Goal: Feedback & Contribution: Submit feedback/report problem

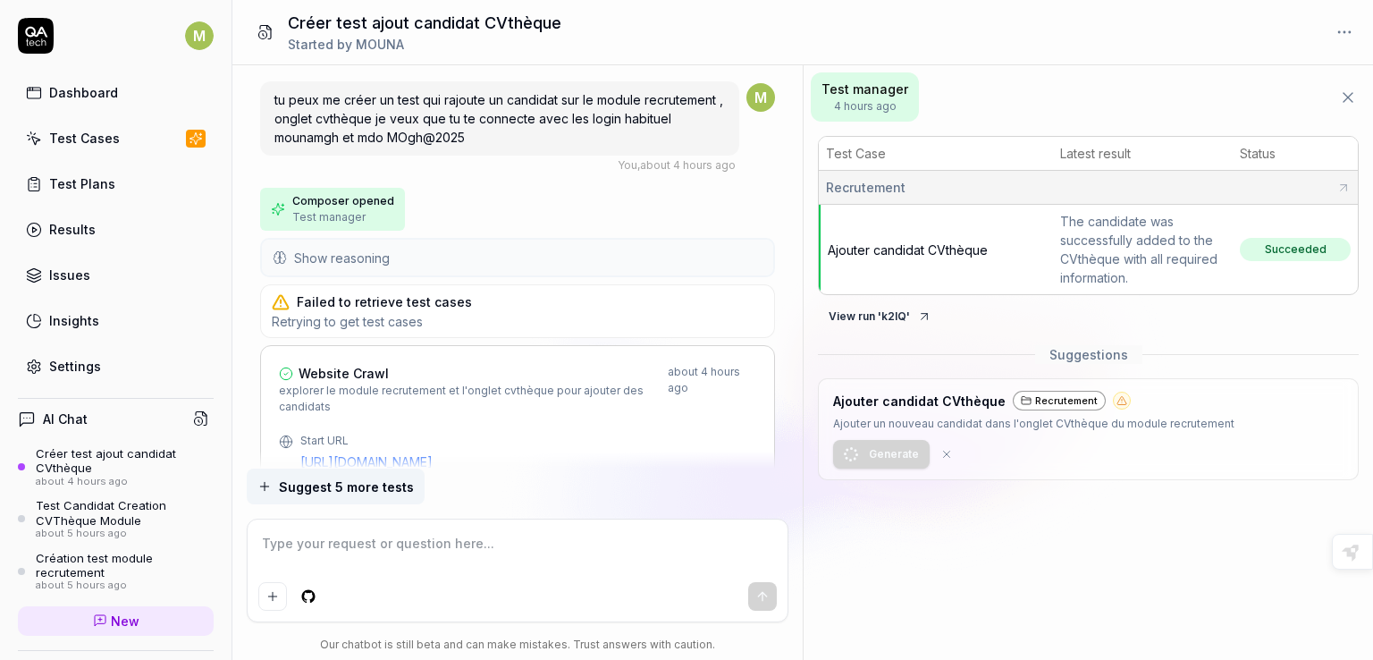
scroll to position [1193, 0]
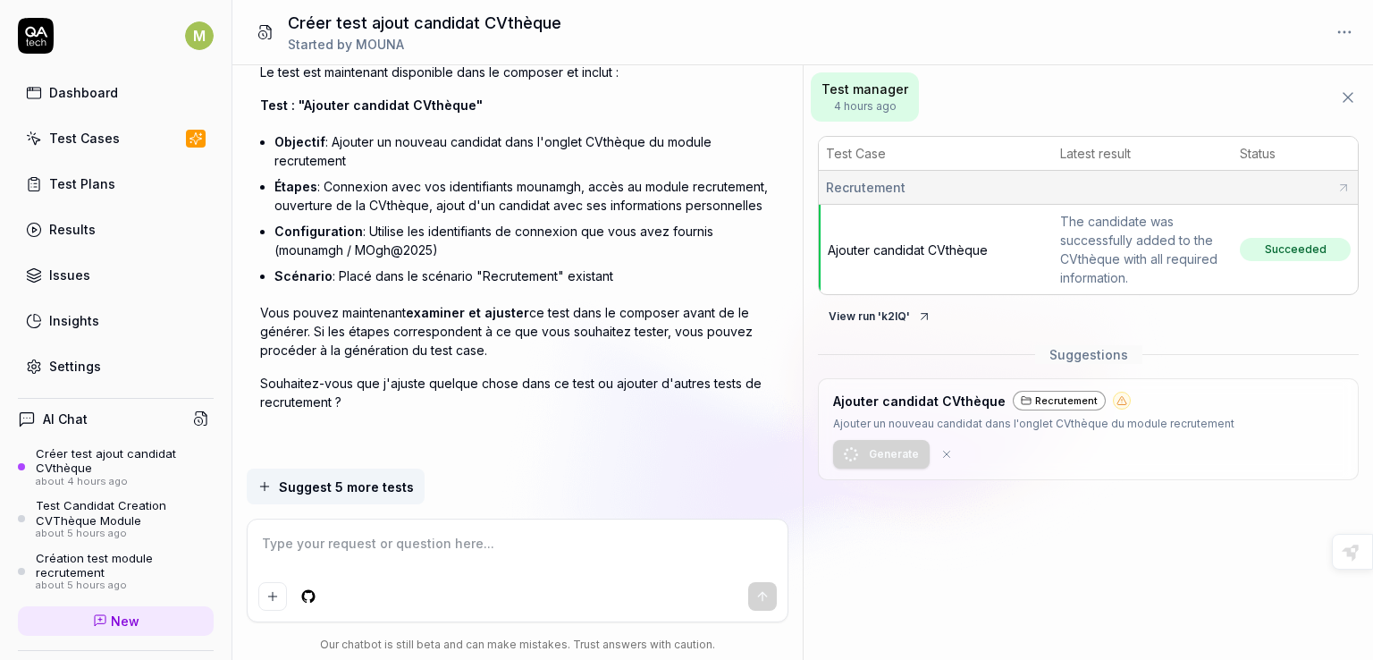
type textarea "*"
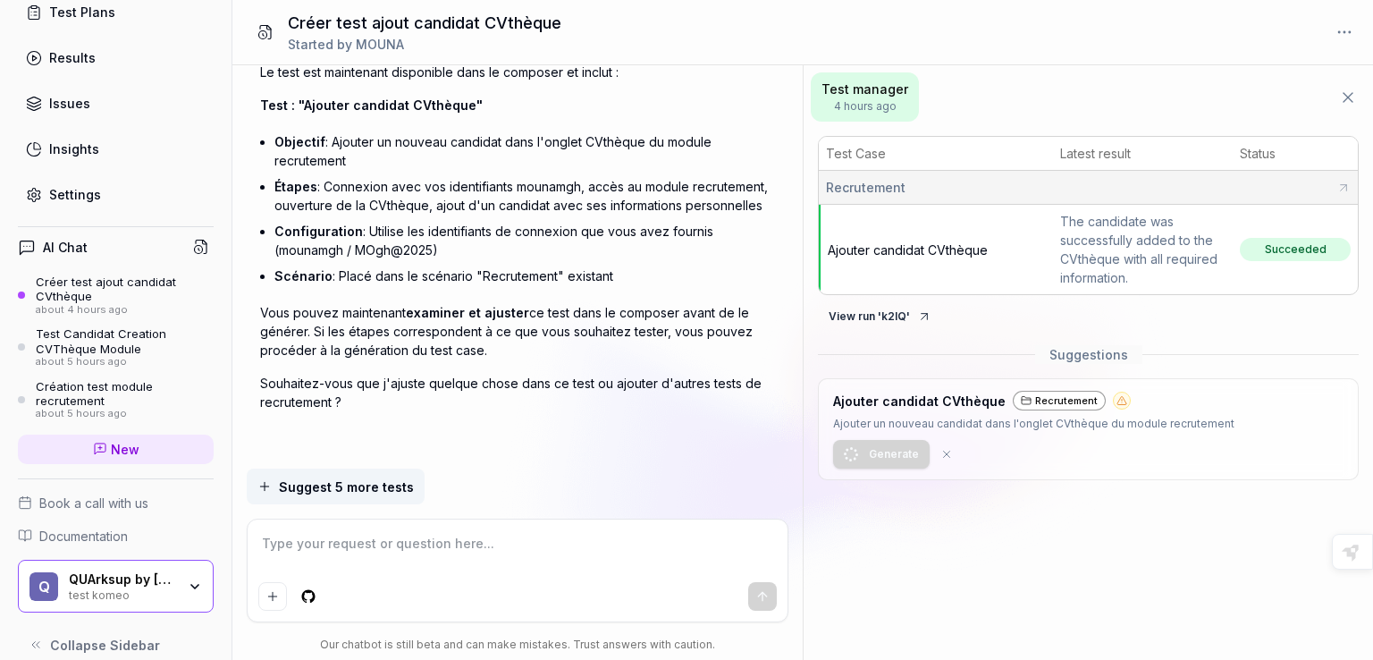
scroll to position [182, 0]
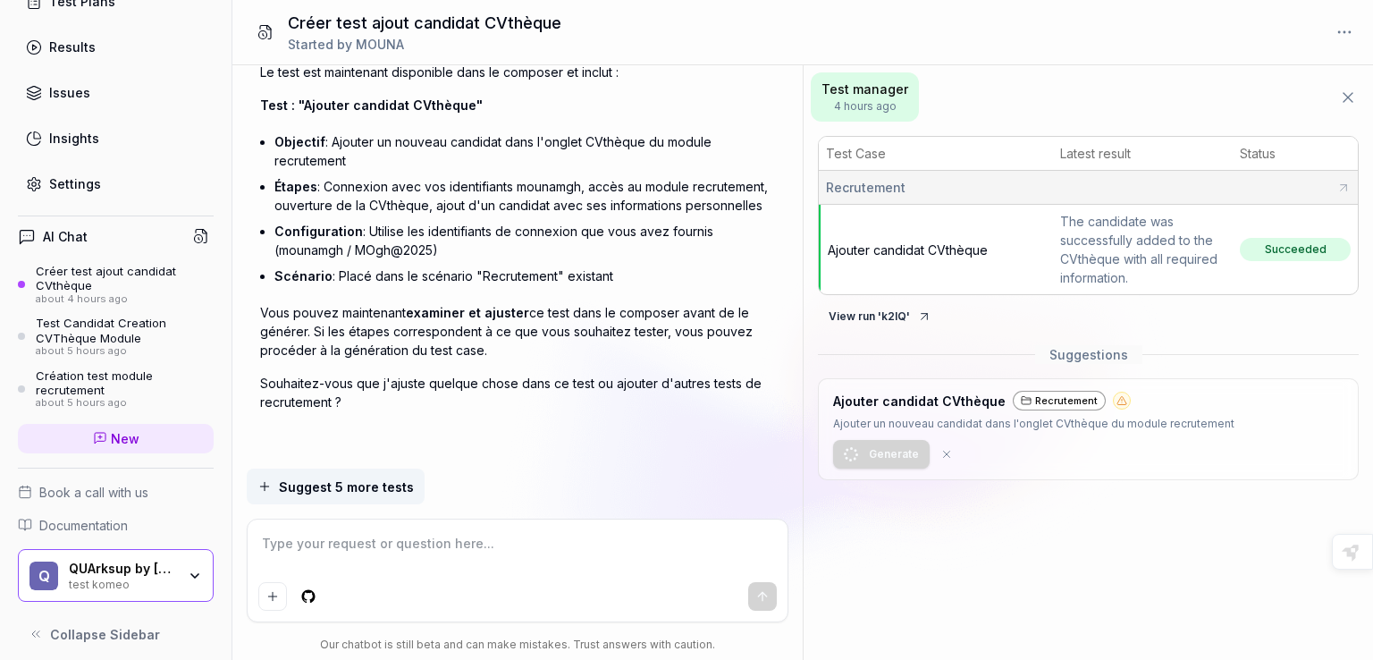
click at [121, 439] on span "New" at bounding box center [125, 438] width 29 height 19
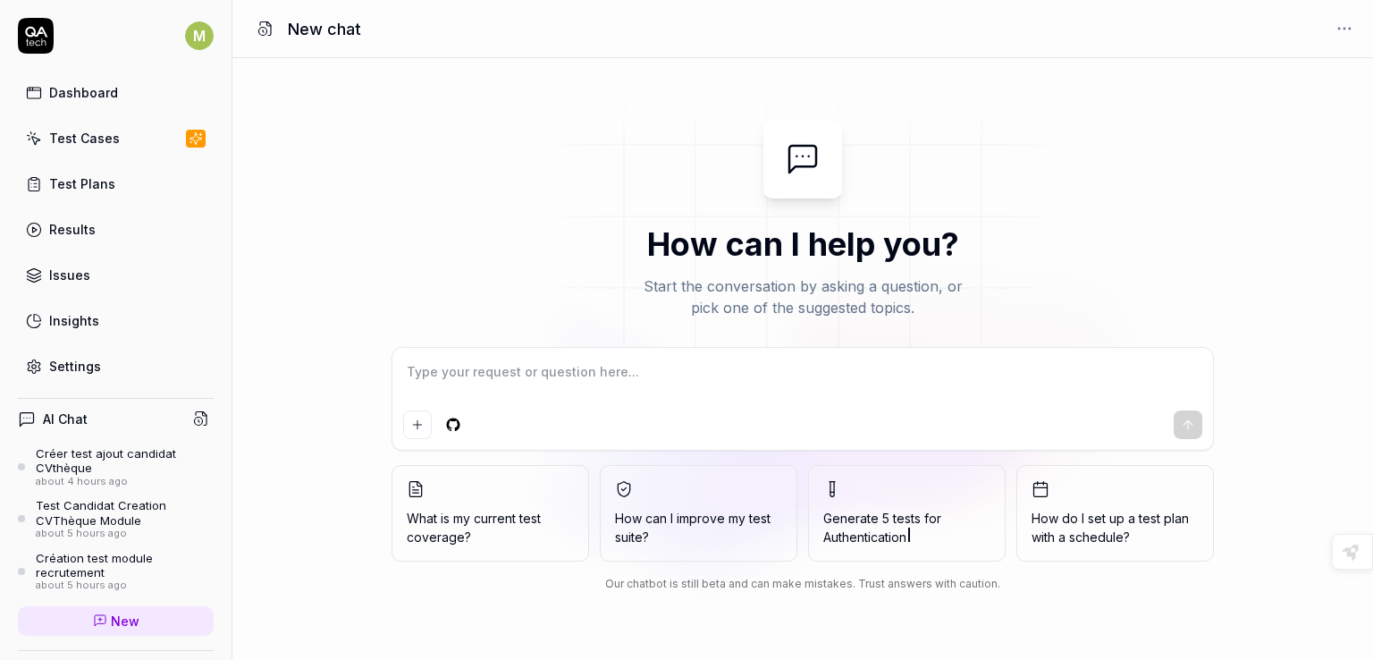
click at [442, 372] on textarea at bounding box center [802, 380] width 799 height 45
type textarea "*"
type textarea "p"
type textarea "*"
type textarea "pe"
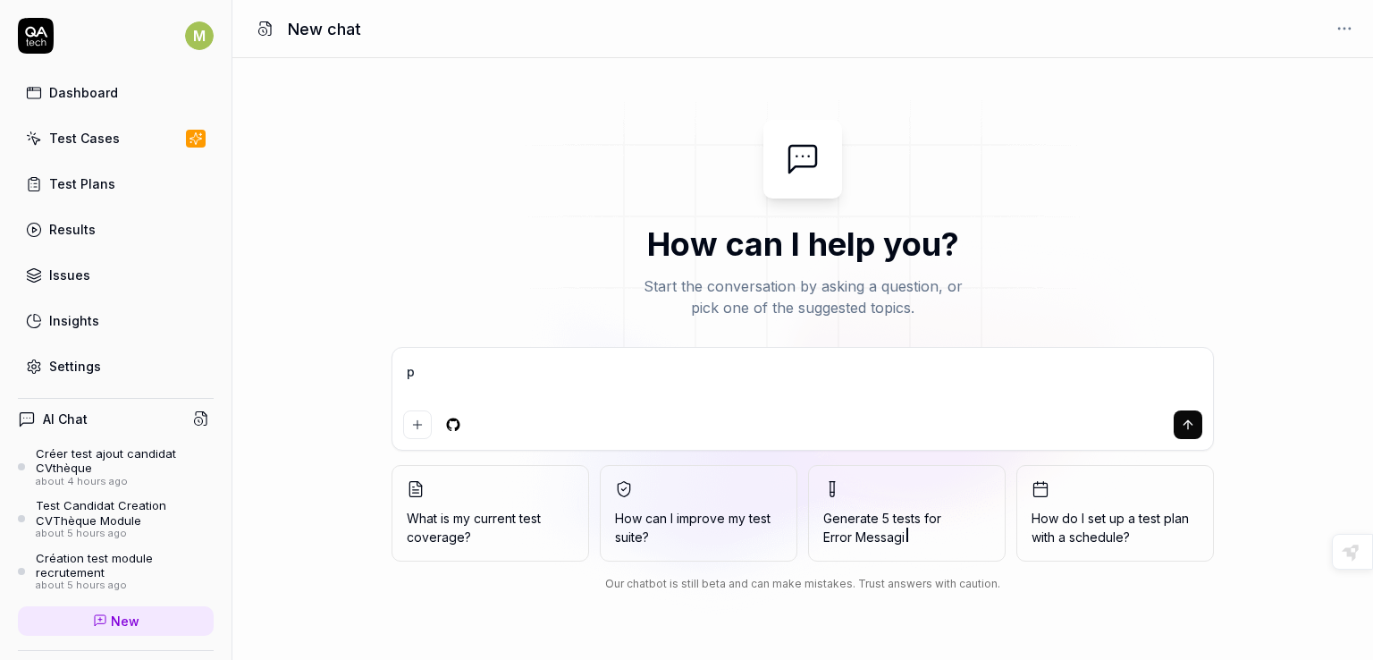
type textarea "*"
type textarea "peu"
type textarea "*"
type textarea "peux"
type textarea "*"
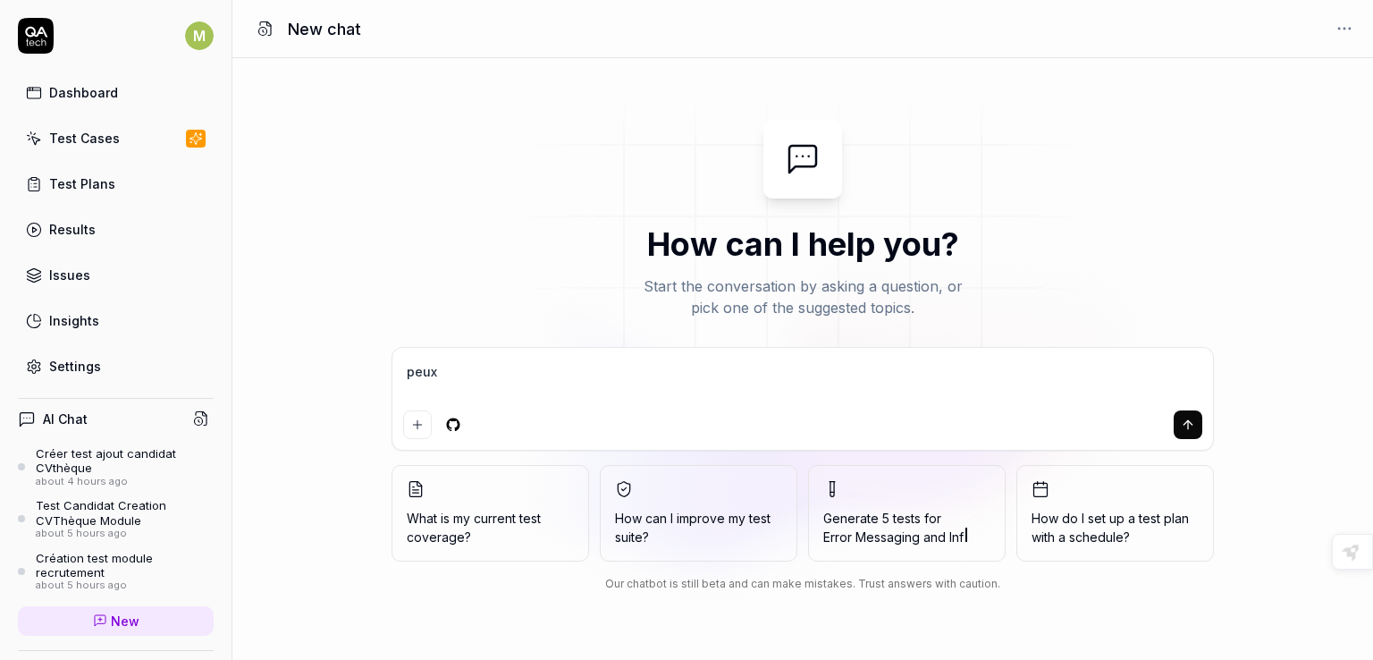
type textarea "peux"
type textarea "*"
type textarea "peux t"
type textarea "*"
type textarea "peux tu"
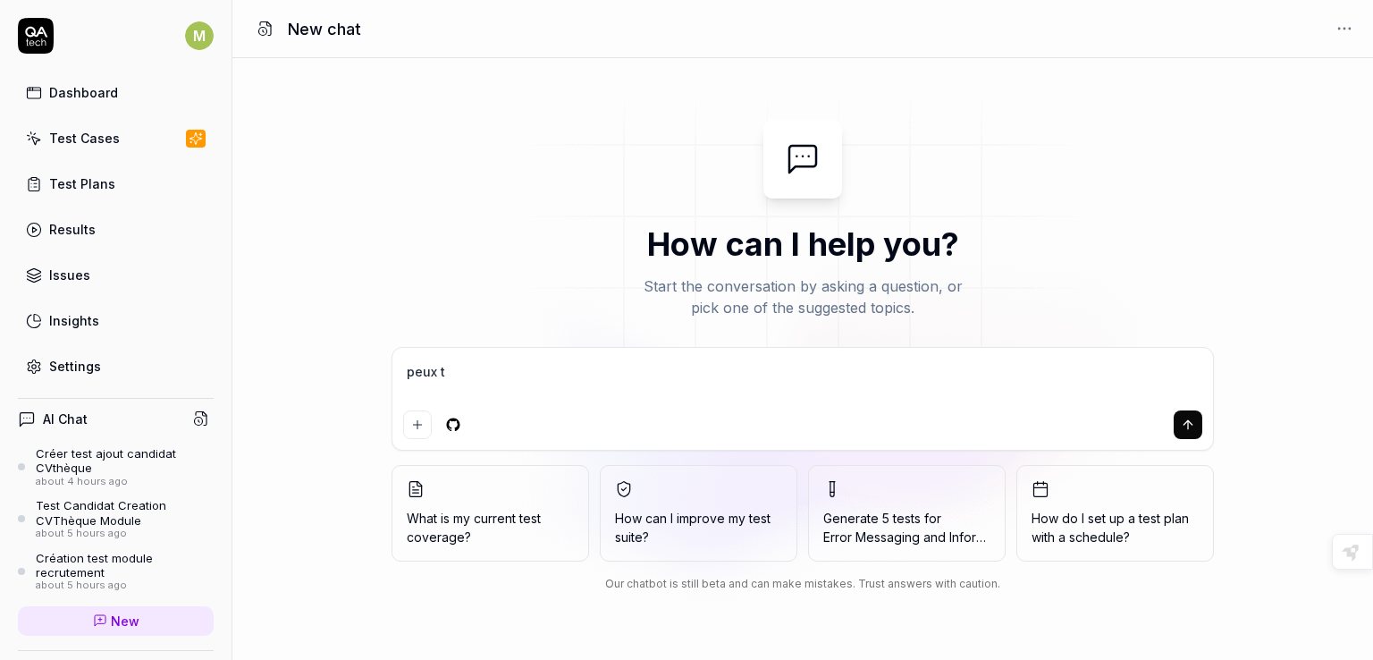
type textarea "*"
type textarea "peux tu"
type textarea "*"
type textarea "peux tu c"
type textarea "*"
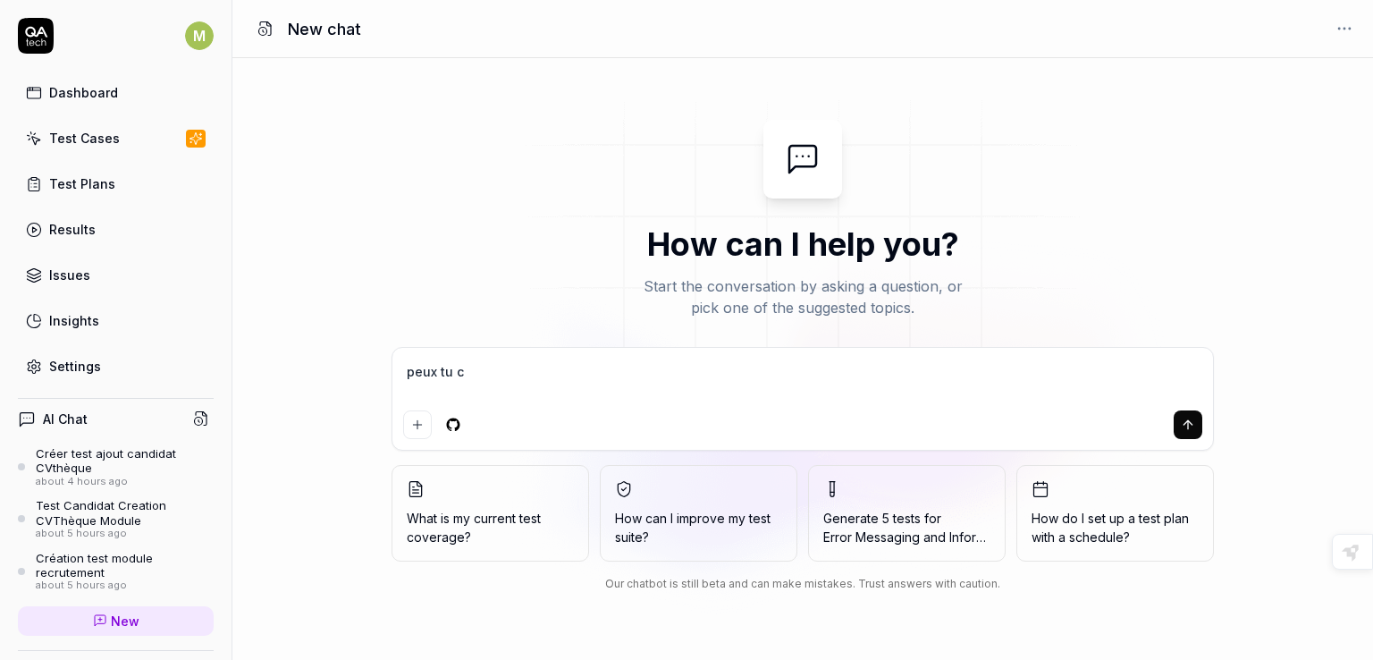
type textarea "peux tu cr"
type textarea "*"
type textarea "peux tu cré"
type textarea "*"
type textarea "peux tu crée"
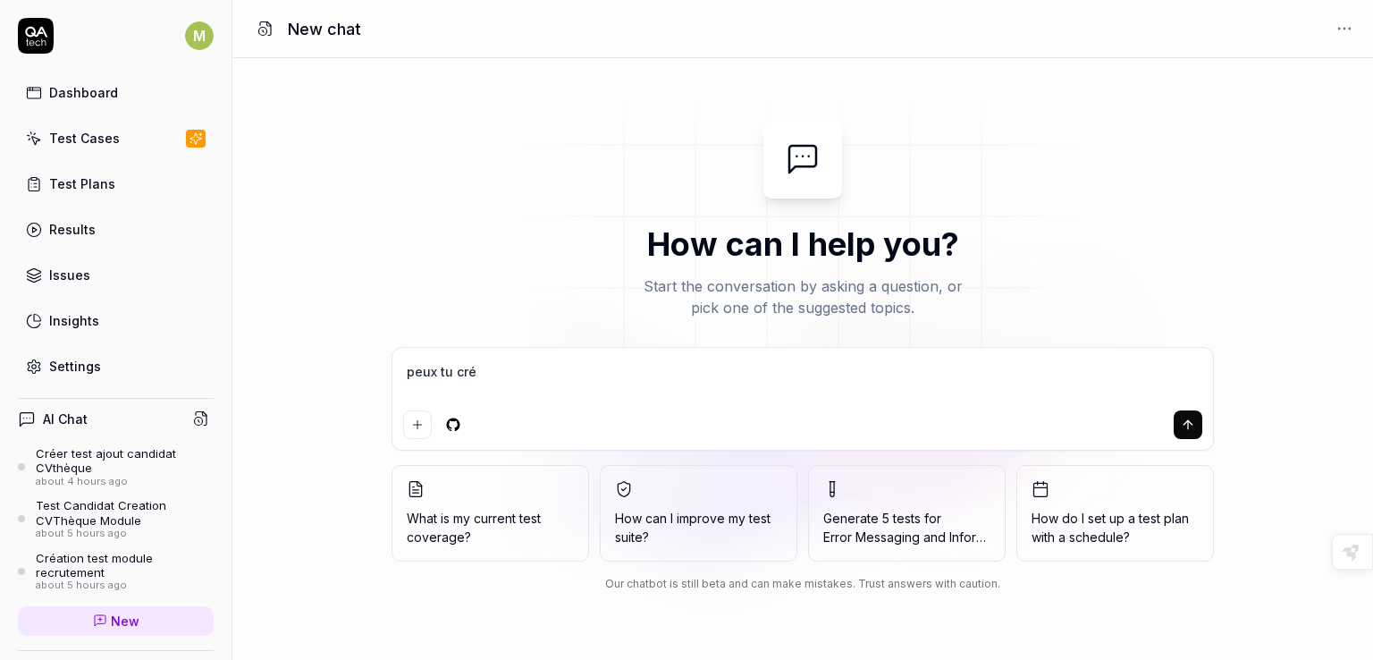
type textarea "*"
type textarea "peux tu créer"
type textarea "*"
type textarea "peux tu créer"
type textarea "*"
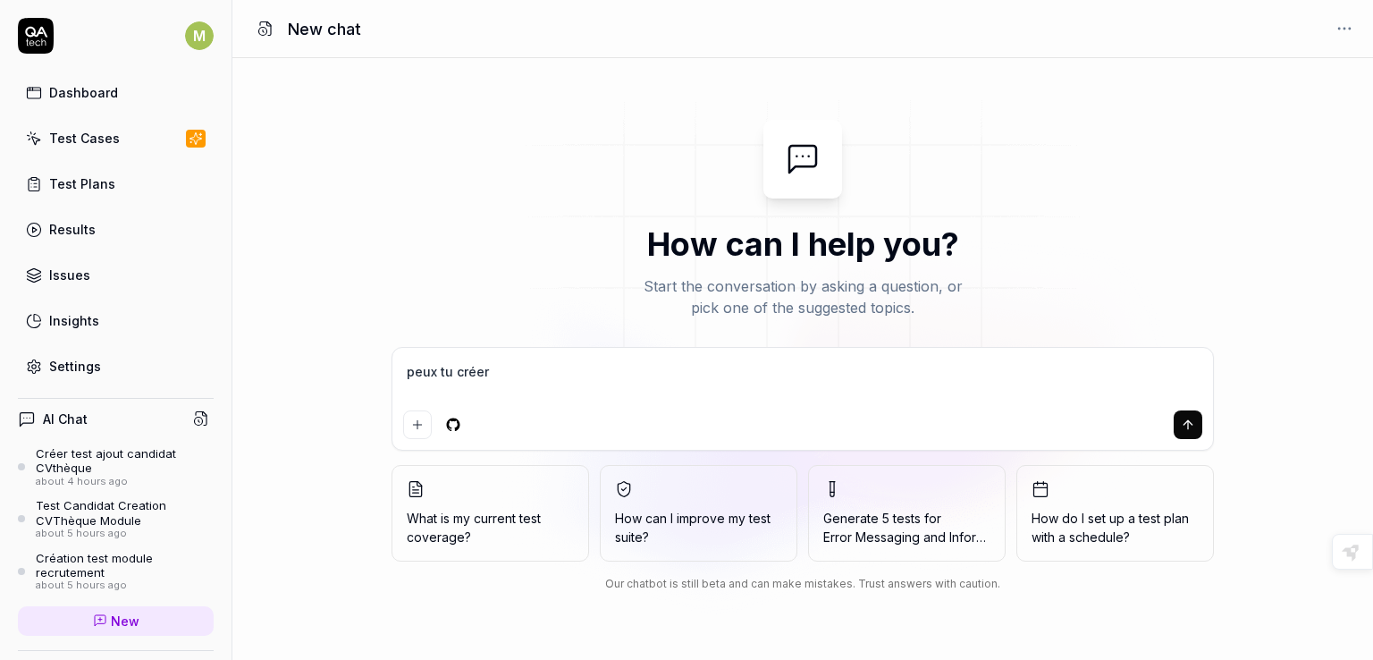
type textarea "peux tu créer u"
type textarea "*"
type textarea "peux tu créer un"
type textarea "*"
type textarea "peux tu créer un"
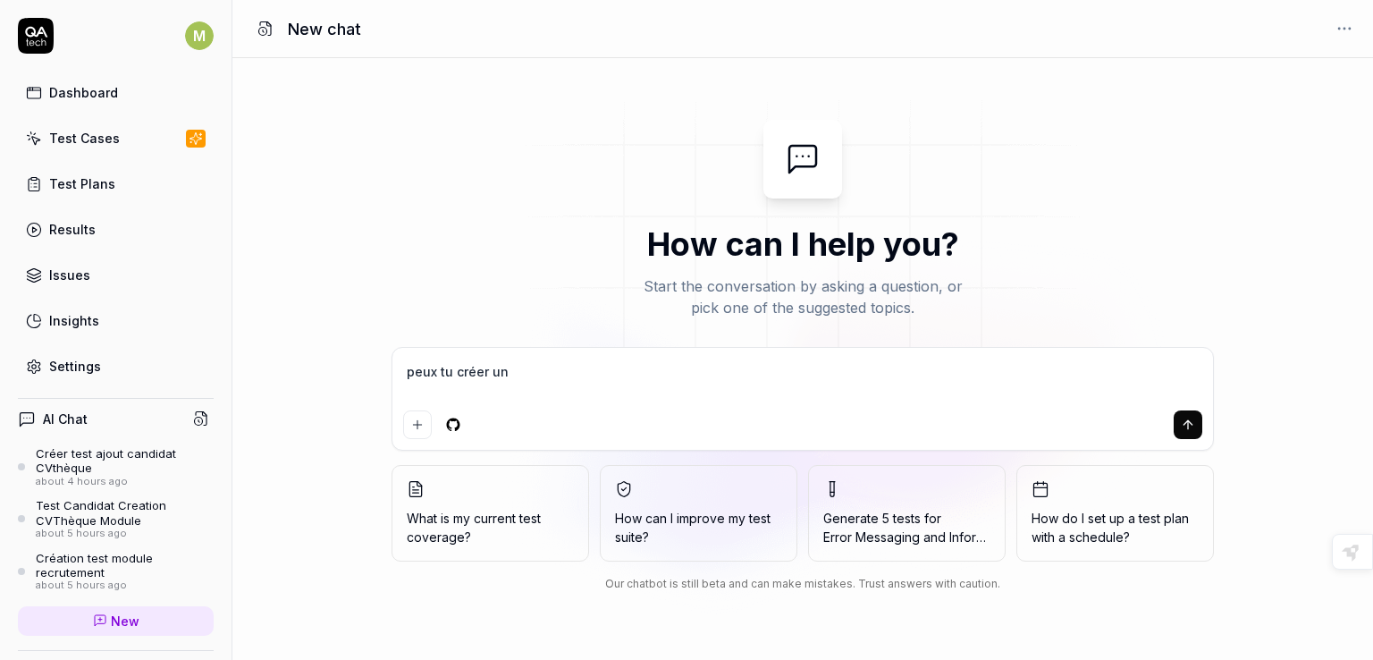
type textarea "*"
type textarea "peux tu créer un t"
type textarea "*"
type textarea "peux tu créer un te"
type textarea "*"
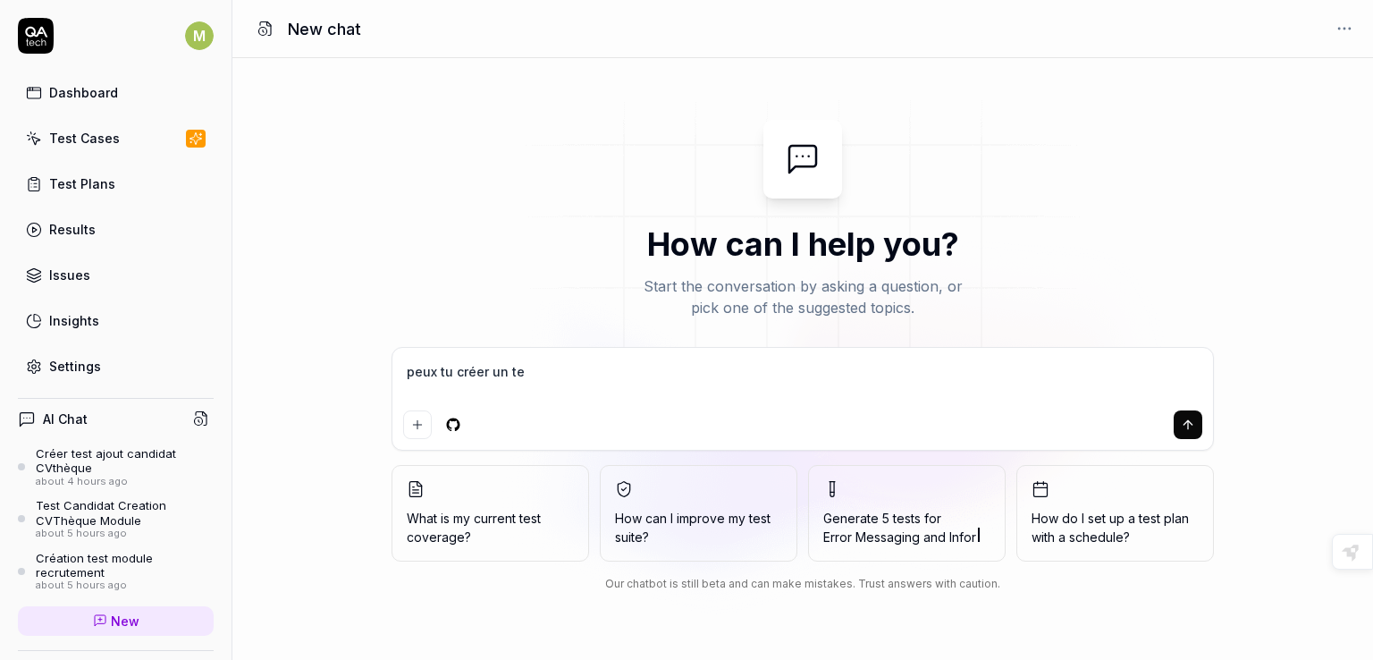
type textarea "peux tu créer un tes"
type textarea "*"
type textarea "peux tu créer un test"
type textarea "*"
type textarea "peux tu créer un test"
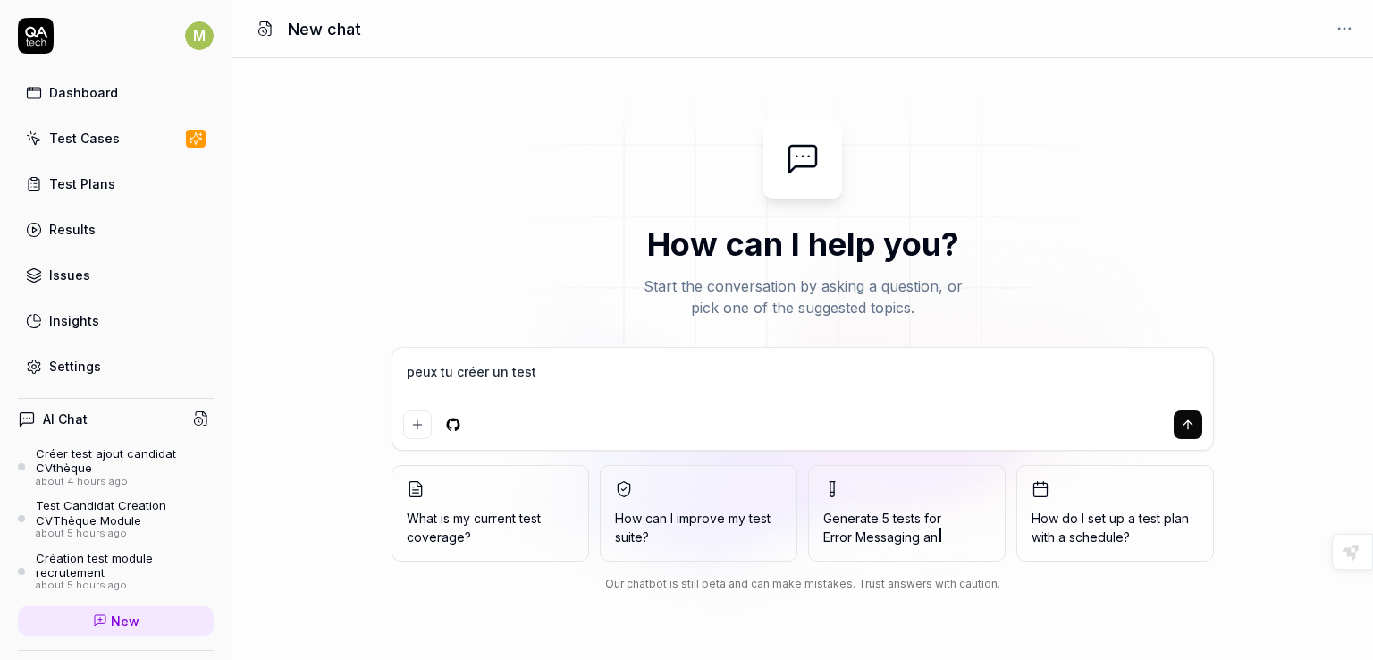
type textarea "*"
type textarea "peux tu créer un test p"
type textarea "*"
type textarea "peux tu créer un test po"
type textarea "*"
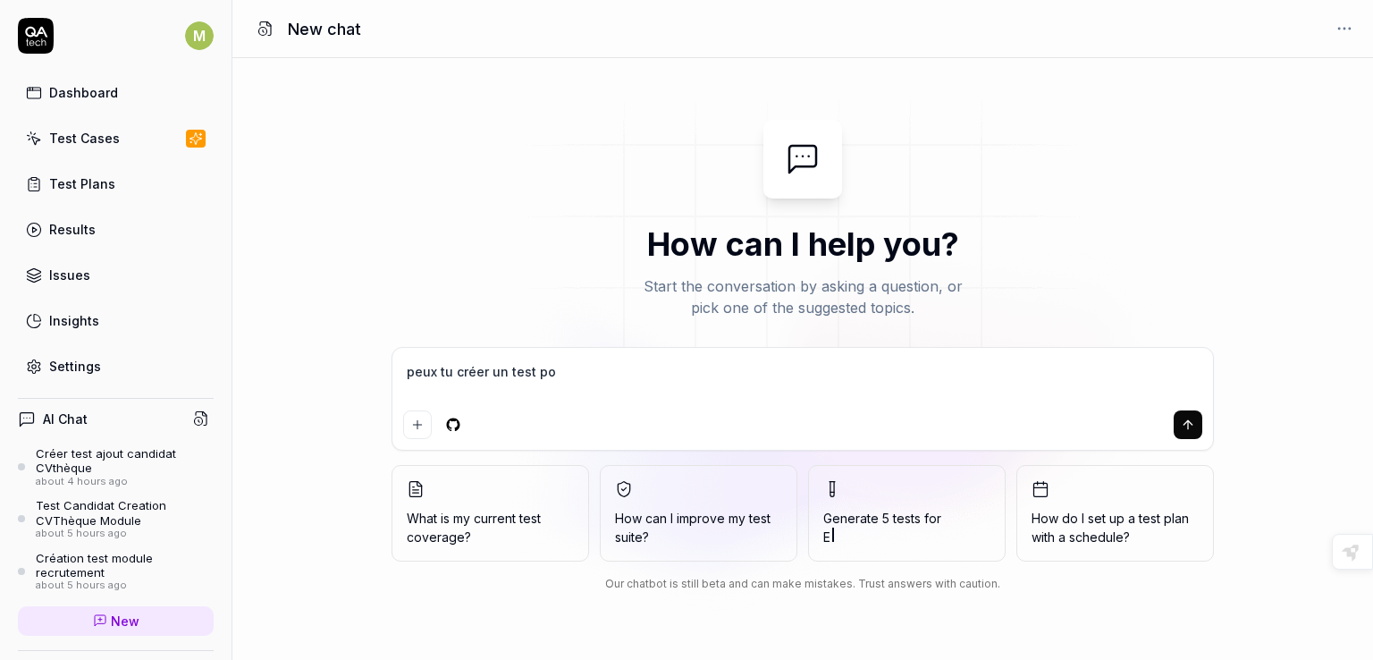
type textarea "peux tu créer un test pou"
type textarea "*"
type textarea "peux tu créer un test pour"
type textarea "*"
type textarea "peux tu créer un test pour"
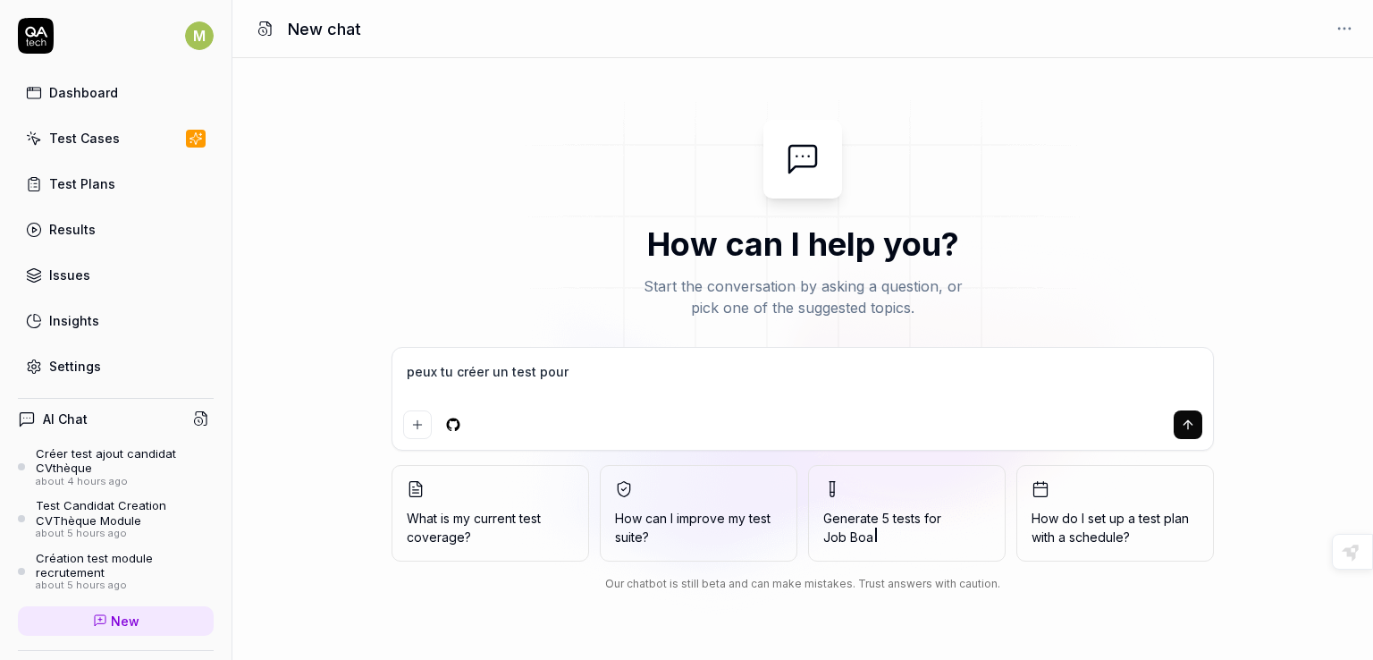
type textarea "*"
type textarea "peux tu créer un test pour a"
type textarea "*"
type textarea "peux tu créer un test pour aj"
type textarea "*"
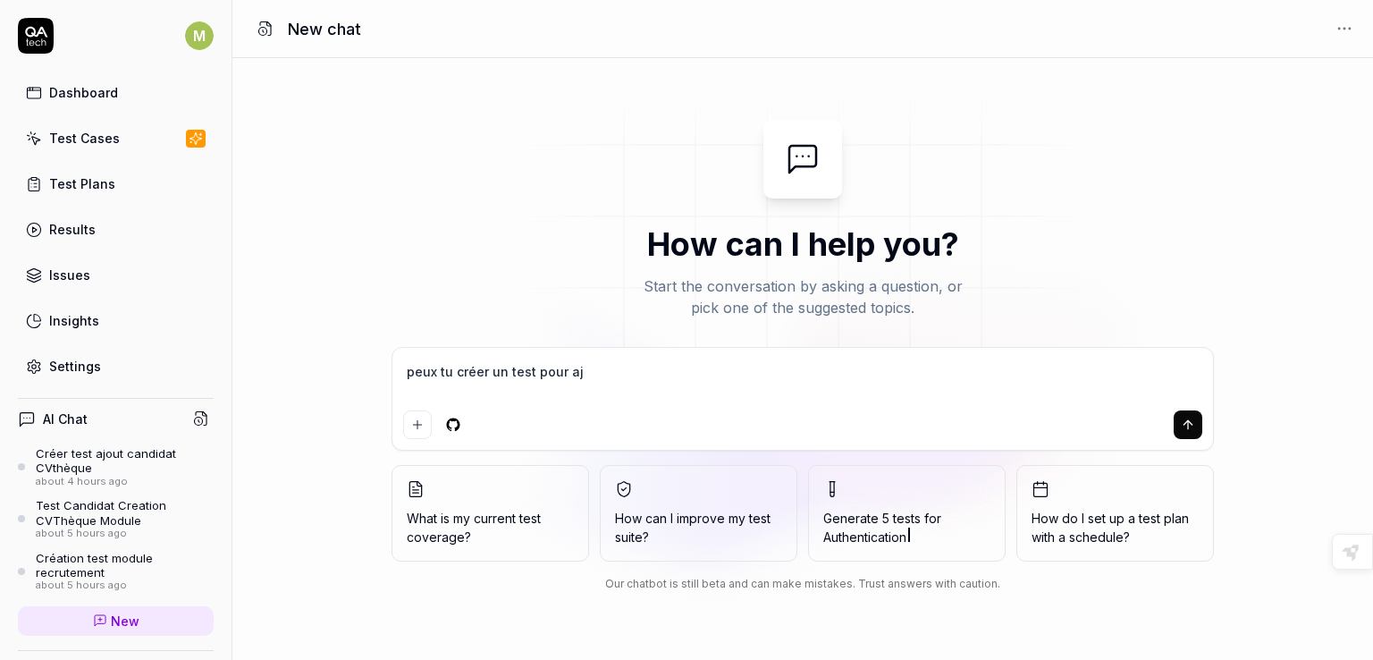
type textarea "peux tu créer un test pour ajo"
type textarea "*"
type textarea "peux tu créer un test pour ajou"
type textarea "*"
type textarea "peux tu créer un test pour ajout"
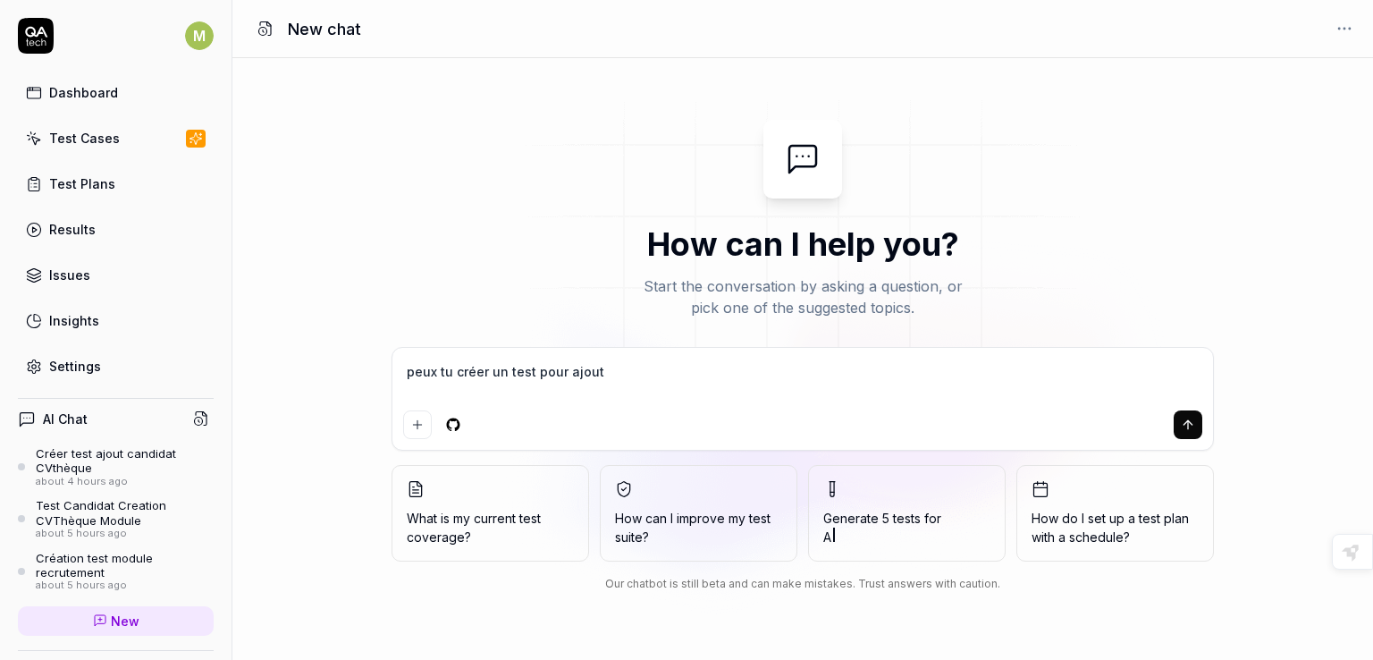
type textarea "*"
type textarea "peux tu créer un test pour ajoute"
type textarea "*"
type textarea "peux tu créer un test pour ajouter"
type textarea "*"
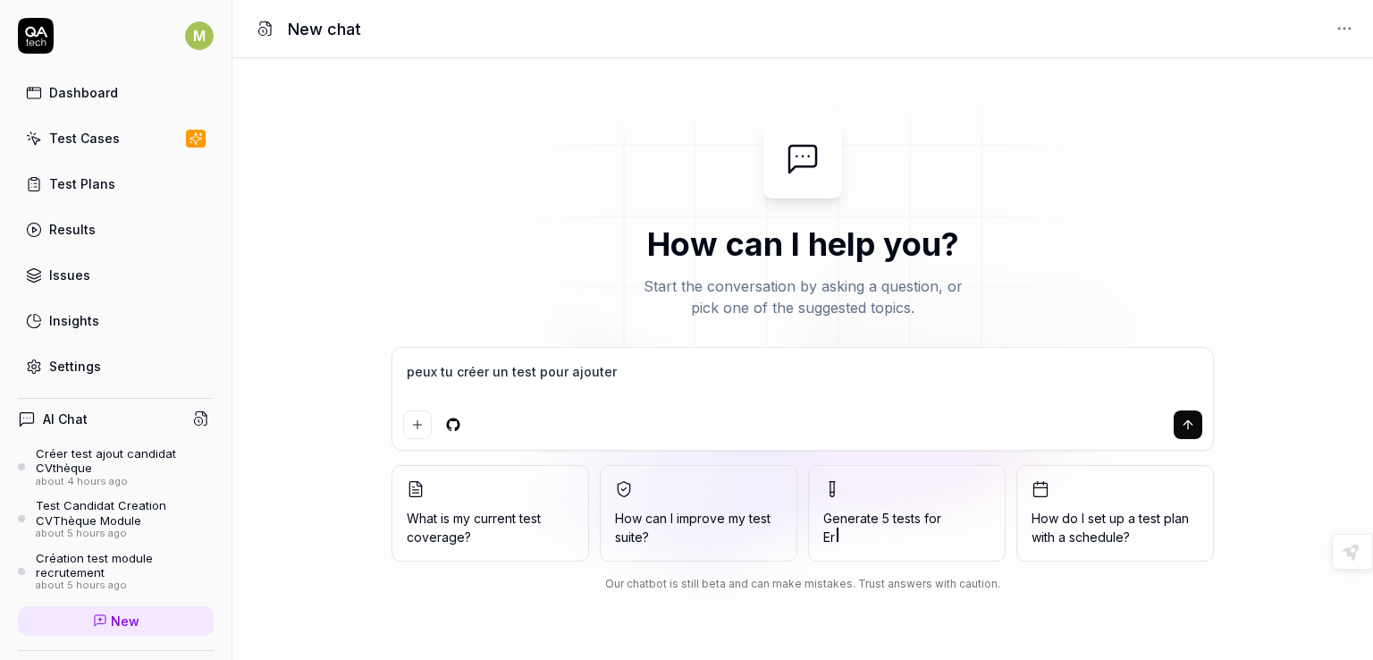
type textarea "peux tu créer un test pour ajouter"
type textarea "*"
type textarea "peux tu créer un test pour ajouter u"
type textarea "*"
type textarea "peux tu créer un test pour ajouter un"
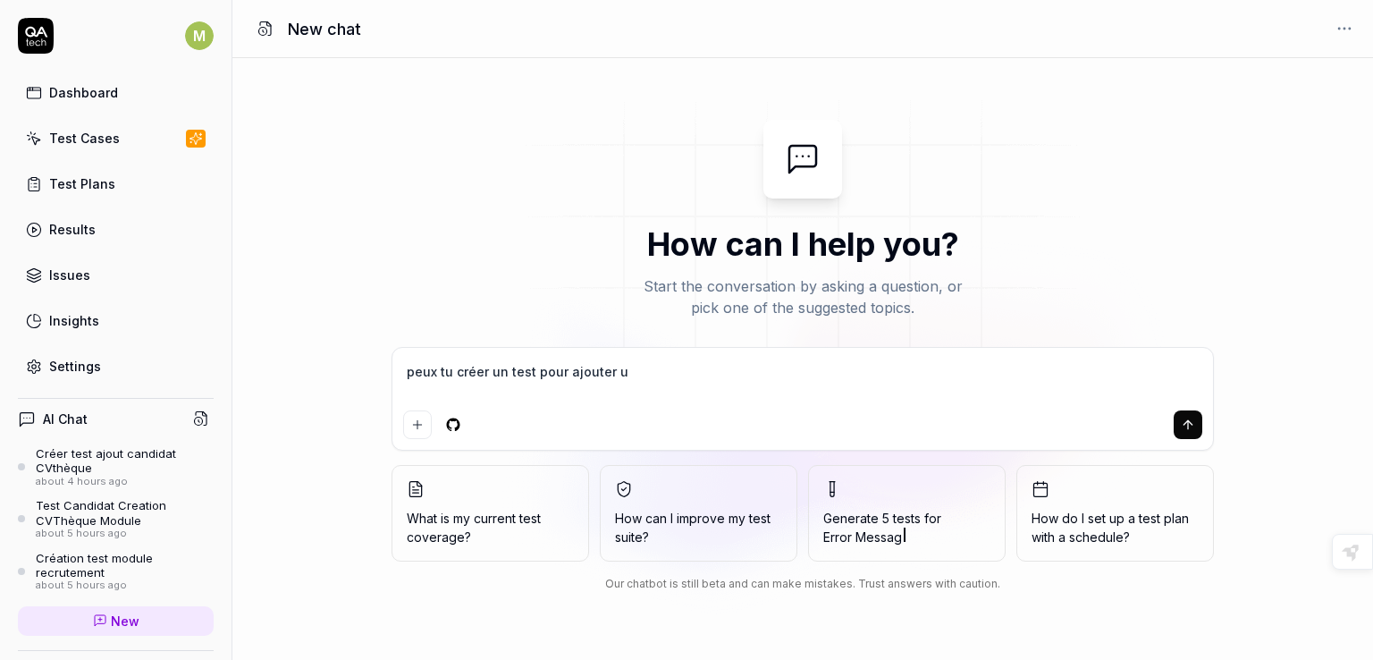
type textarea "*"
type textarea "peux tu créer un test pour ajouter un"
type textarea "*"
type textarea "peux tu créer un test pour ajouter un d"
type textarea "*"
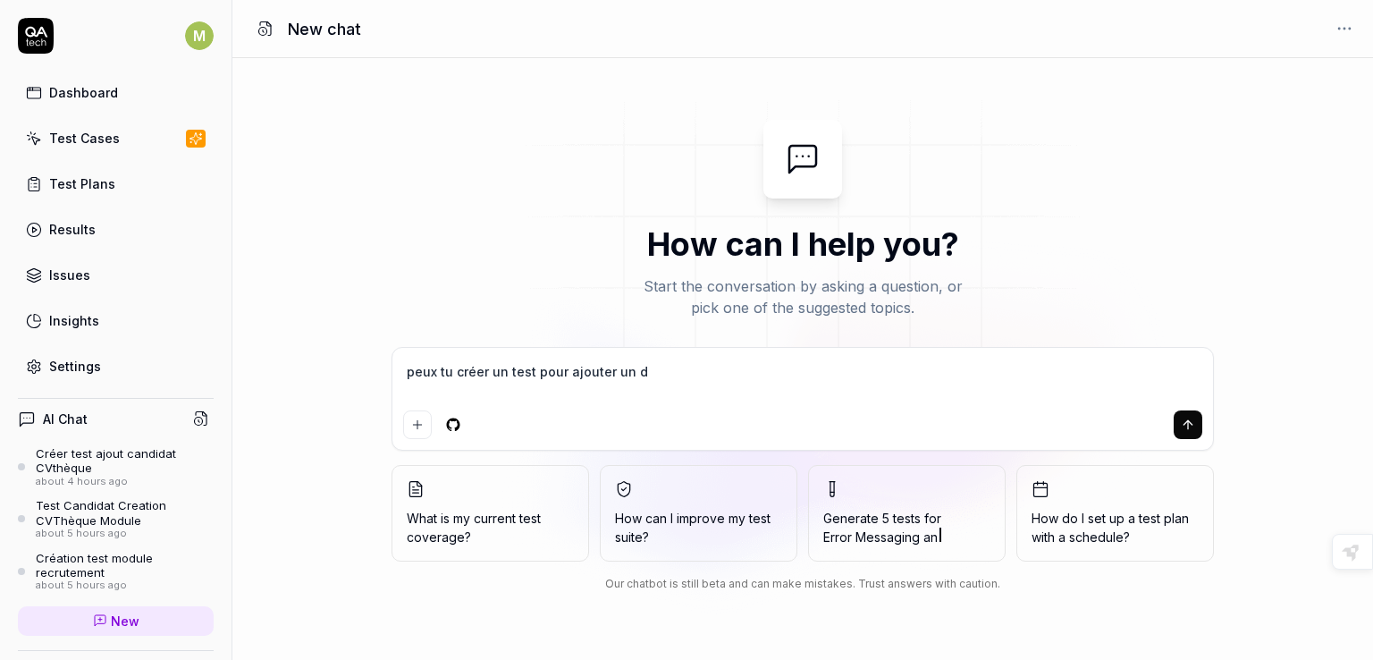
type textarea "peux tu créer un test pour ajouter un do"
type textarea "*"
type textarea "peux tu créer un test pour ajouter un doc"
type textarea "*"
type textarea "peux tu créer un test pour ajouter un docu"
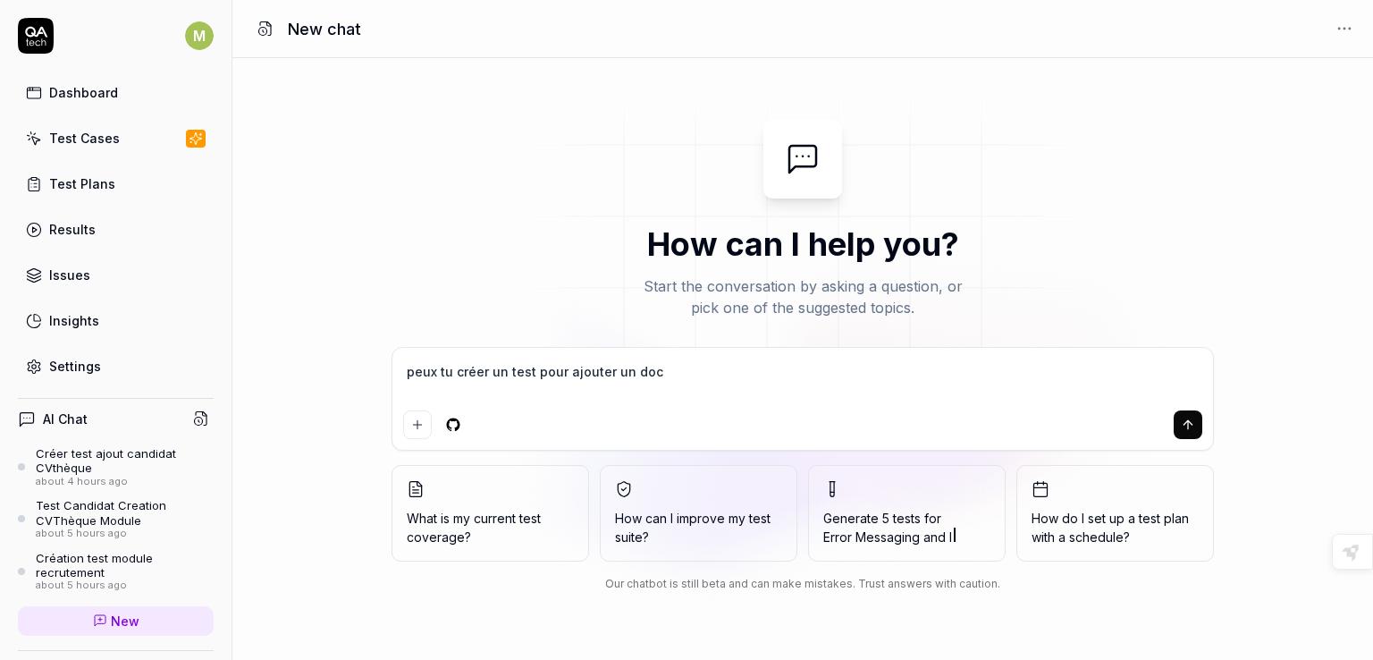
type textarea "*"
type textarea "peux tu créer un test pour ajouter un docum"
type textarea "*"
type textarea "peux tu créer un test pour ajouter un docume"
type textarea "*"
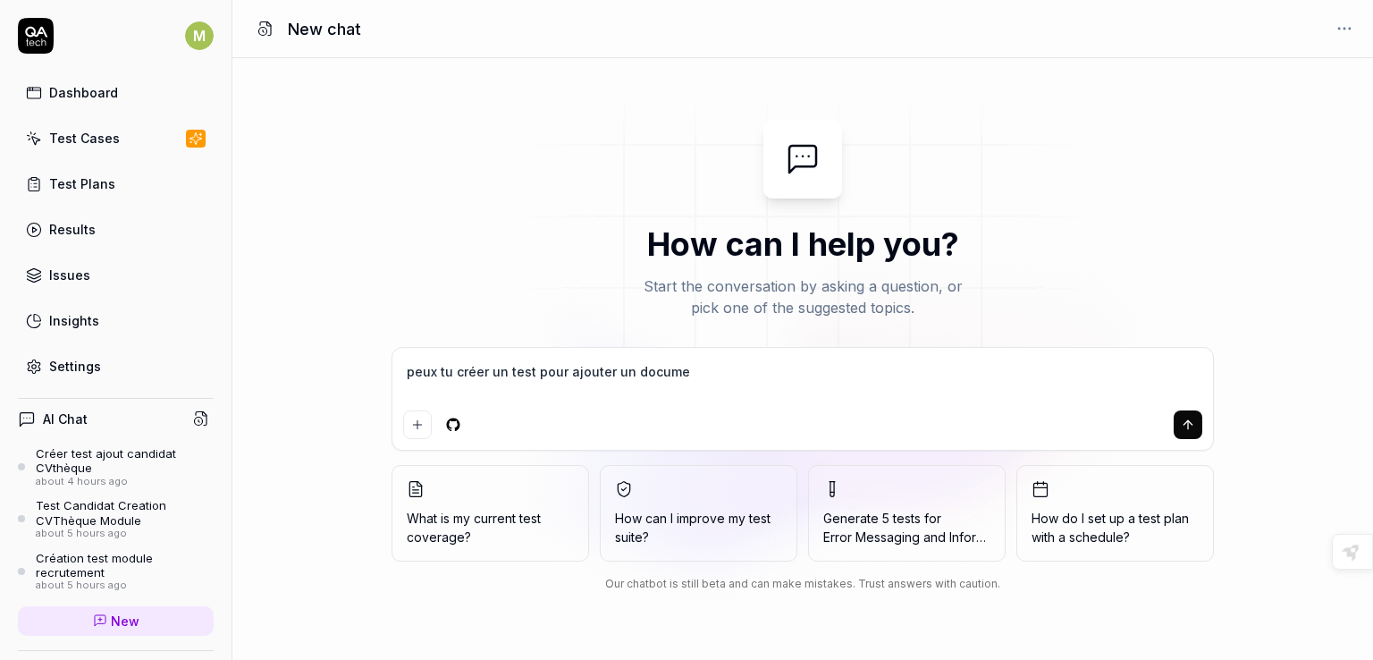
type textarea "peux tu créer un test pour ajouter un documen"
type textarea "*"
type textarea "peux tu créer un test pour ajouter un document"
type textarea "*"
type textarea "peux tu créer un test pour ajouter un document"
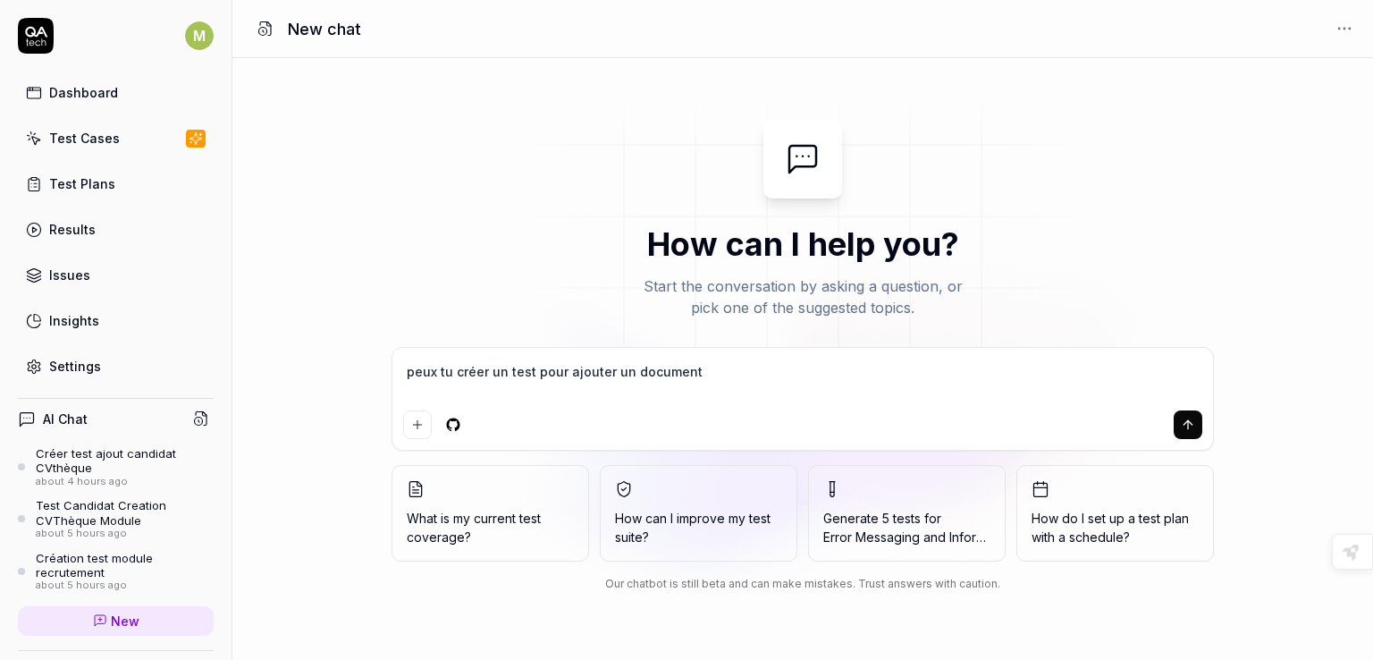
type textarea "*"
type textarea "peux tu créer un test pour ajouter un document"
type textarea "*"
type textarea "peux tu créer un test pour ajouter un documen"
type textarea "*"
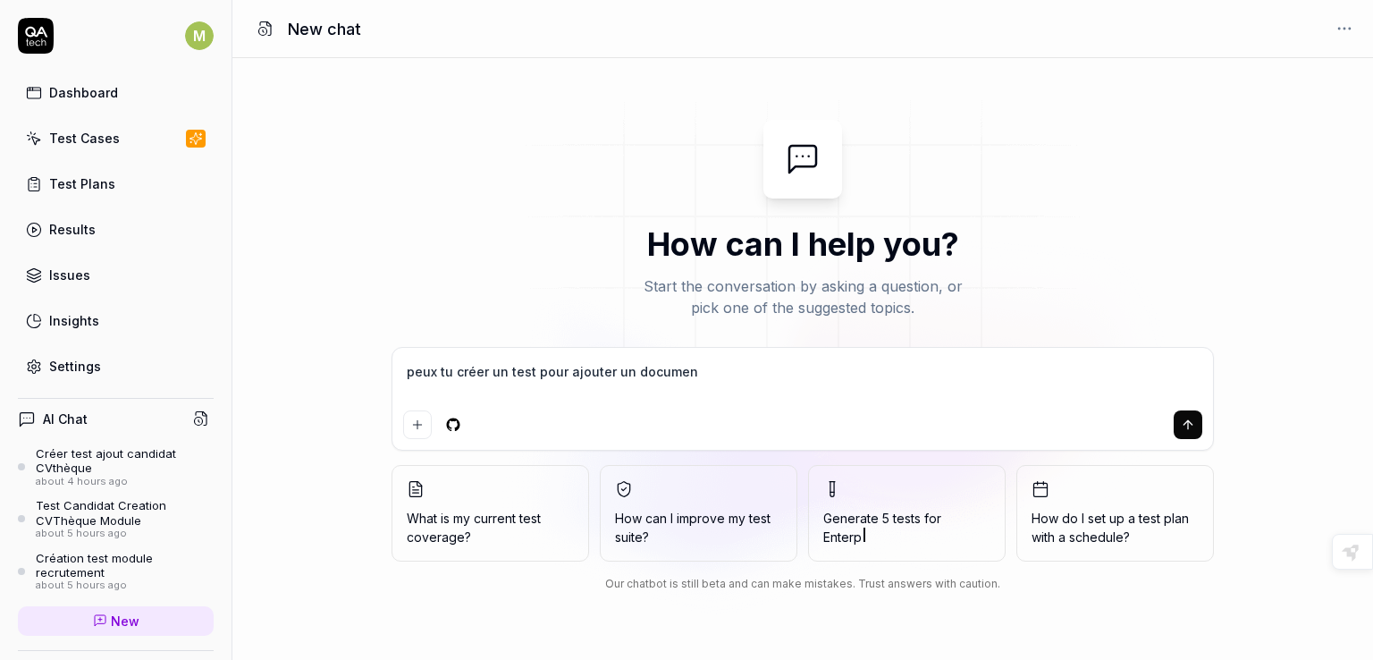
type textarea "peux tu créer un test pour ajouter un docume"
type textarea "*"
type textarea "peux tu créer un test pour ajouter un docum"
type textarea "*"
type textarea "peux tu créer un test pour ajouter un docu"
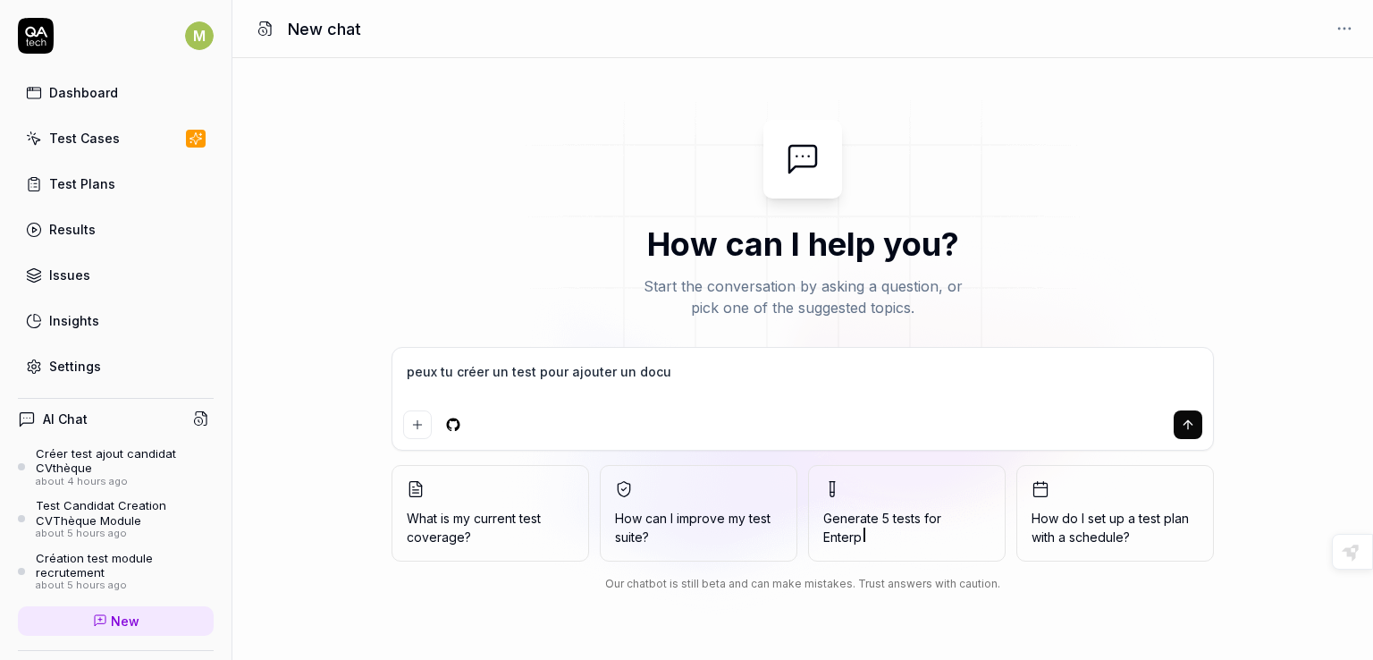
type textarea "*"
type textarea "peux tu créer un test pour ajouter un doc"
type textarea "*"
type textarea "peux tu créer un test pour ajouter un do"
type textarea "*"
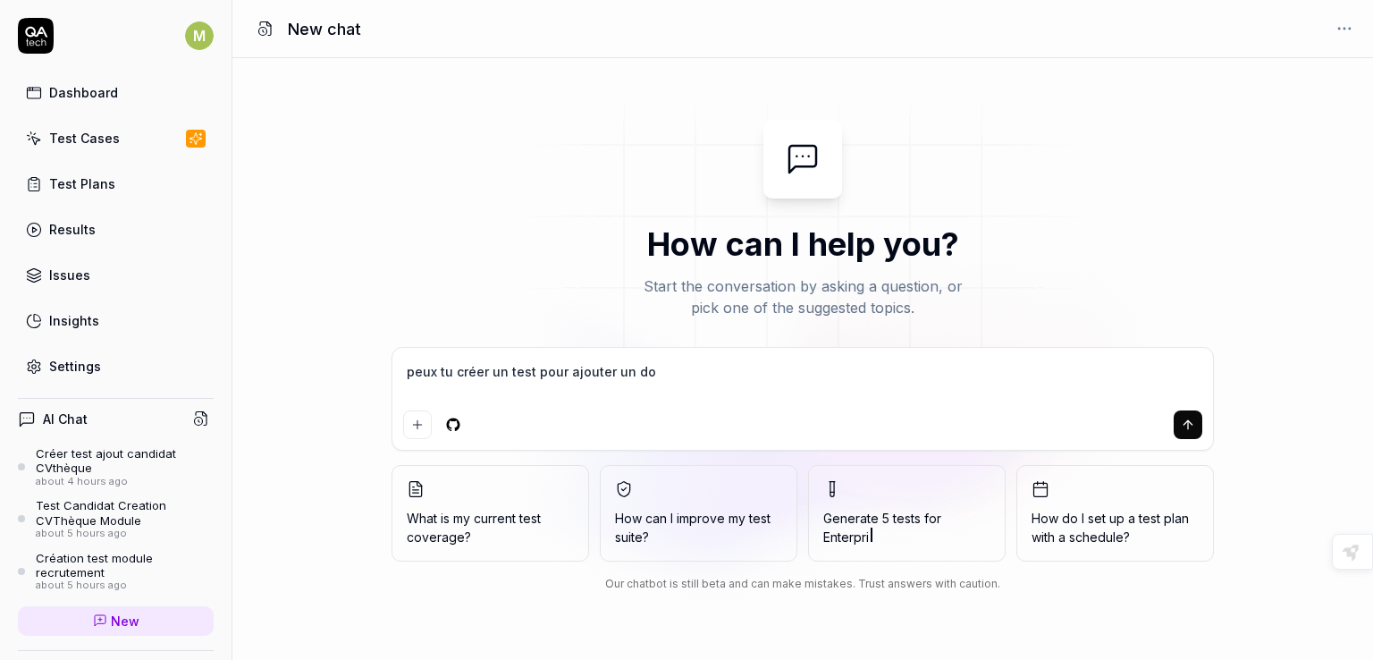
type textarea "peux tu créer un test pour ajouter un d"
type textarea "*"
type textarea "peux tu créer un test pour ajouter un"
type textarea "*"
type textarea "peux tu créer un test pour ajouter un"
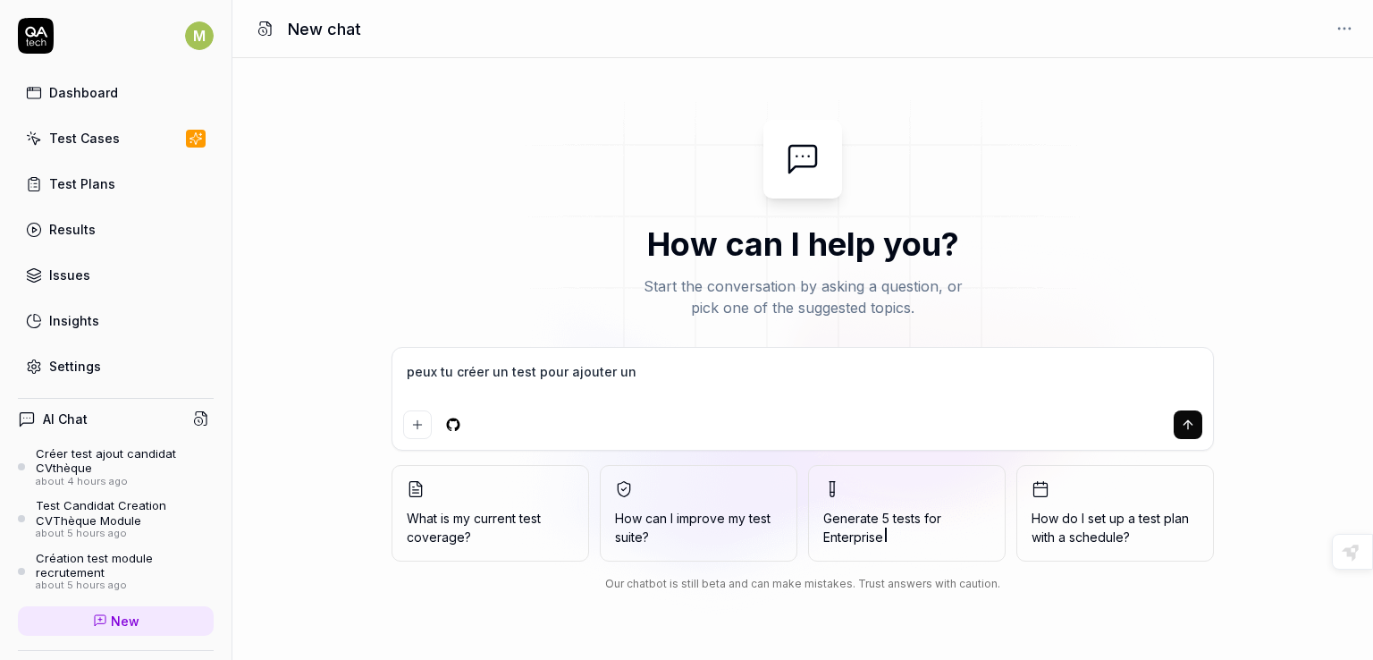
type textarea "*"
type textarea "peux tu créer un test pour ajouter un"
type textarea "*"
type textarea "peux tu créer un test pour ajouter un a"
type textarea "*"
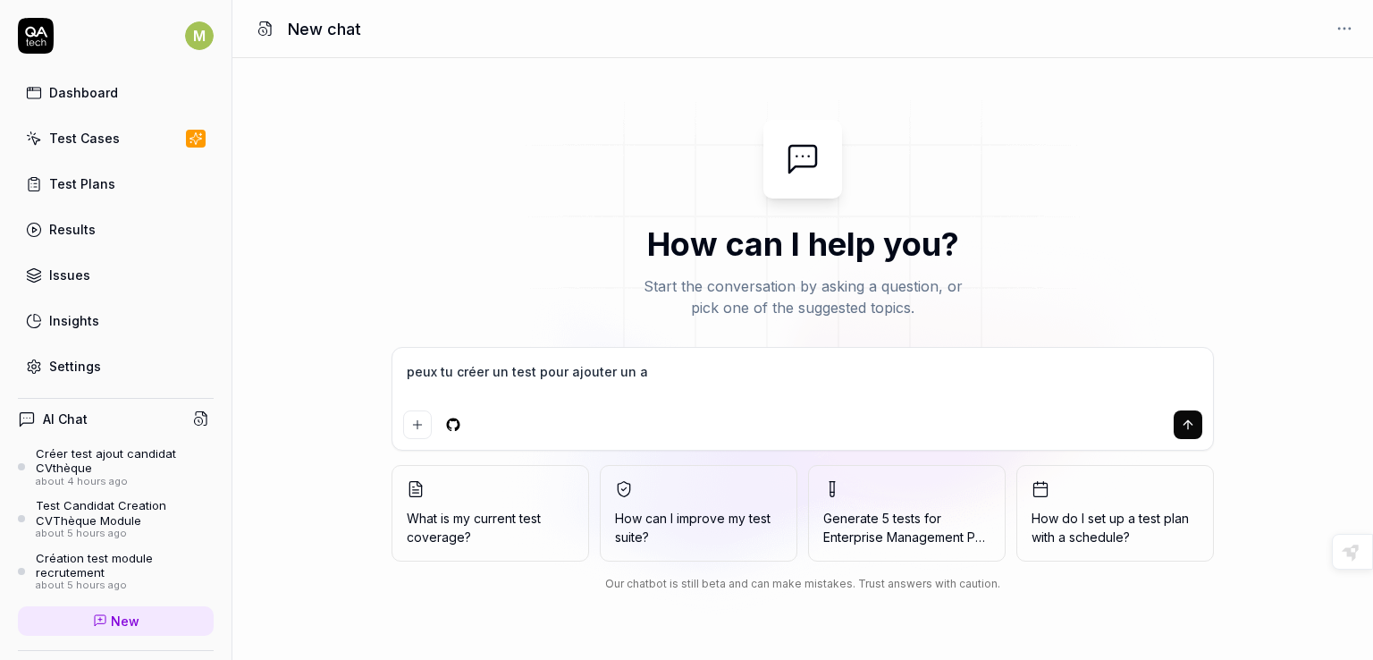
type textarea "peux tu créer un test pour ajouter un ar"
type textarea "*"
type textarea "peux tu créer un test pour ajouter un art"
type textarea "*"
type textarea "peux tu créer un test pour ajouter un arti"
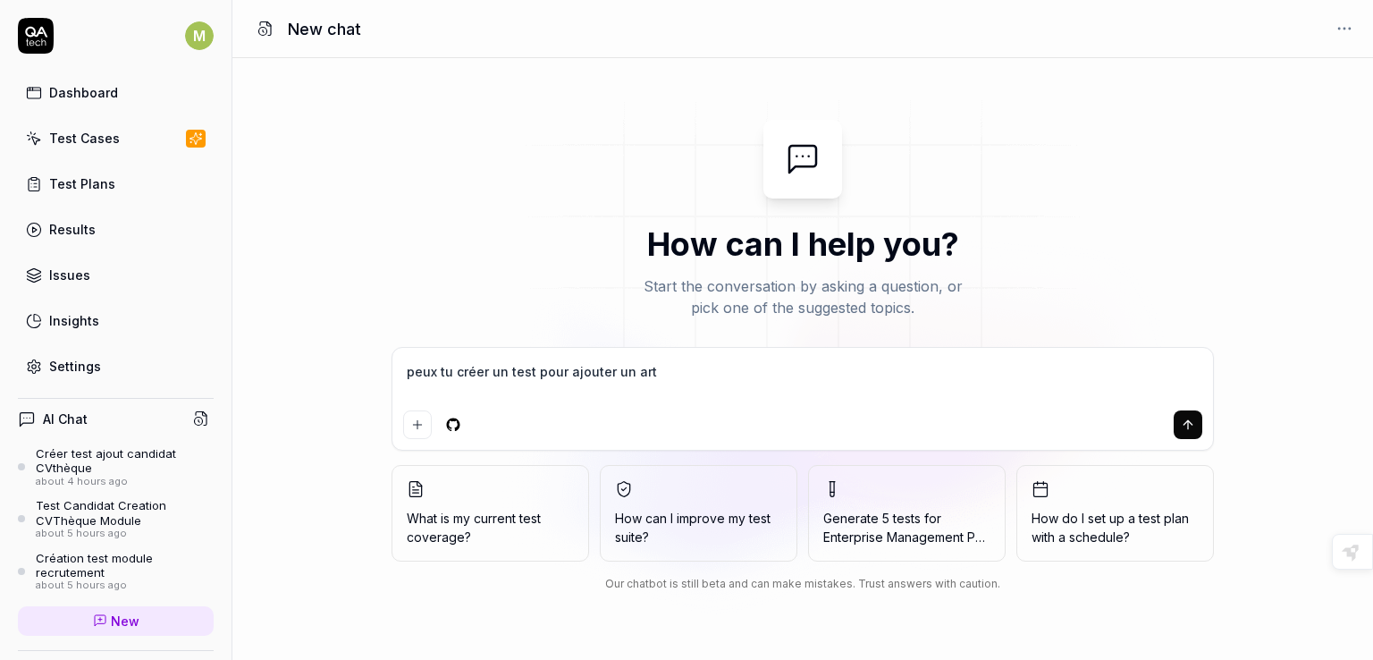
type textarea "*"
type textarea "peux tu créer un test pour ajouter un artic"
type textarea "*"
type textarea "peux tu créer un test pour ajouter un articl"
type textarea "*"
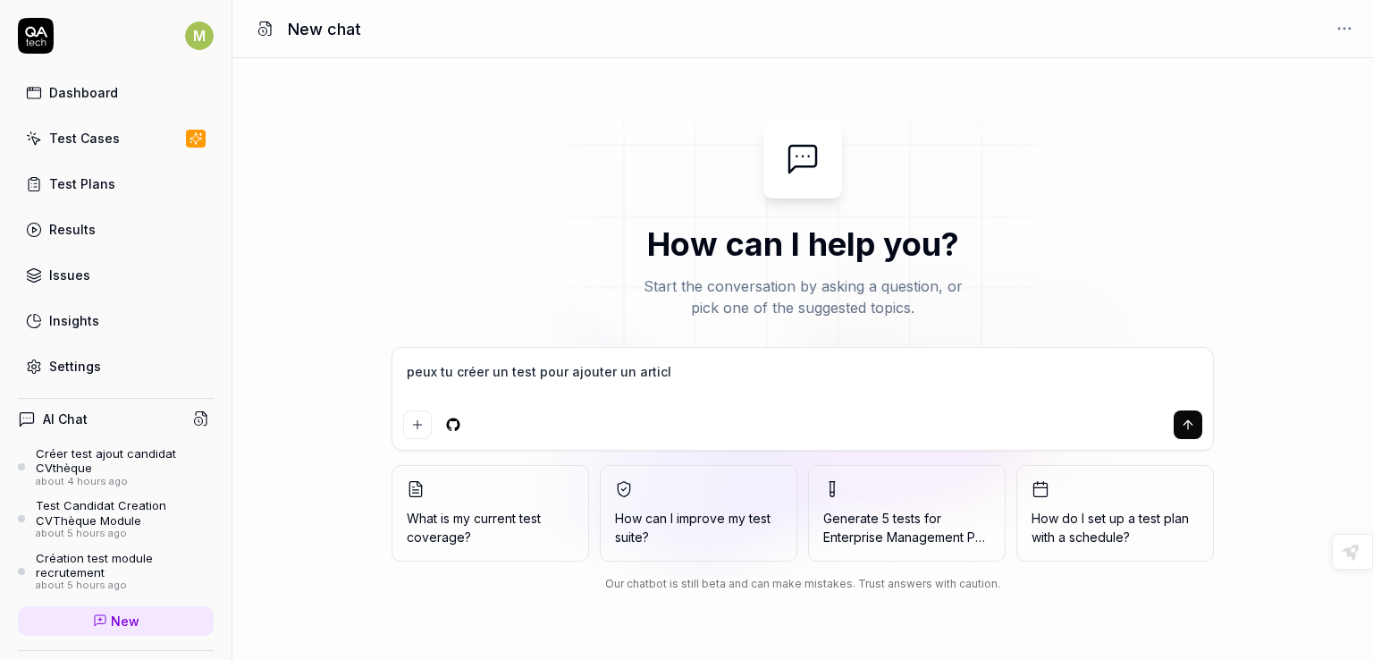
type textarea "peux tu créer un test pour ajouter un article"
type textarea "*"
type textarea "peux tu créer un test pour ajouter un article"
type textarea "*"
type textarea "peux tu créer un test pour ajouter un article s"
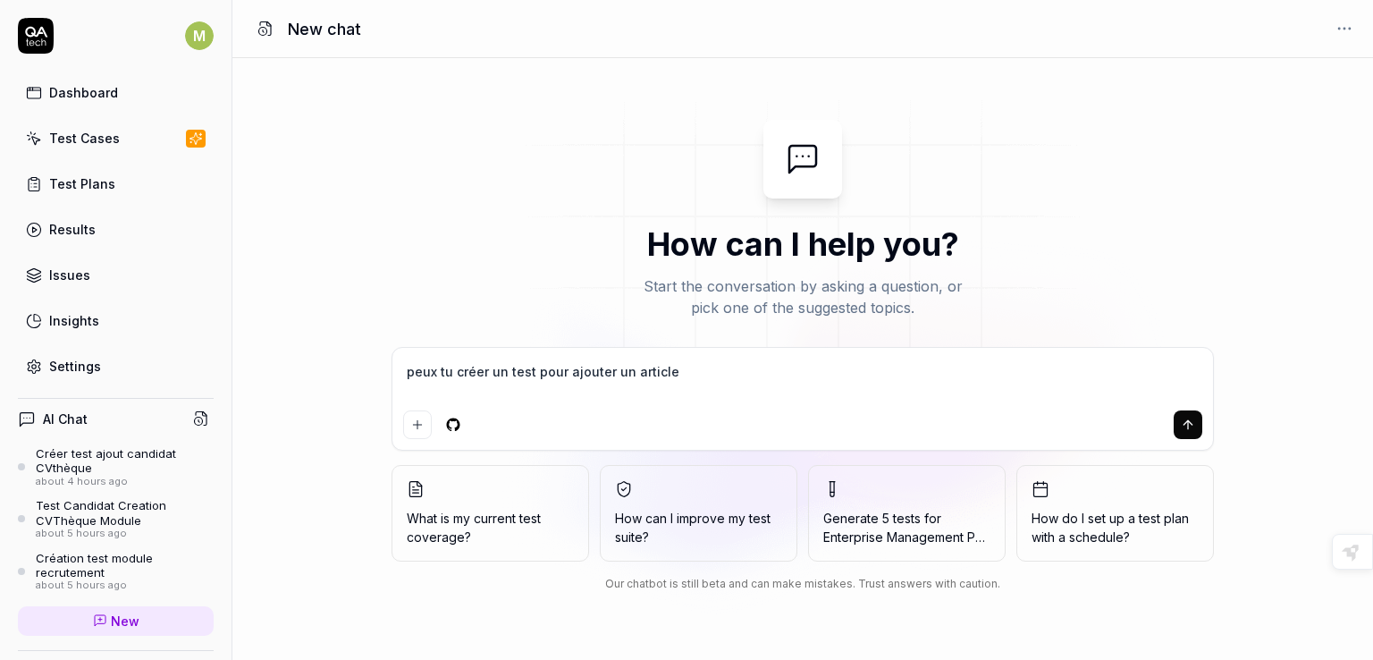
type textarea "*"
type textarea "peux tu créer un test pour ajouter un article su"
type textarea "*"
type textarea "peux tu créer un test pour ajouter un article sur"
type textarea "*"
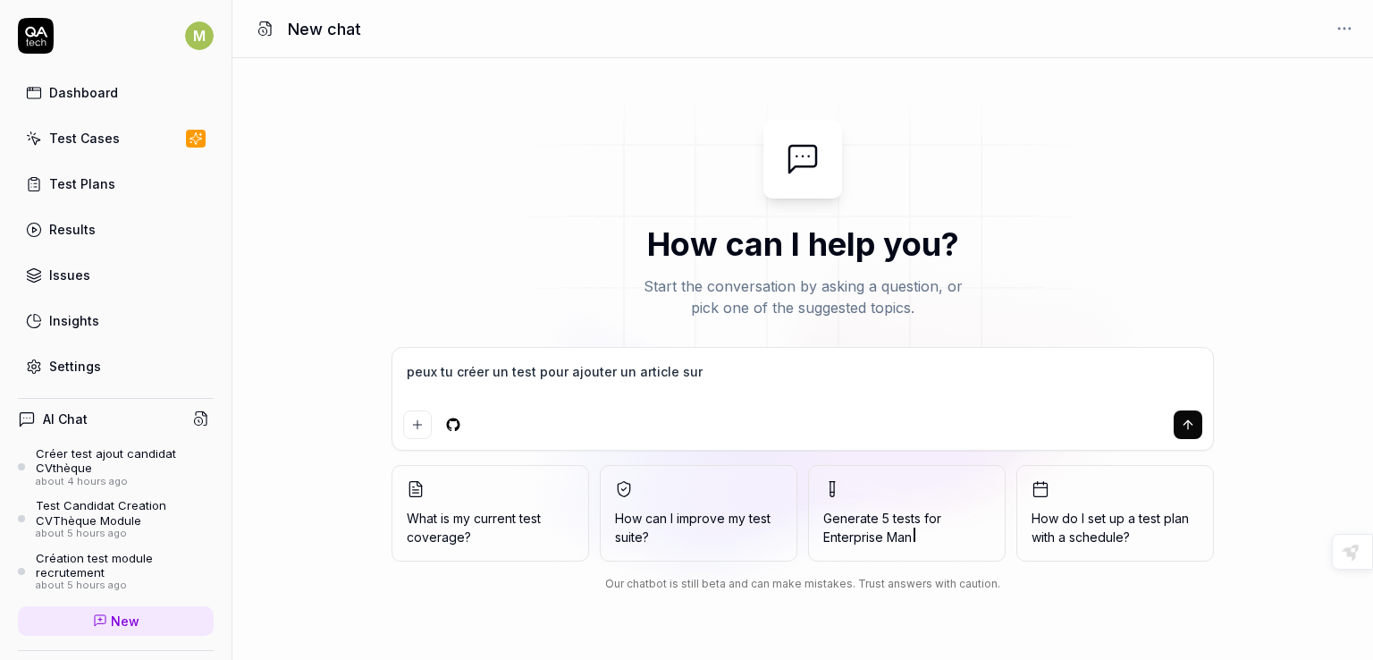
type textarea "peux tu créer un test pour ajouter un article sur"
type textarea "*"
type textarea "peux tu créer un test pour ajouter un article sur a"
type textarea "*"
type textarea "peux tu créer un test pour ajouter un article sur ac"
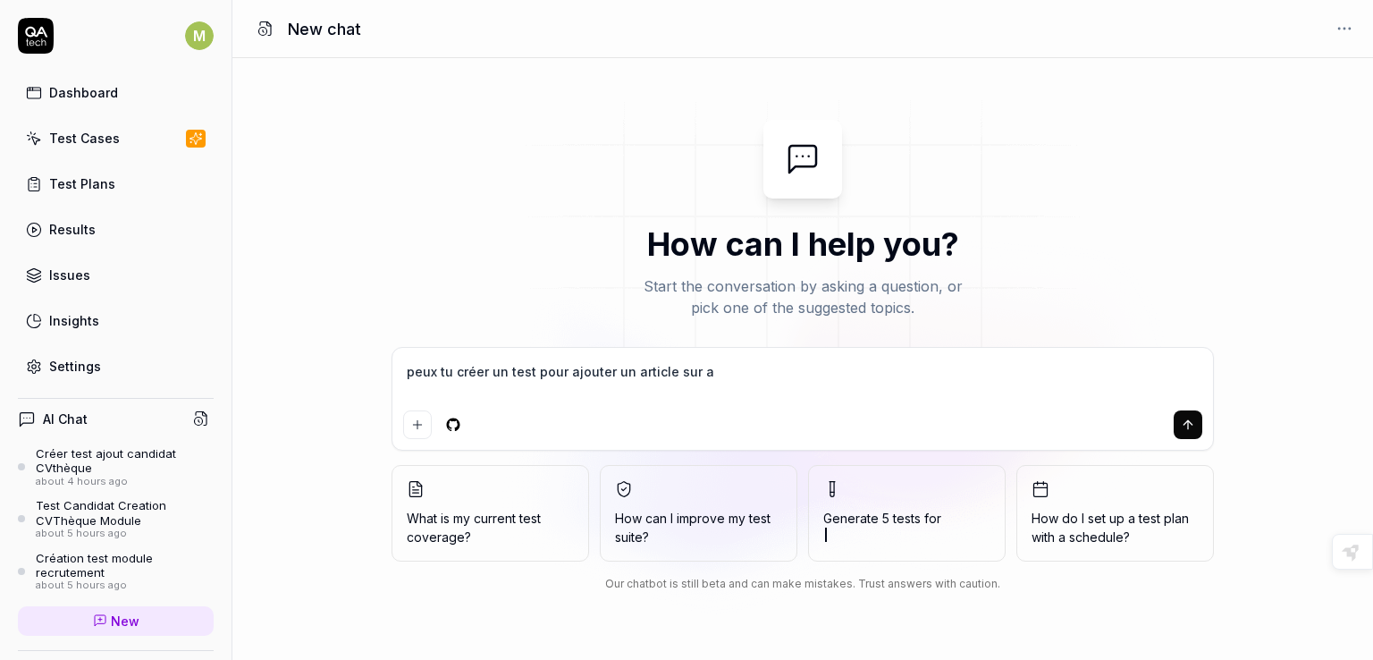
type textarea "*"
type textarea "peux tu créer un test pour ajouter un article sur act"
type textarea "*"
type textarea "peux tu créer un test pour ajouter un article sur actu"
type textarea "*"
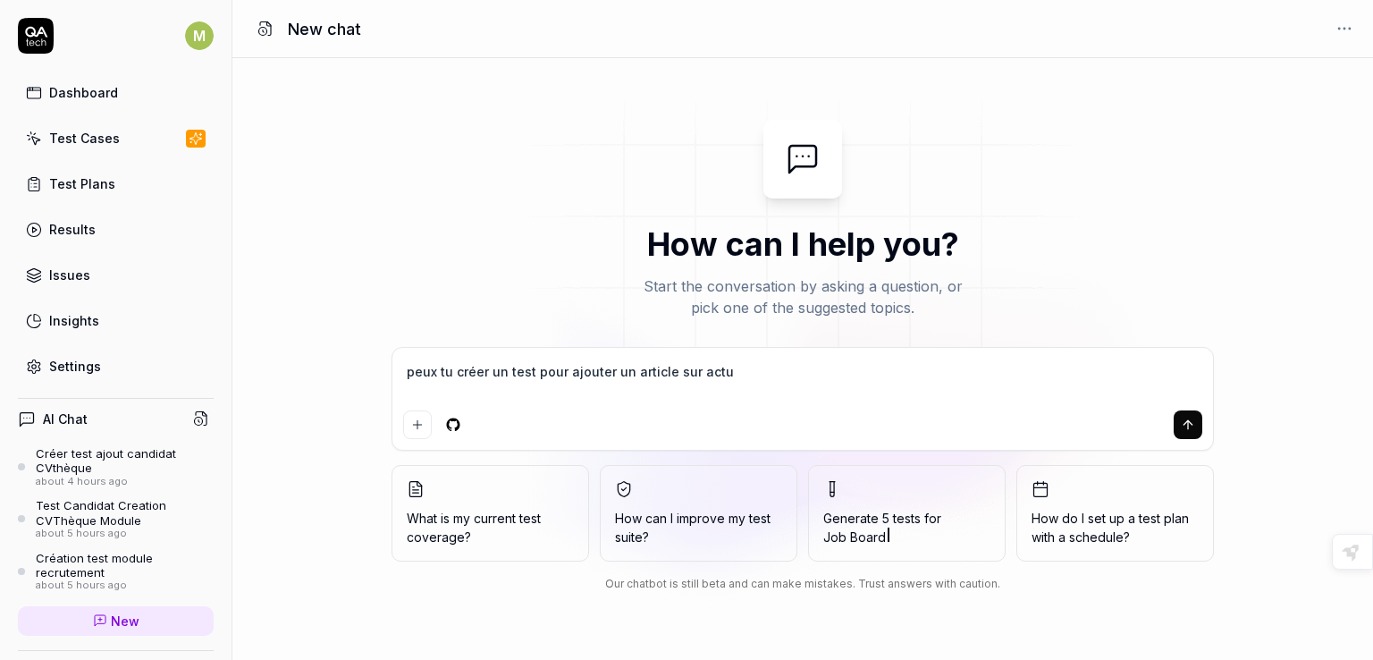
type textarea "peux tu créer un test pour ajouter un article sur actua"
type textarea "*"
type textarea "peux tu créer un test pour ajouter un article sur actual"
type textarea "*"
type textarea "peux tu créer un test pour ajouter un article sur actuali"
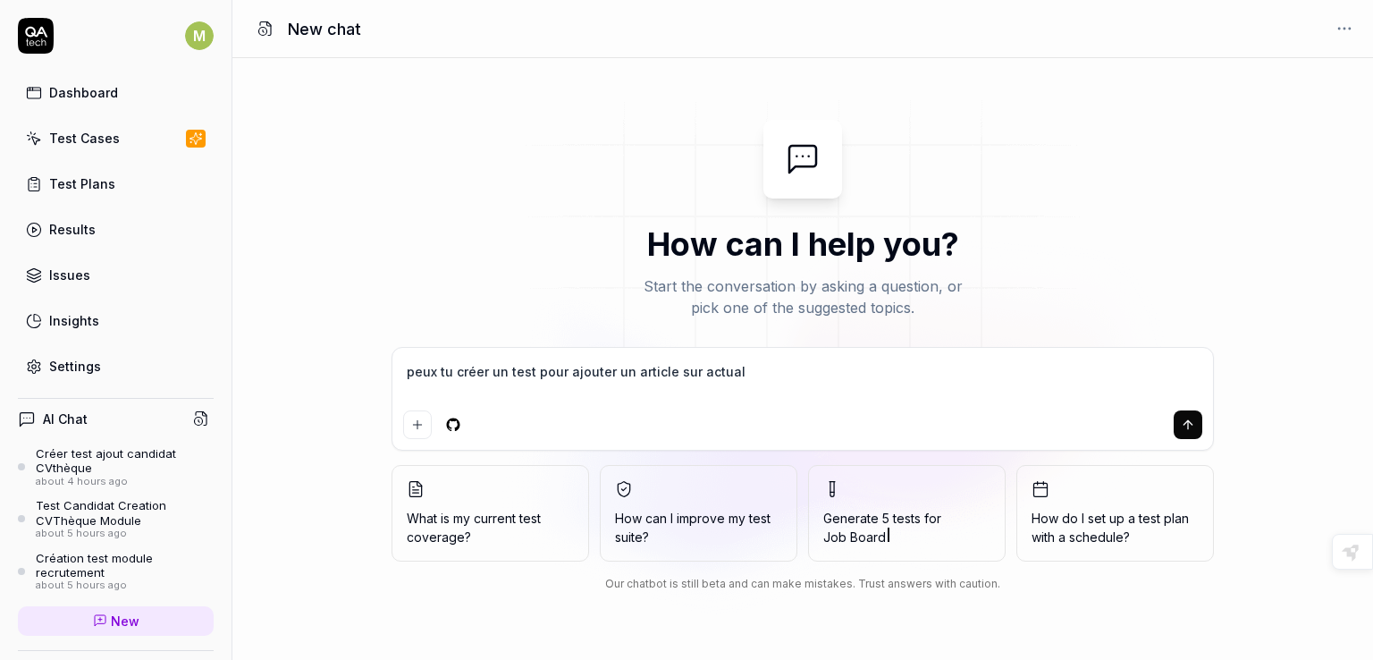
type textarea "*"
type textarea "peux tu créer un test pour ajouter un article sur actualit"
type textarea "*"
type textarea "peux tu créer un test pour ajouter un article sur actualité"
type textarea "*"
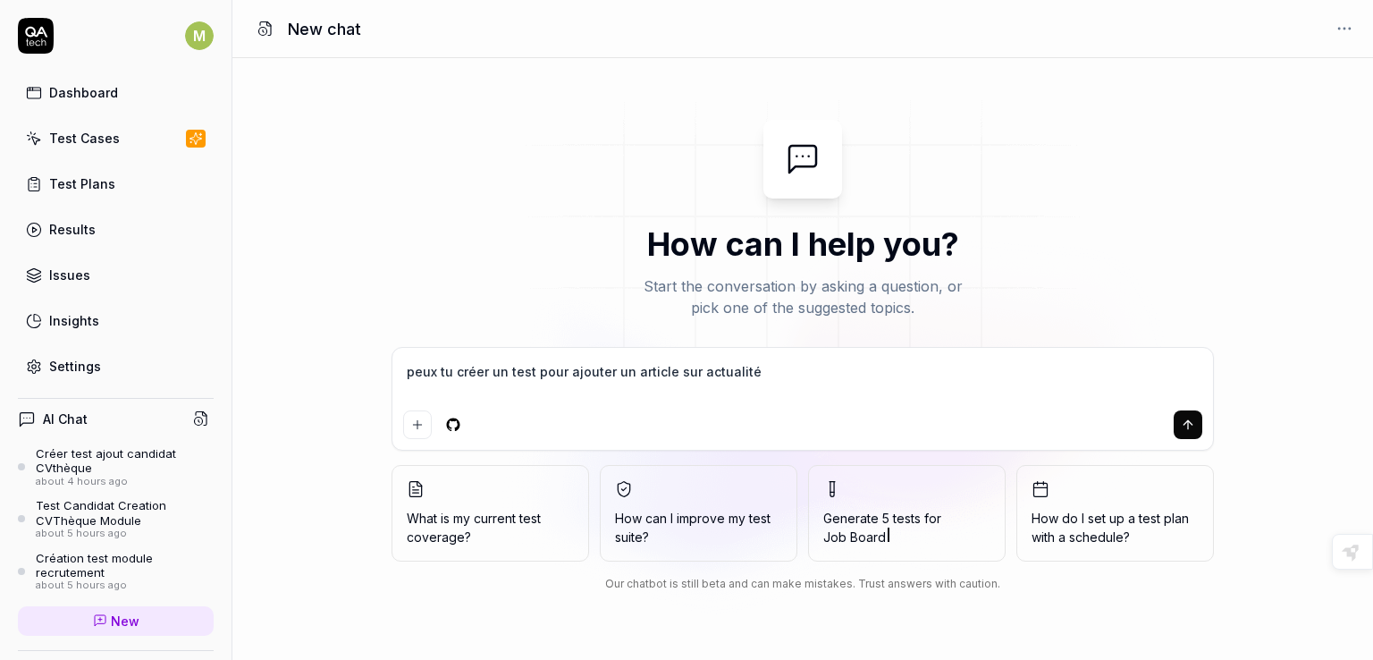
type textarea "peux tu créer un test pour ajouter un article sur actualités"
type textarea "*"
type textarea "peux tu créer un test pour ajouter un article sur actualités"
type textarea "*"
type textarea "peux tu créer un test pour ajouter un article sur actualités ?"
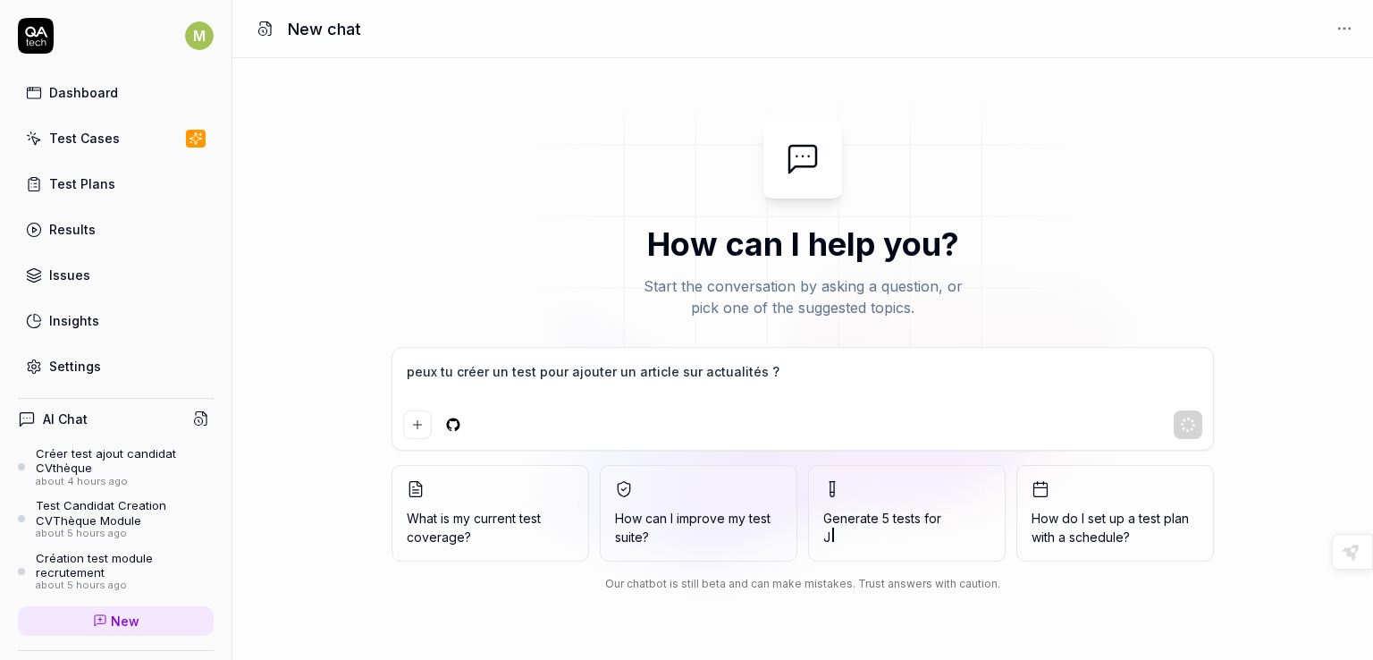
type textarea "*"
type textarea "peux tu créer un test pour ajouter un article sur actualités ?"
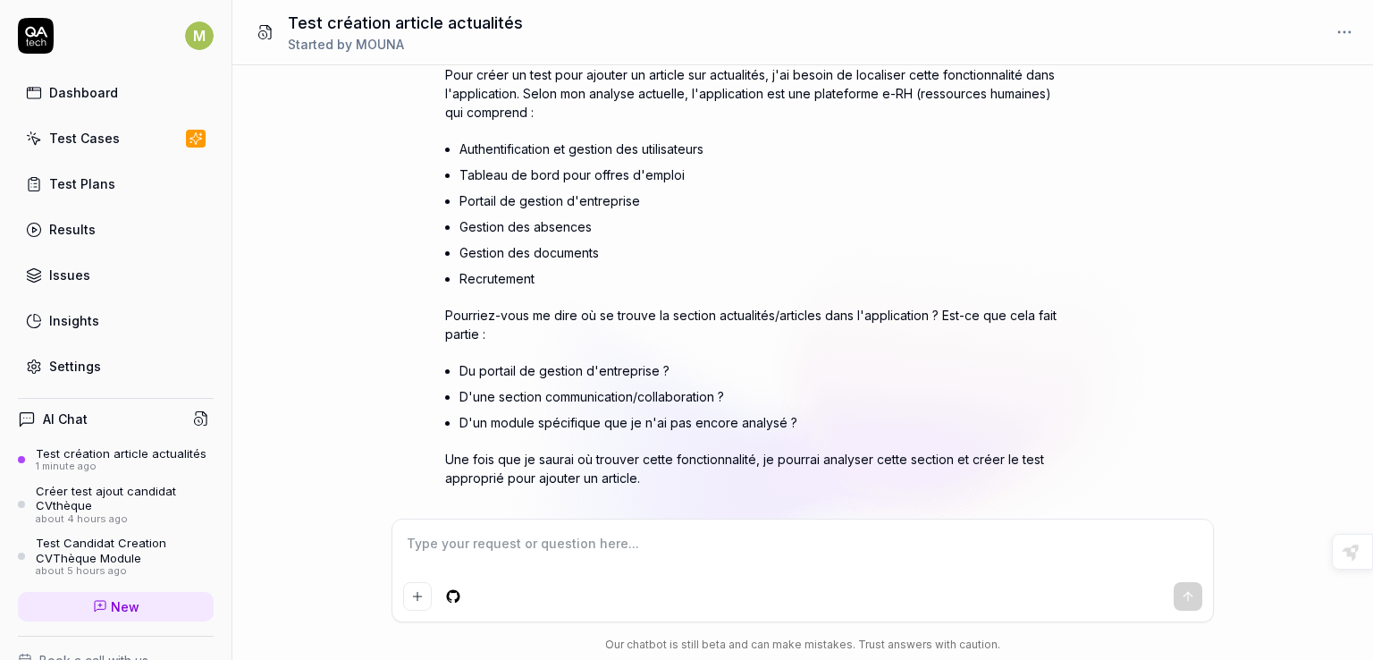
scroll to position [245, 0]
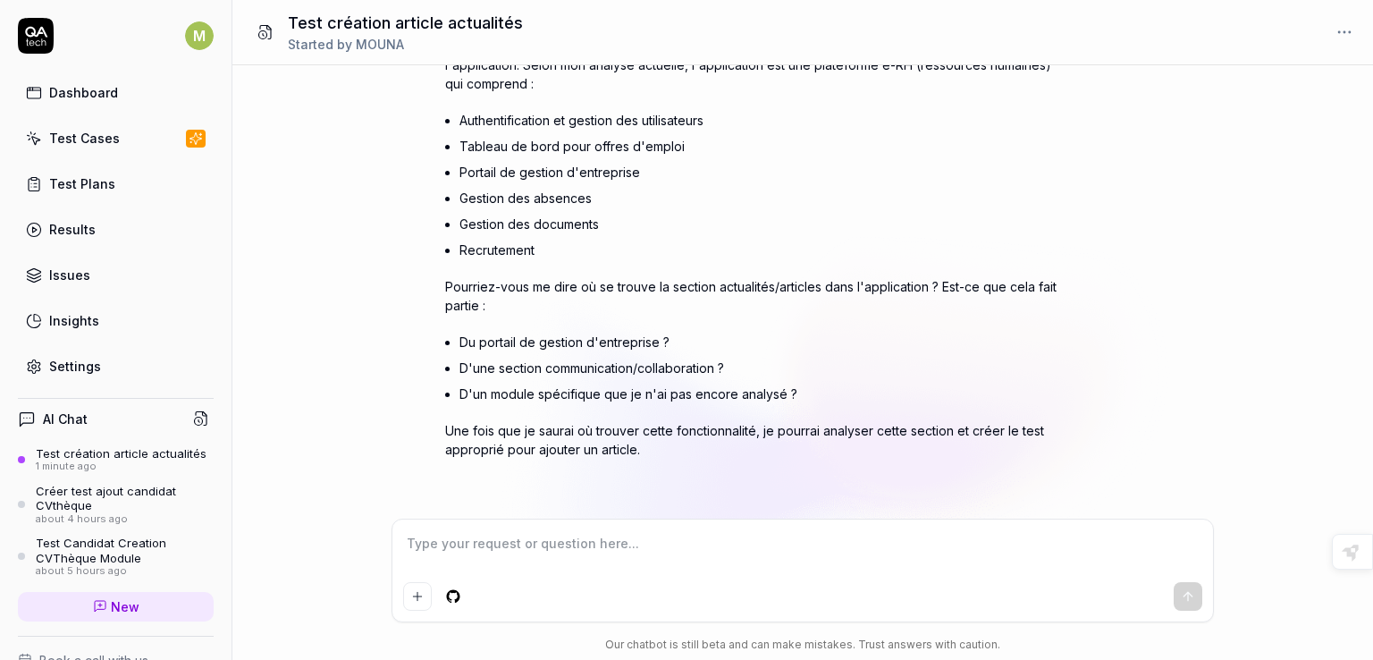
click at [687, 537] on textarea at bounding box center [802, 552] width 799 height 45
type textarea "*"
type textarea "p"
type textarea "*"
type textarea "pe"
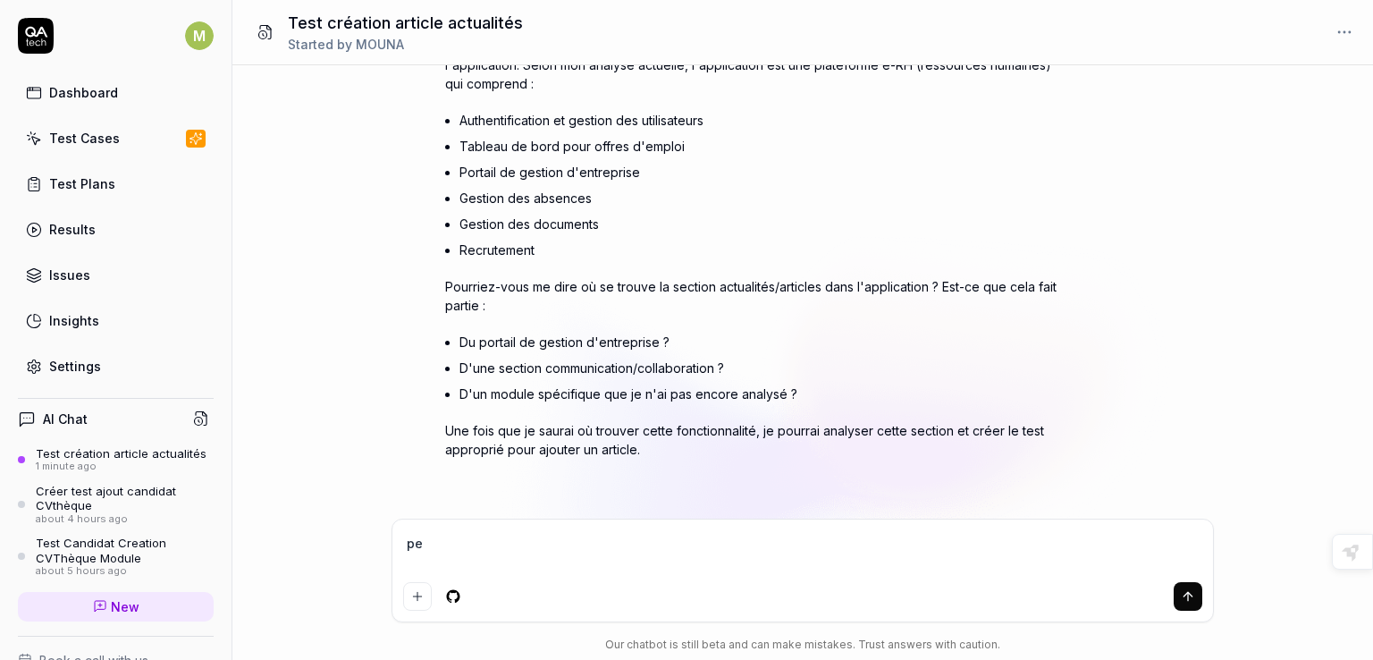
type textarea "*"
type textarea "peu"
type textarea "*"
type textarea "peux"
type textarea "*"
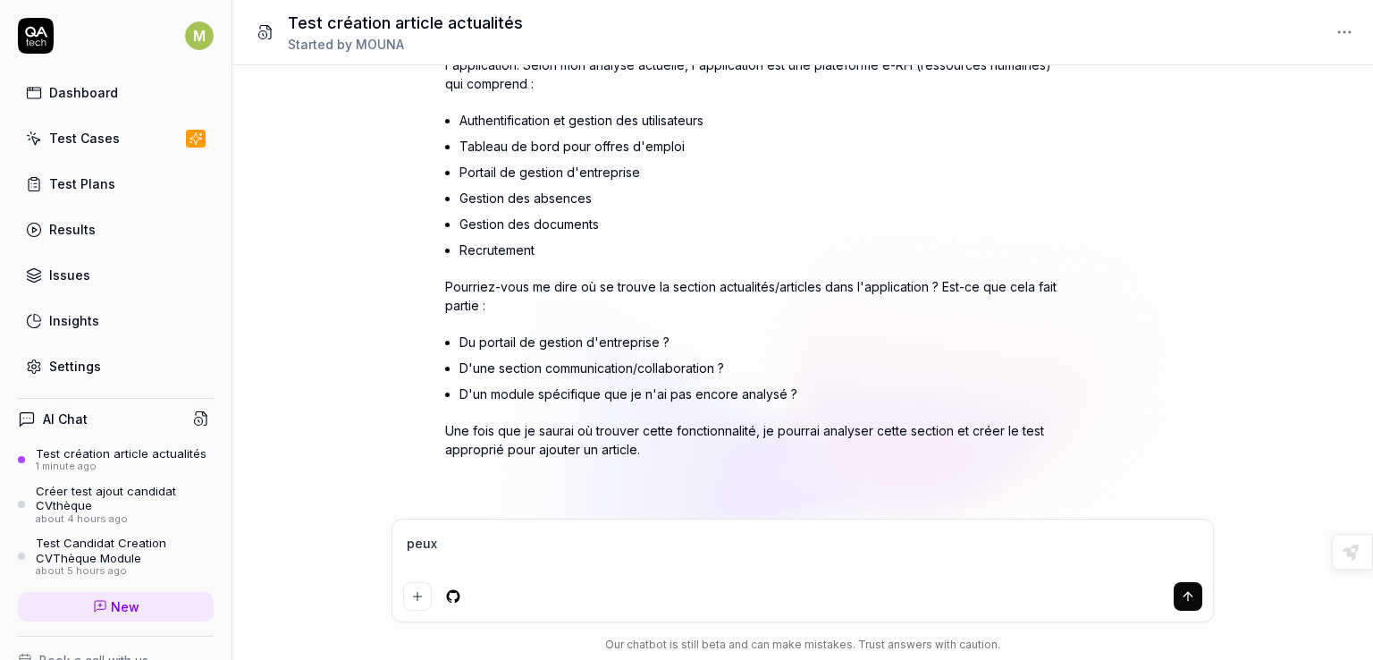
type textarea "peux"
type textarea "*"
type textarea "peux t"
type textarea "*"
type textarea "peux tu"
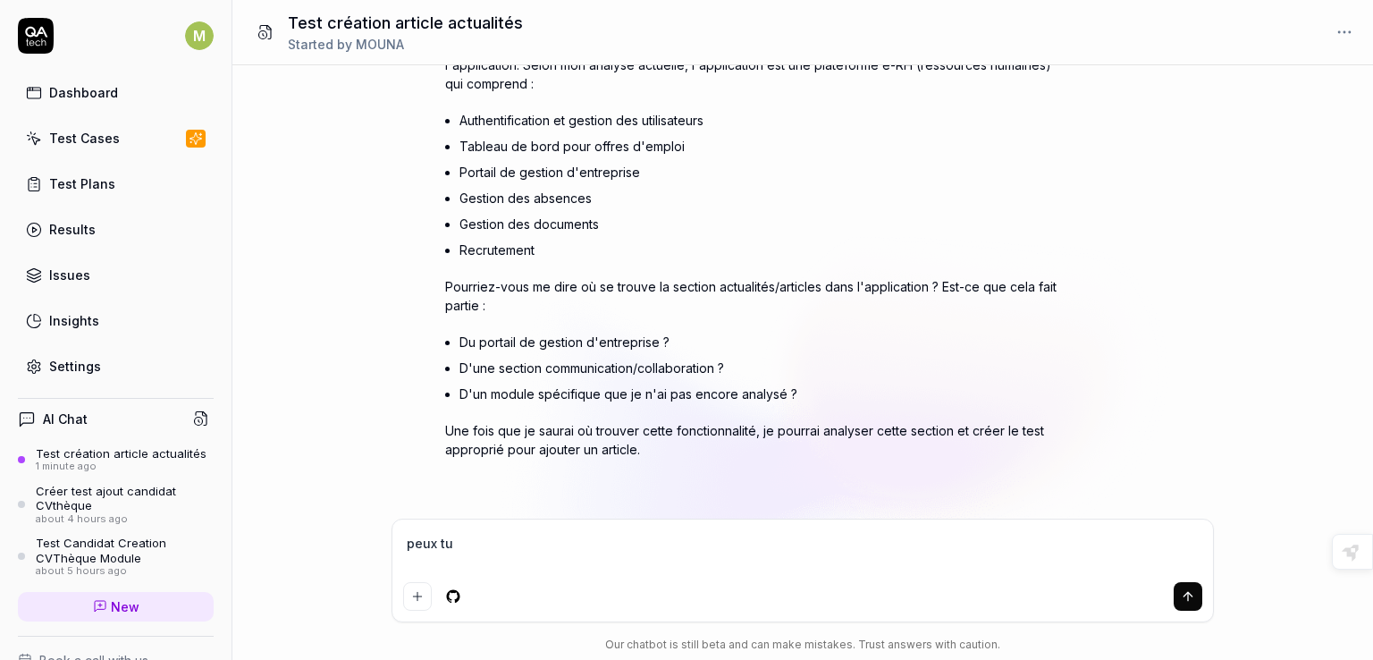
type textarea "*"
type textarea "peux tu"
type textarea "*"
type textarea "peux tu c"
type textarea "*"
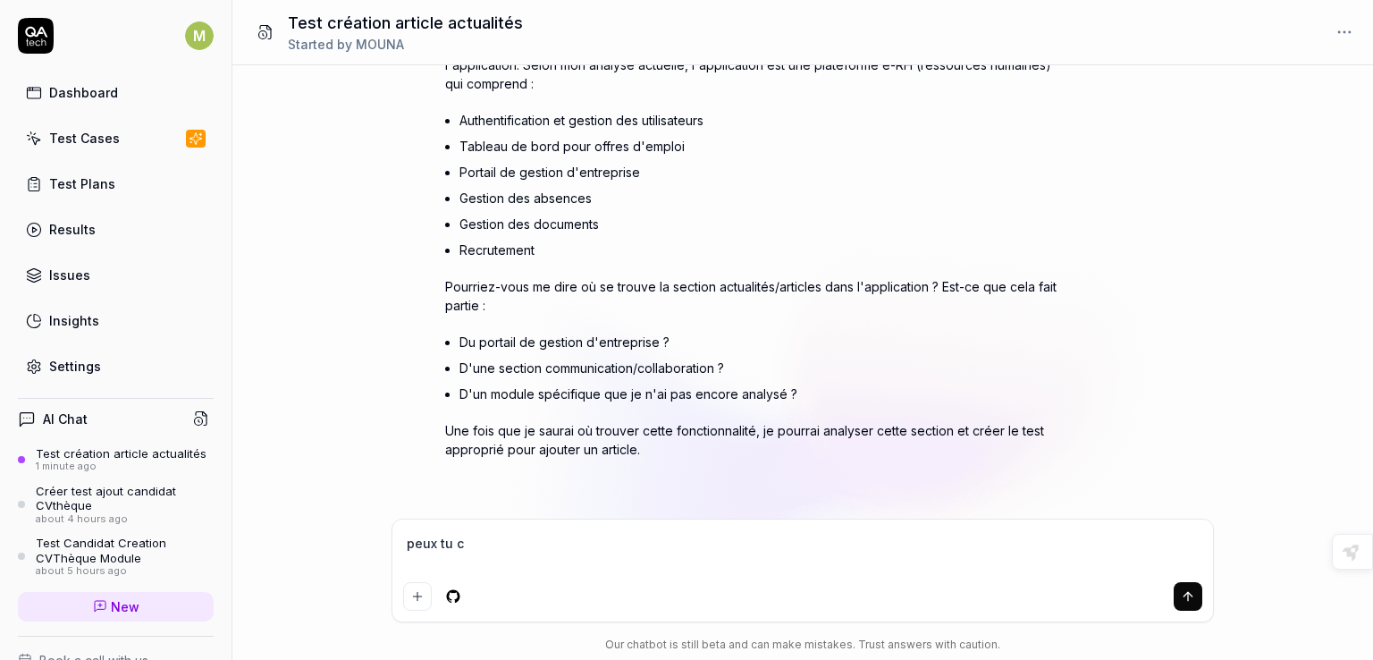
type textarea "peux tu cr"
type textarea "*"
type textarea "peux tu cré"
type textarea "*"
type textarea "peux tu crée"
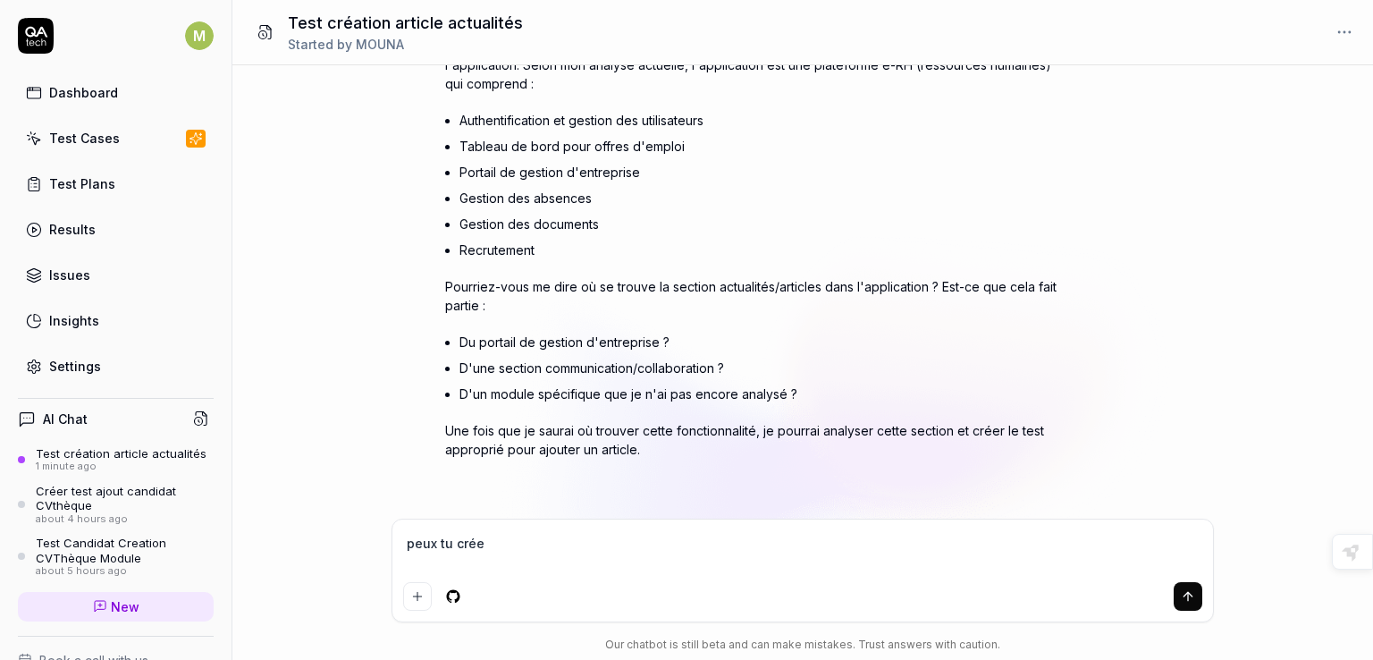
type textarea "*"
type textarea "peux tu créer"
type textarea "*"
type textarea "peux tu créer"
type textarea "*"
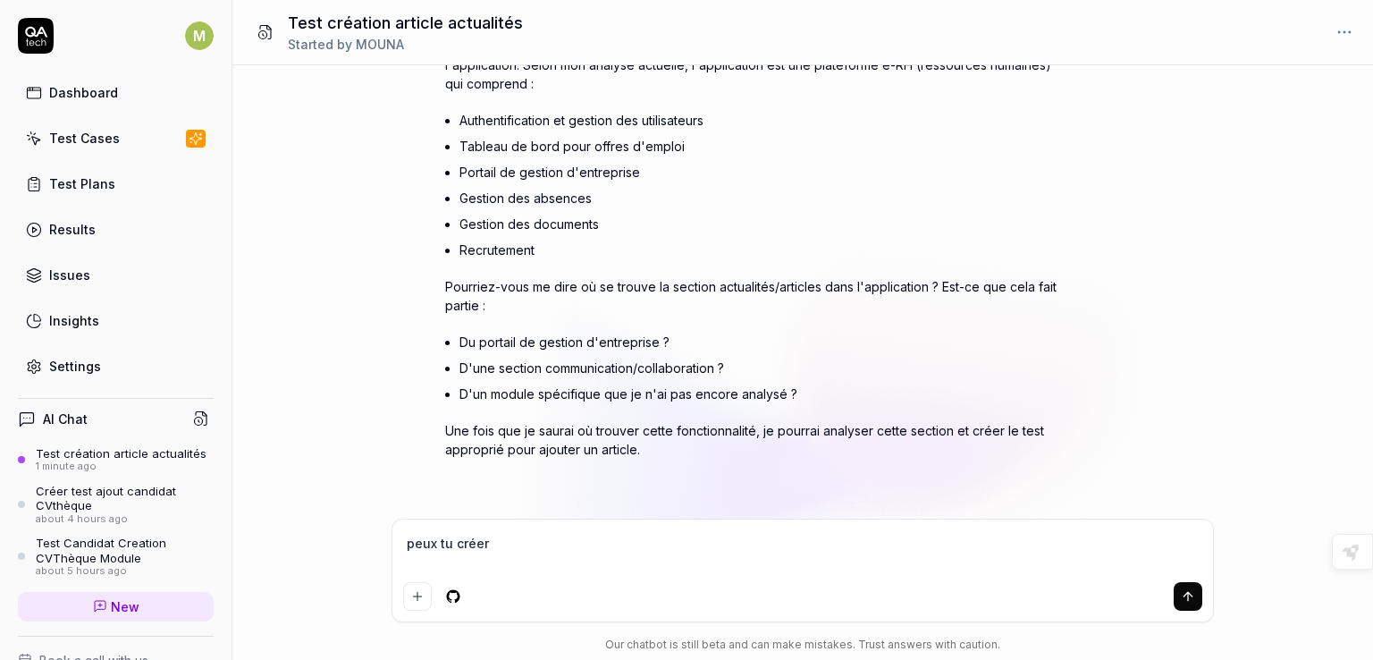
type textarea "peux tu créer u"
type textarea "*"
type textarea "peux tu créer un"
type textarea "*"
type textarea "peux tu créer un"
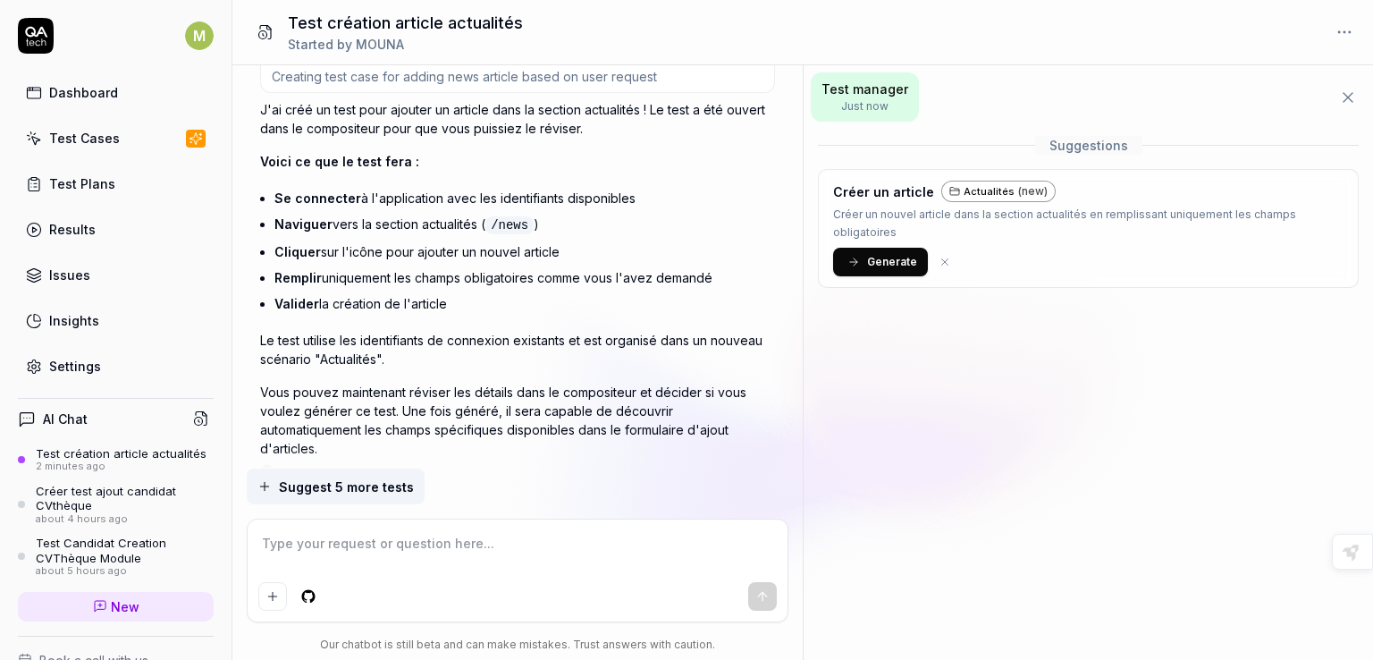
scroll to position [2228, 0]
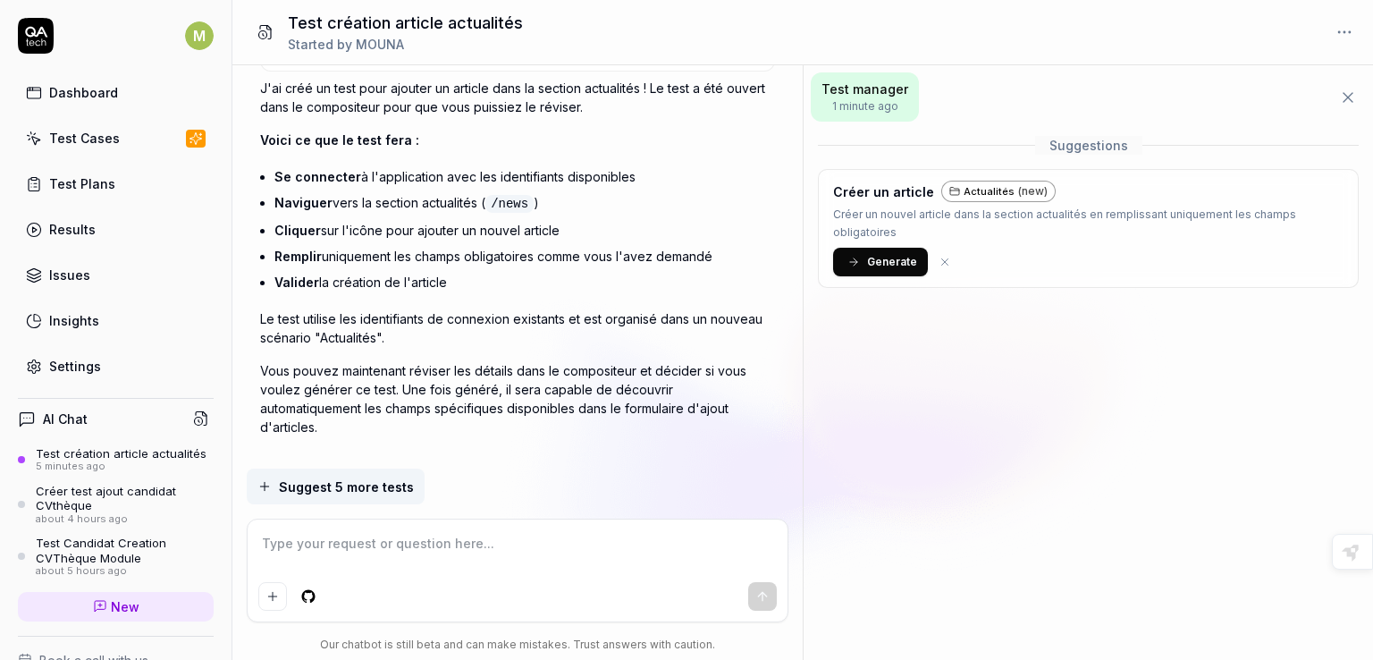
click at [881, 254] on span "Generate" at bounding box center [892, 262] width 50 height 16
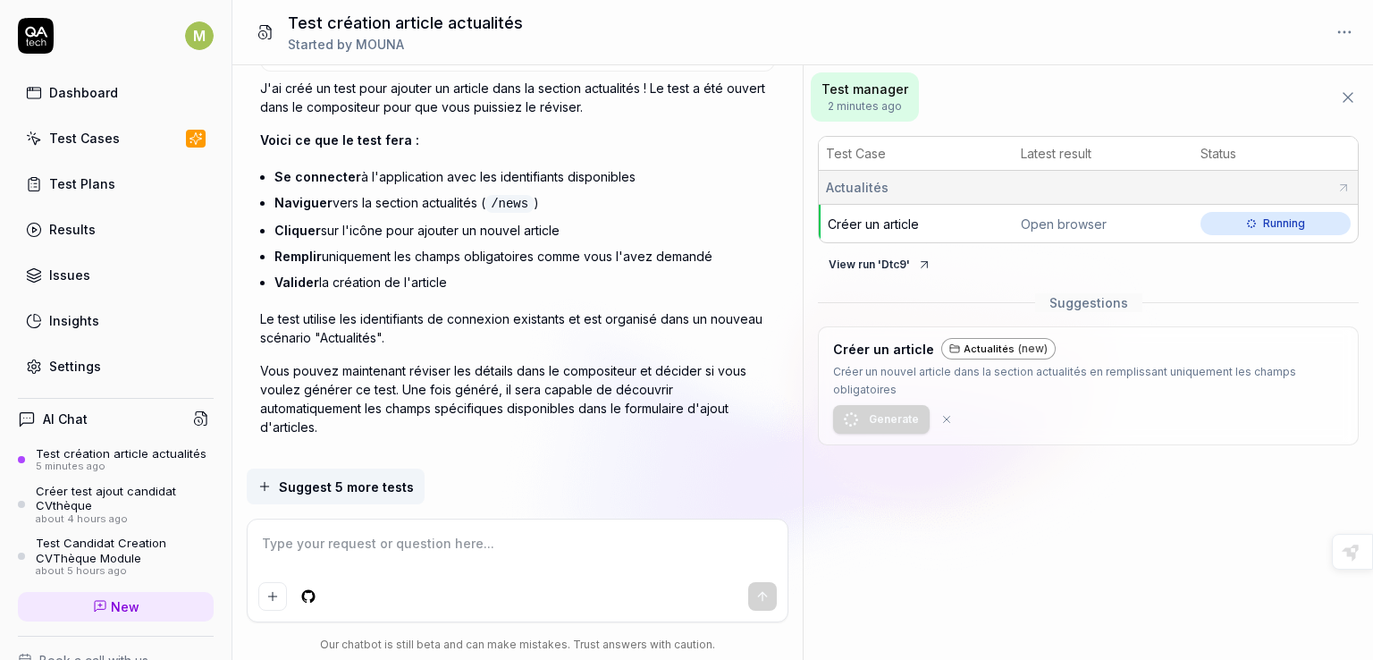
click at [917, 266] on icon at bounding box center [924, 264] width 14 height 14
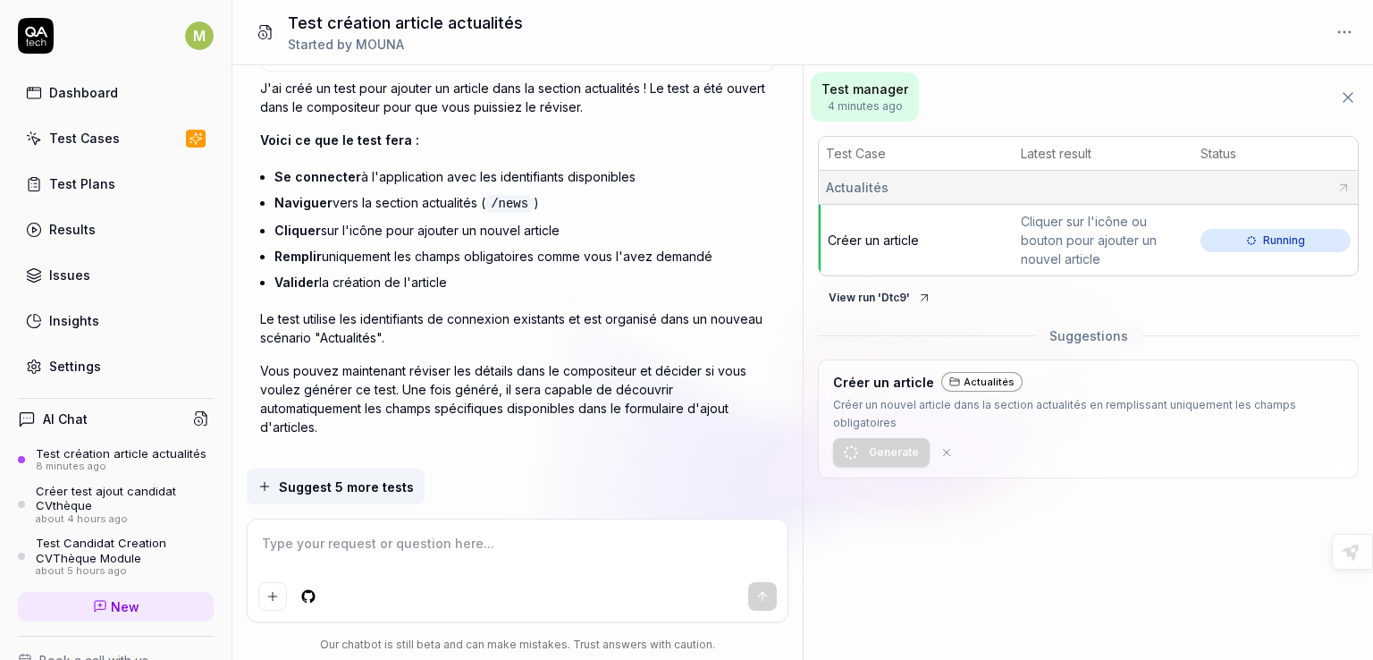
click at [326, 491] on span "Suggest 5 more tests" at bounding box center [346, 486] width 135 height 19
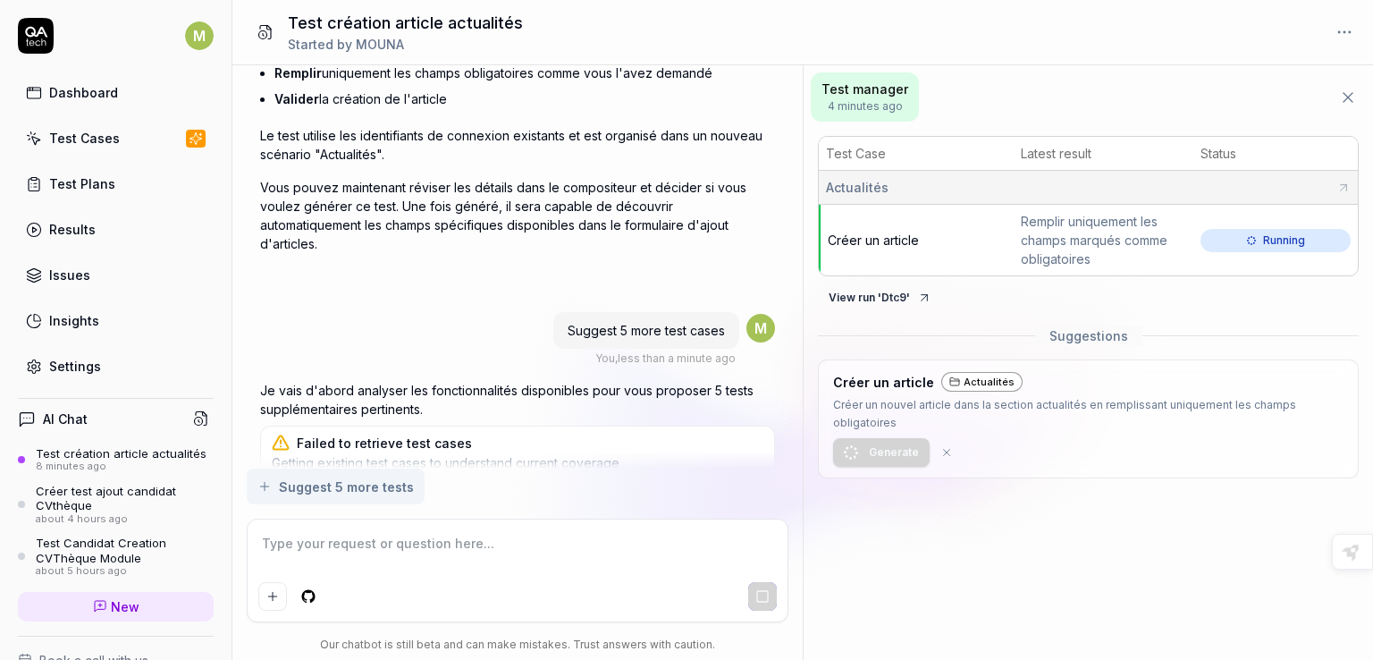
scroll to position [2469, 0]
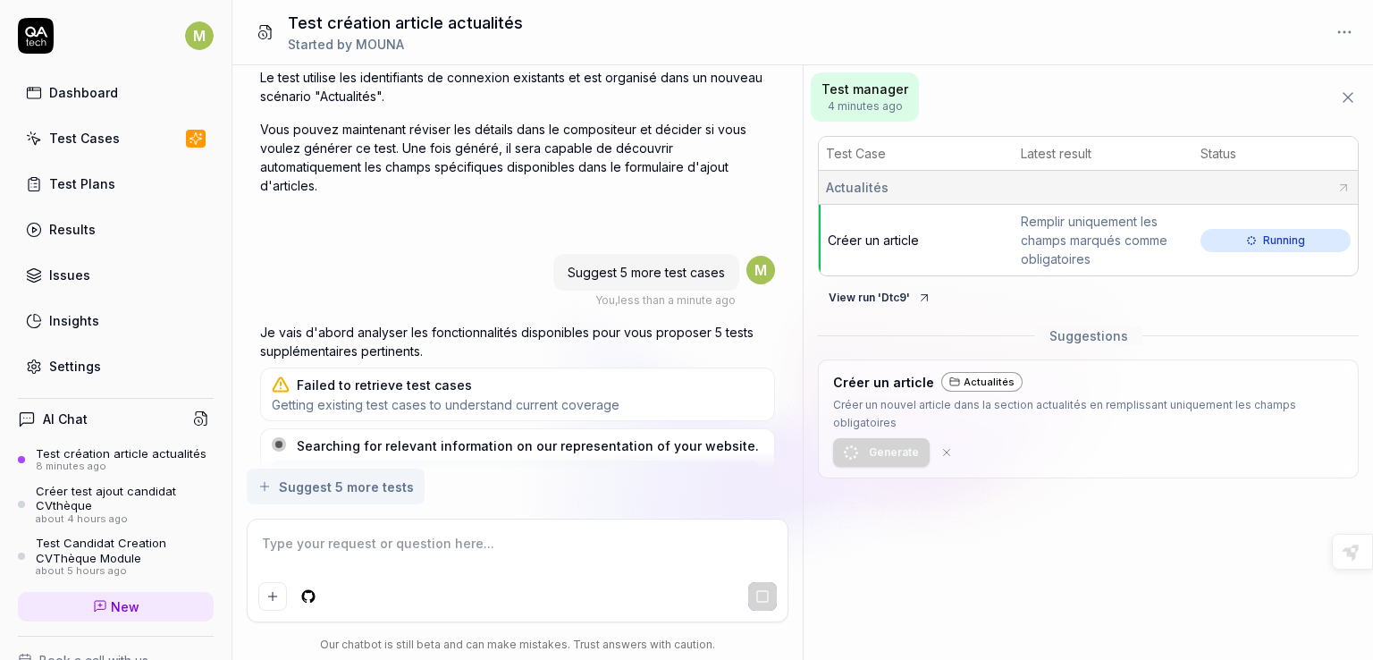
click at [959, 376] on div "Actualités" at bounding box center [981, 382] width 81 height 21
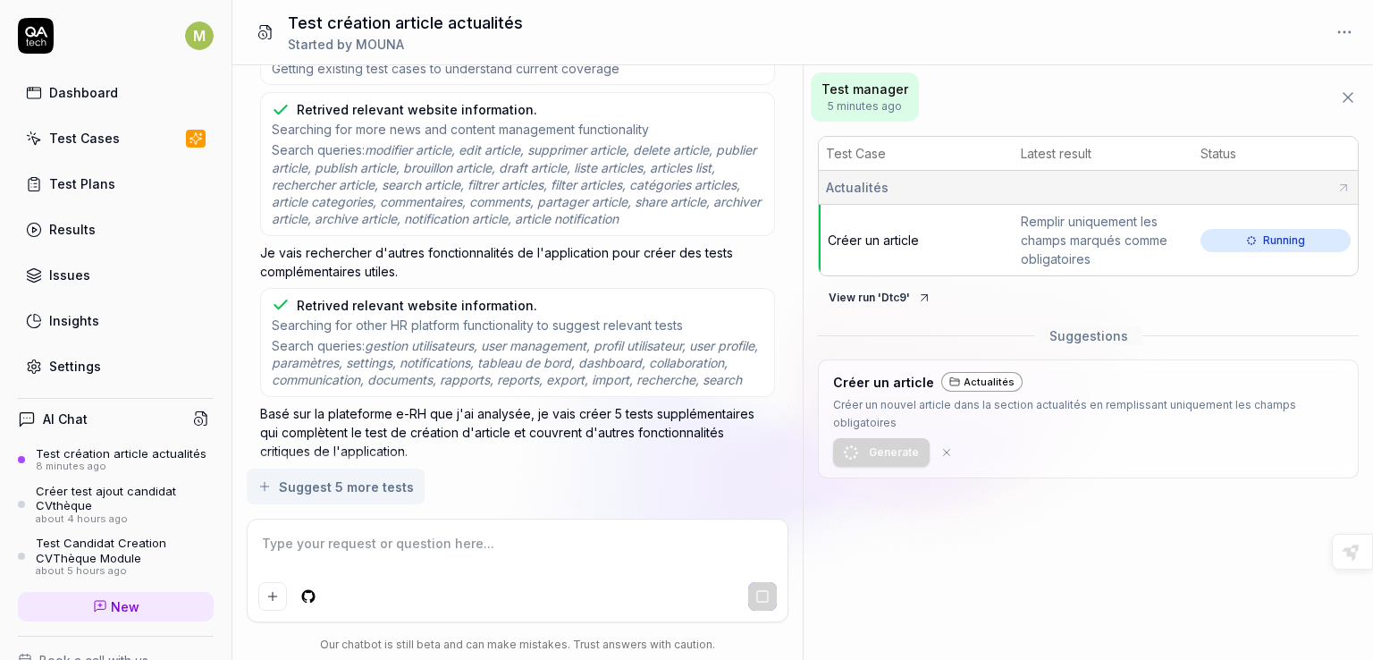
scroll to position [2824, 0]
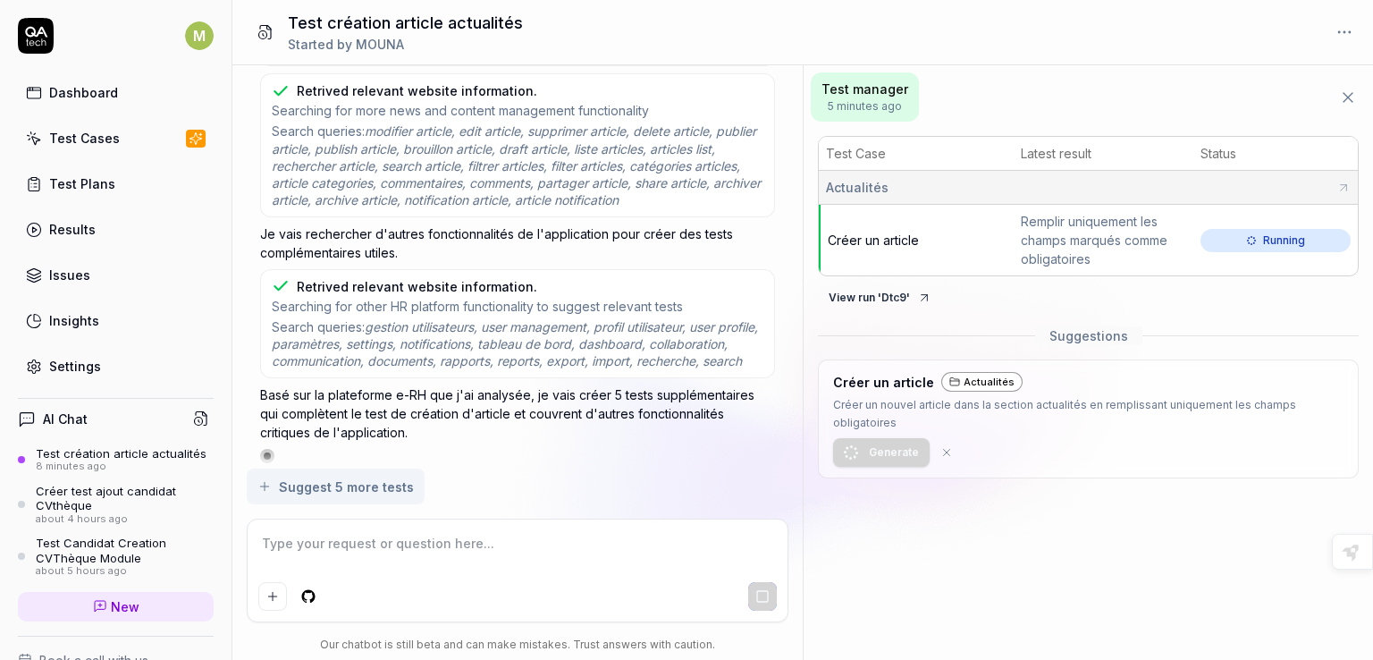
click at [964, 377] on div "Actualités" at bounding box center [981, 382] width 81 height 21
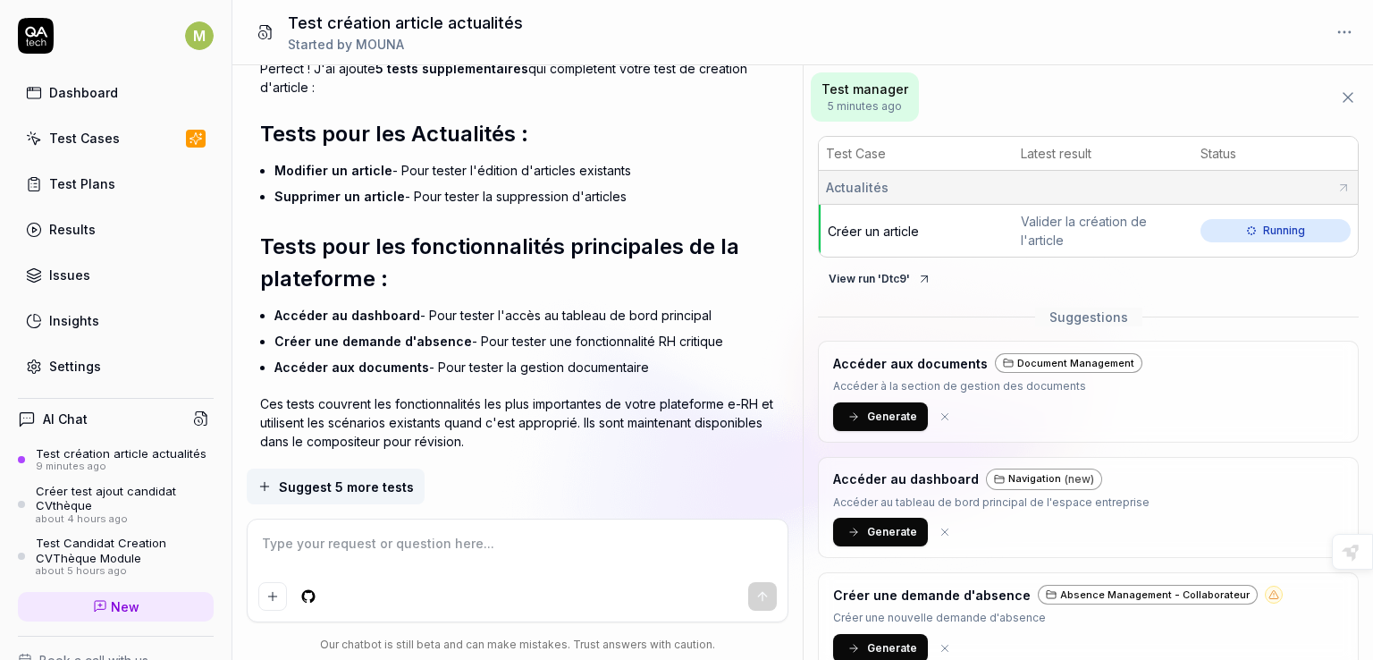
scroll to position [2845, 0]
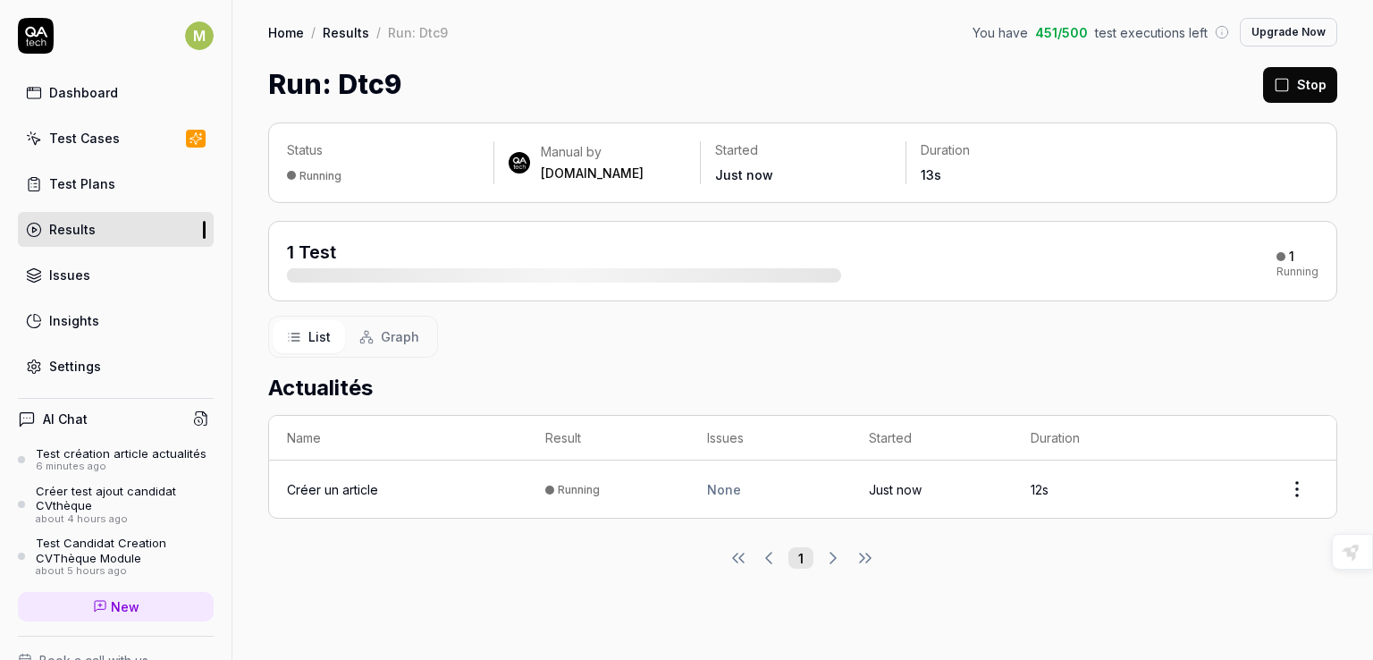
click at [328, 490] on div "Créer un article" at bounding box center [332, 489] width 91 height 19
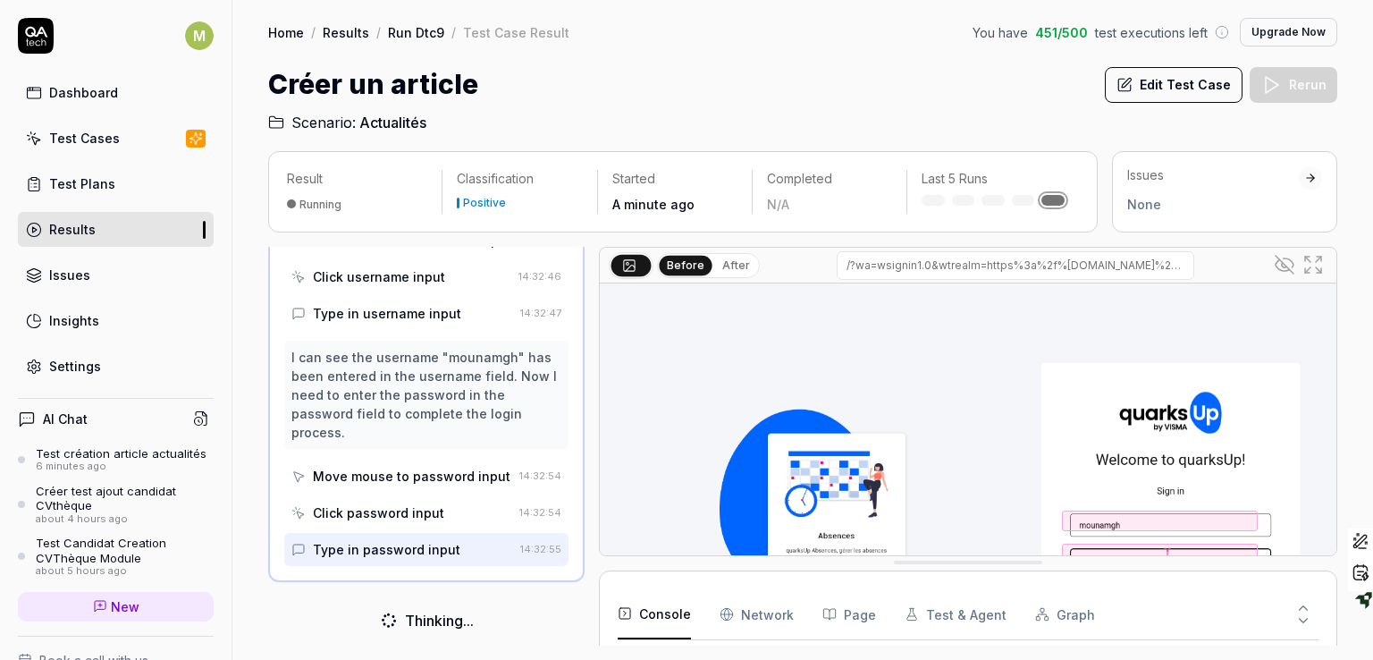
scroll to position [263, 0]
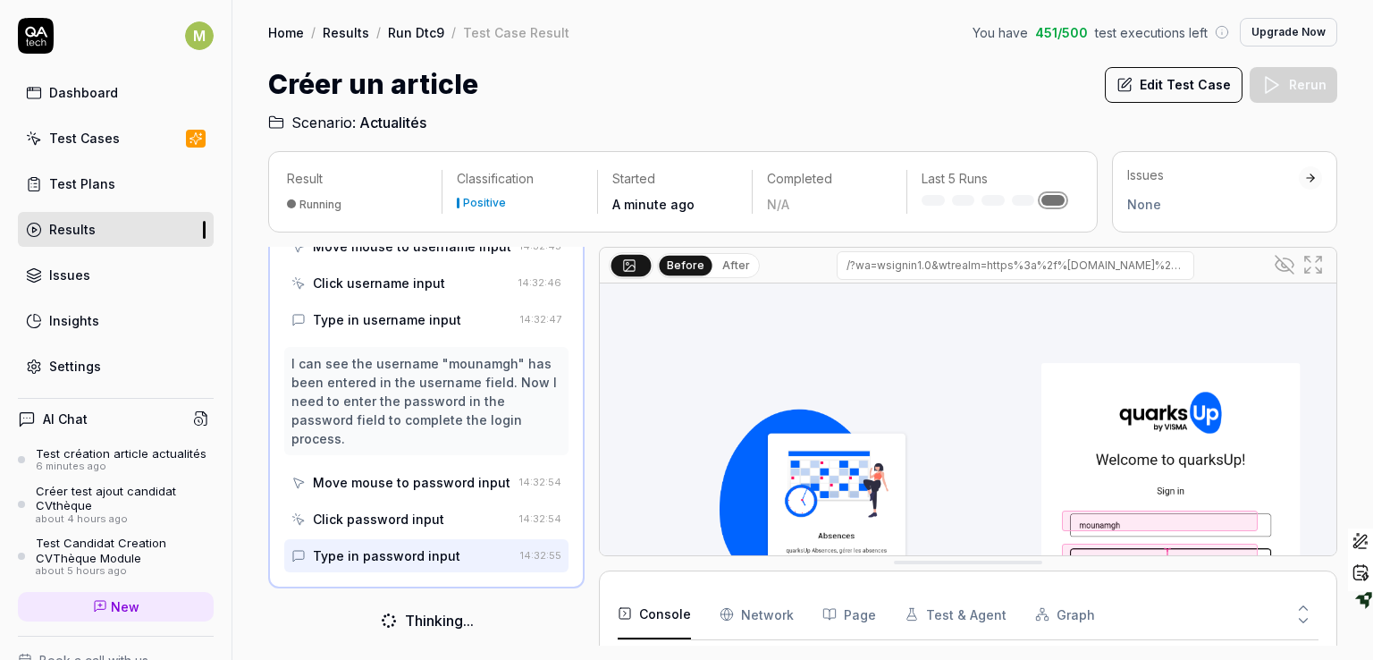
drag, startPoint x: 1330, startPoint y: 345, endPoint x: 1327, endPoint y: 359, distance: 14.7
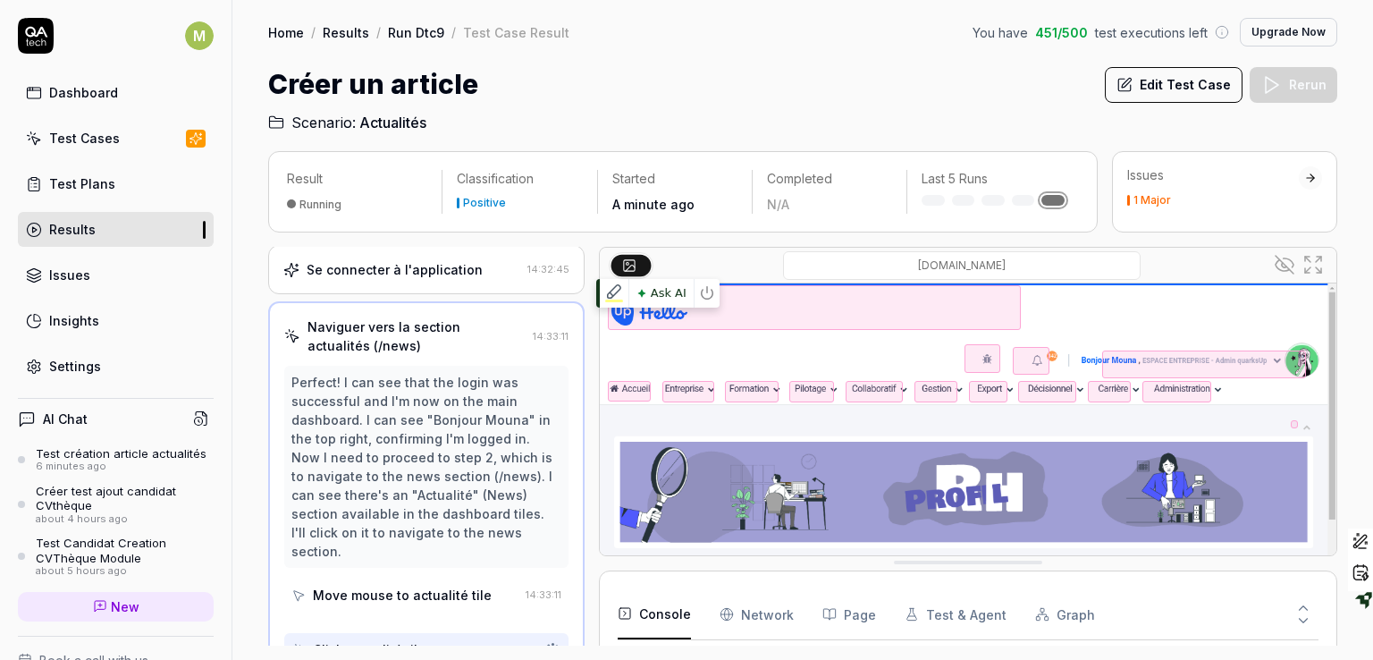
scroll to position [82, 0]
drag, startPoint x: 1331, startPoint y: 338, endPoint x: 1319, endPoint y: 533, distance: 195.2
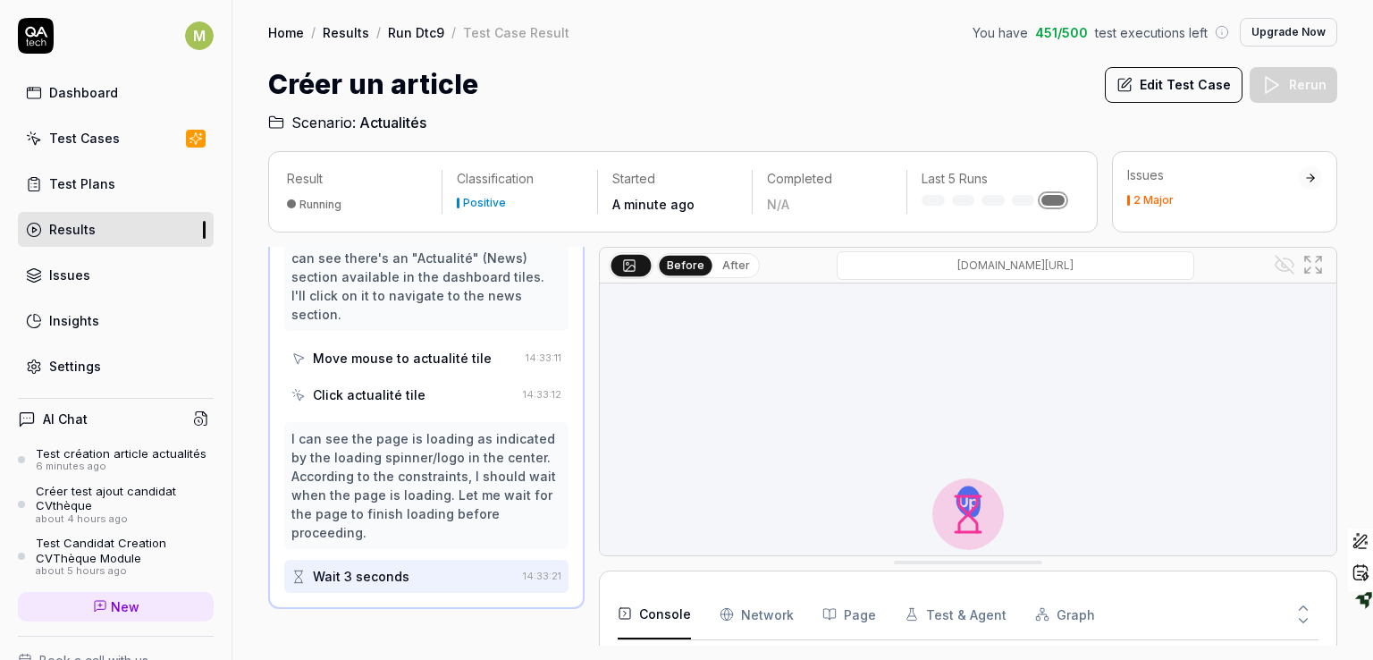
scroll to position [322, 0]
click at [347, 567] on div "Wait 3 seconds" at bounding box center [361, 576] width 97 height 19
click at [740, 257] on button "After" at bounding box center [736, 266] width 42 height 20
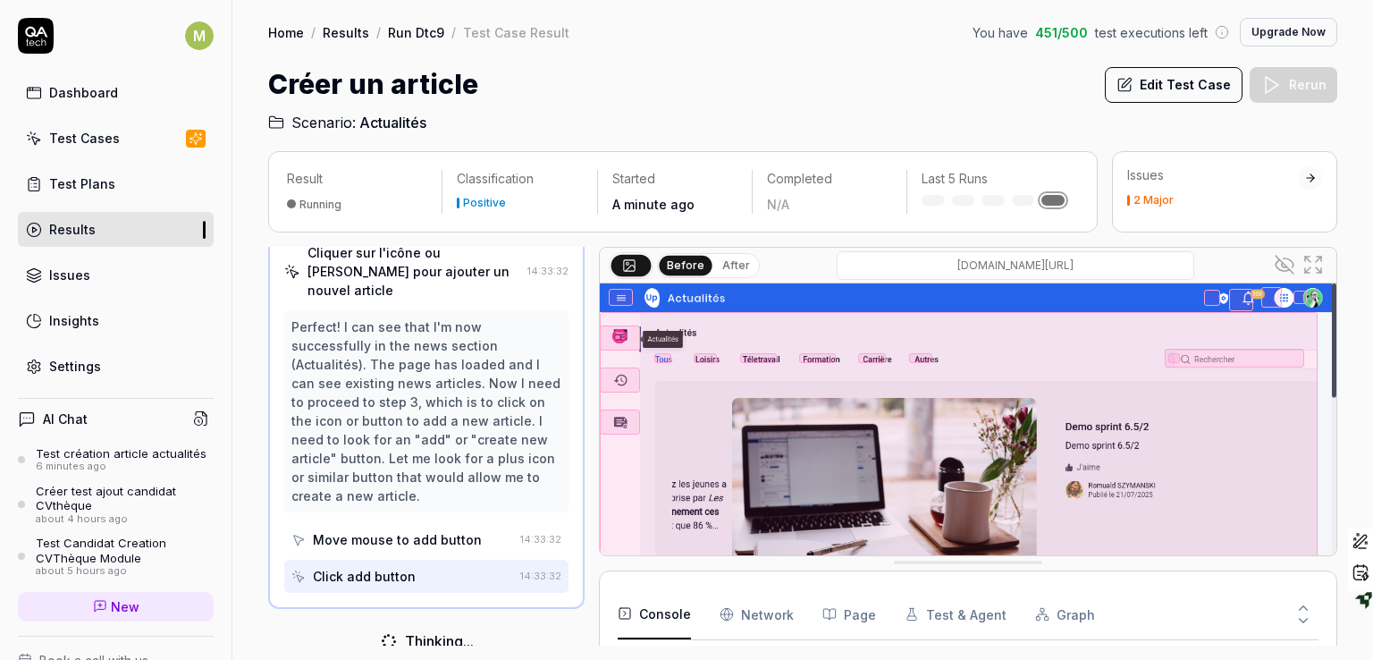
scroll to position [233, 0]
click at [629, 259] on icon at bounding box center [629, 264] width 14 height 14
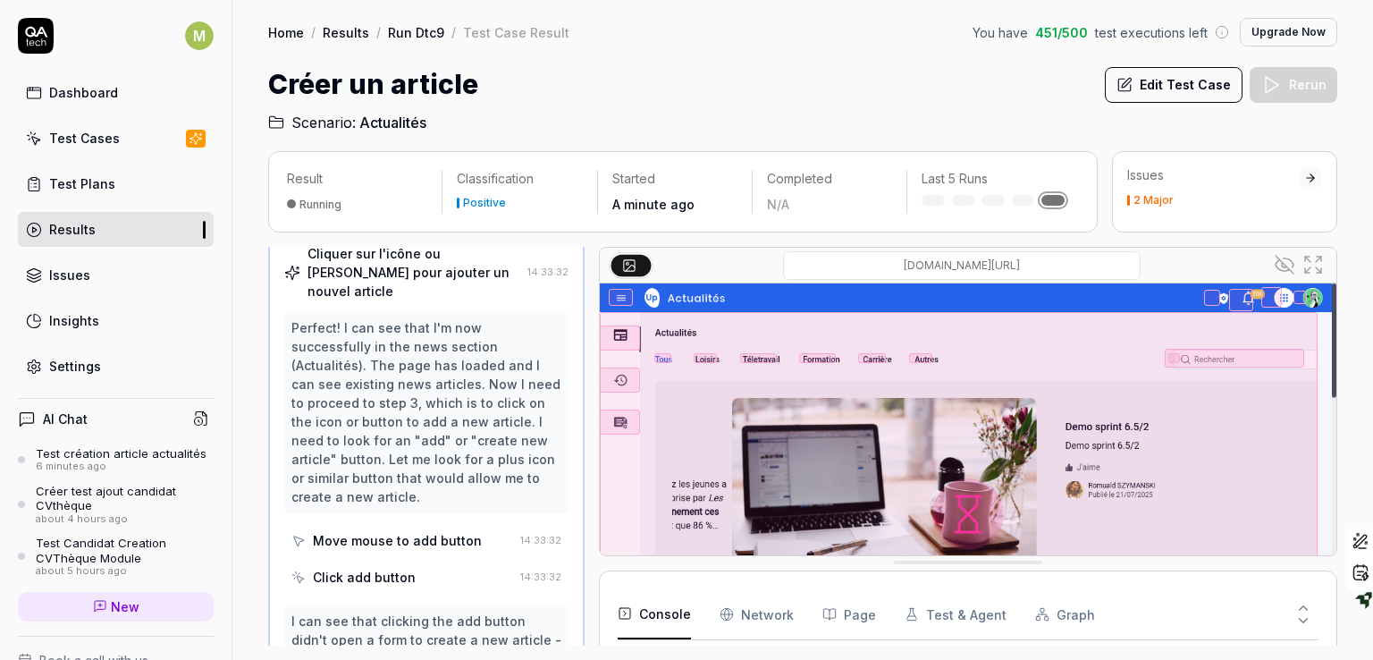
click at [650, 258] on div at bounding box center [631, 265] width 45 height 27
click at [640, 258] on button at bounding box center [631, 264] width 40 height 21
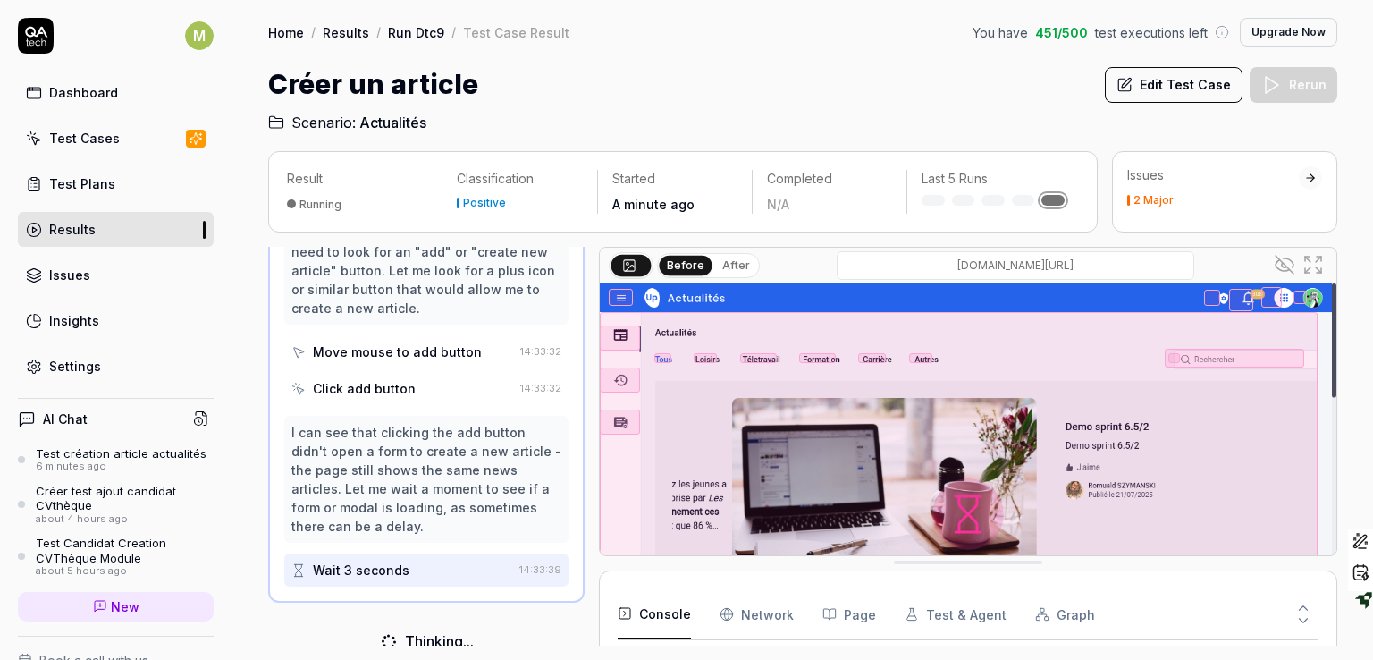
scroll to position [415, 0]
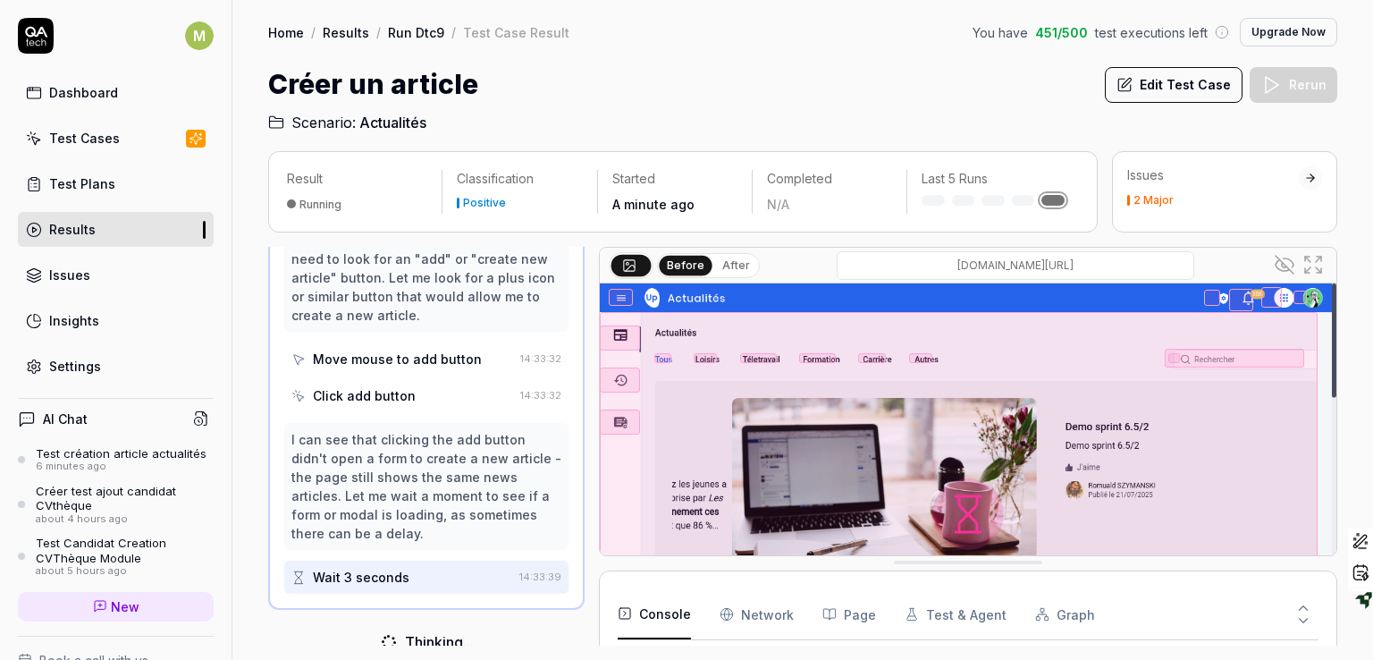
click at [740, 262] on button "After" at bounding box center [736, 266] width 42 height 20
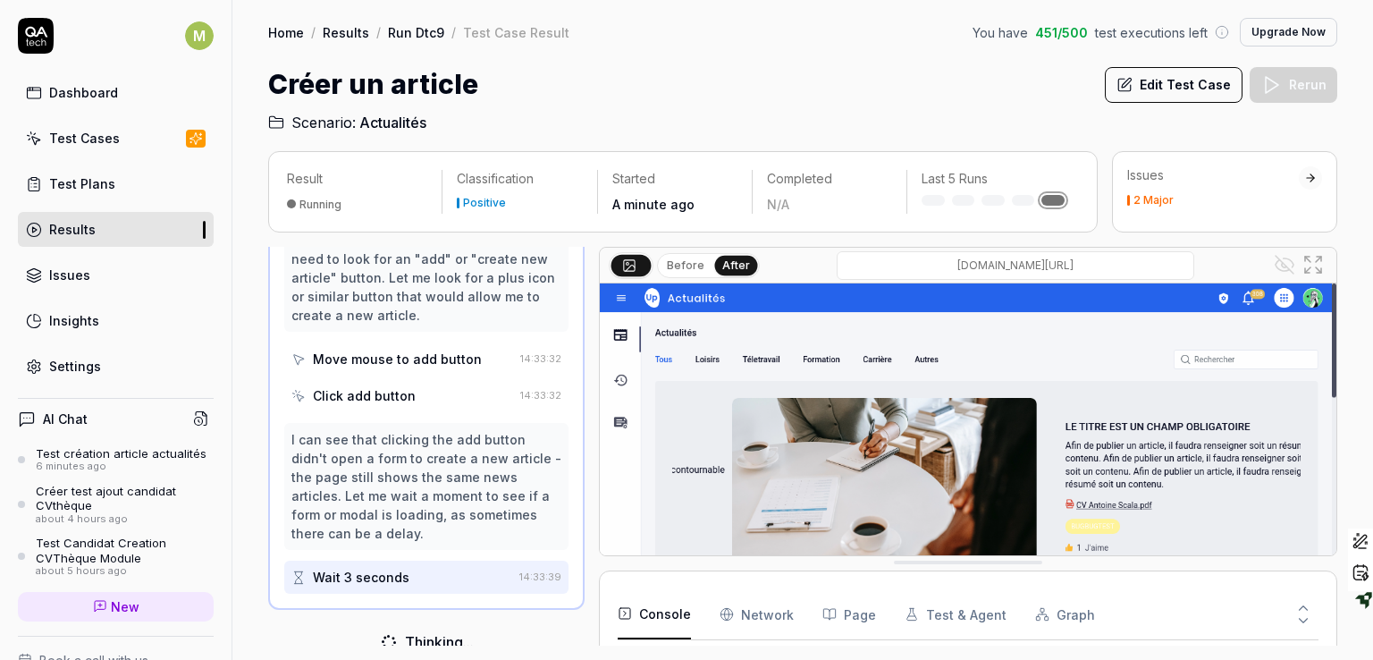
click at [740, 262] on button "After" at bounding box center [736, 265] width 43 height 20
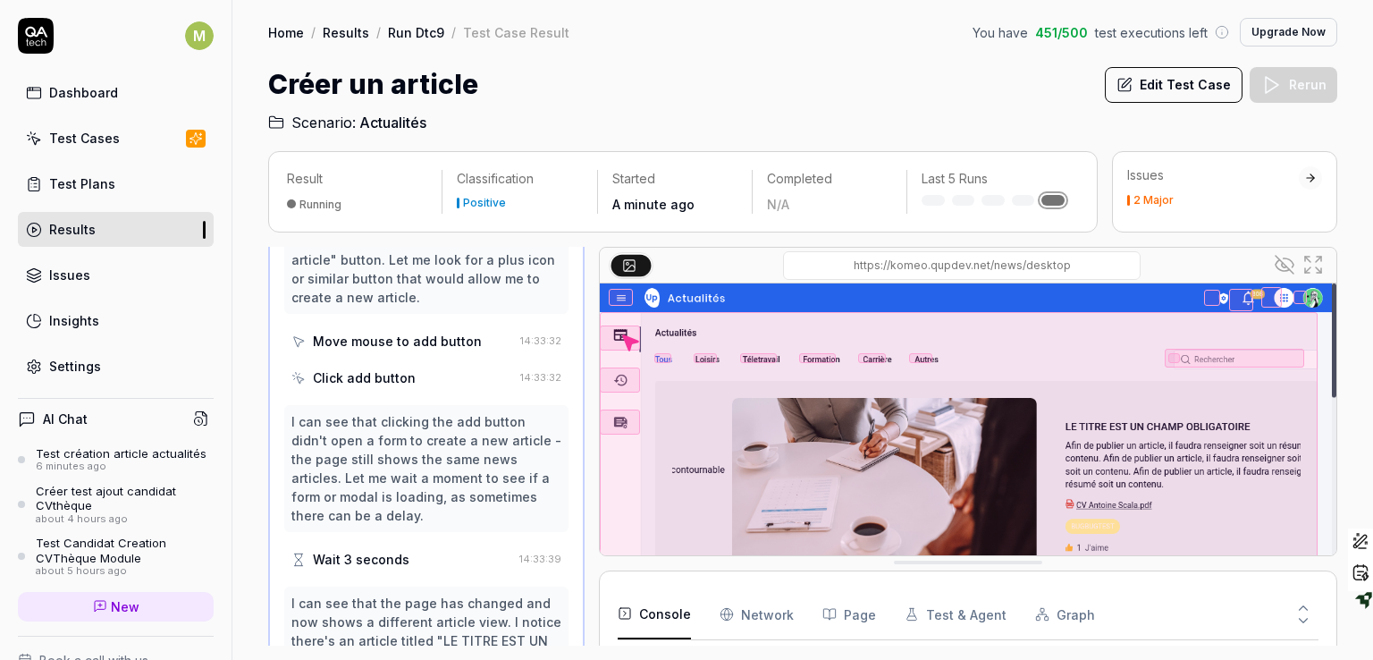
click at [787, 267] on input "[DOMAIN_NAME][URL]" at bounding box center [962, 265] width 358 height 29
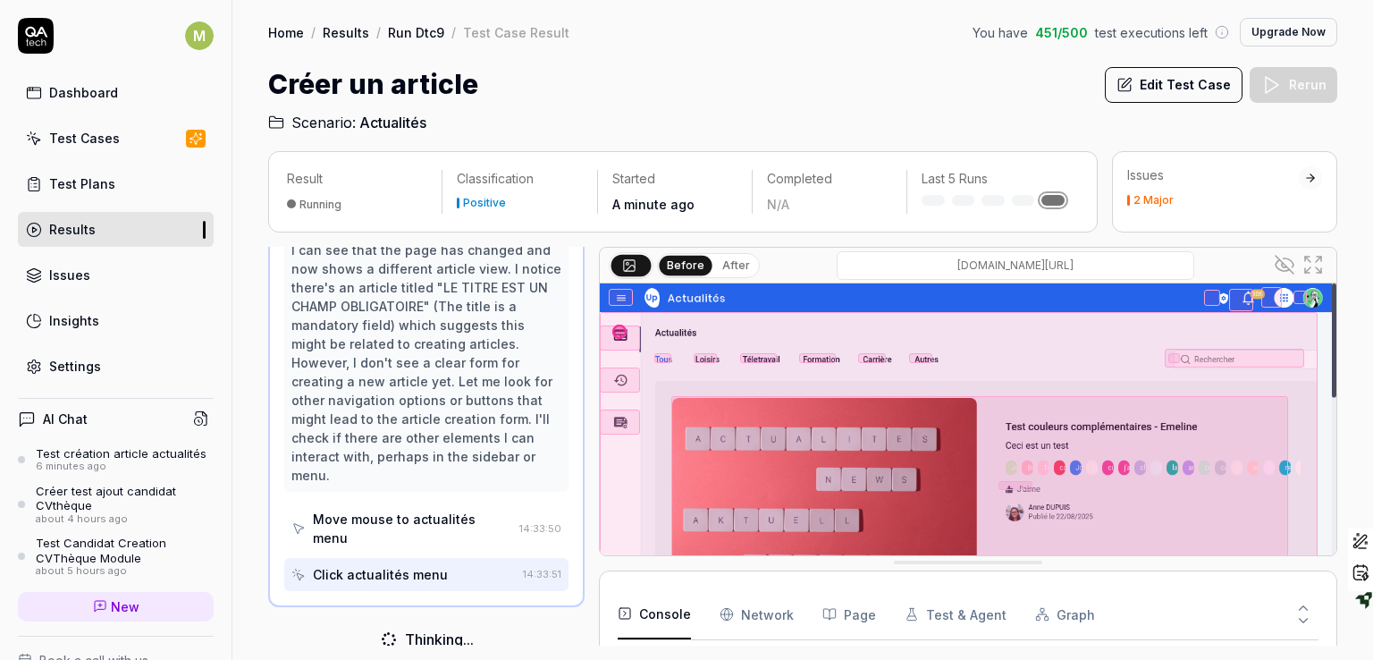
scroll to position [783, 0]
click at [1307, 176] on div at bounding box center [1310, 178] width 13 height 13
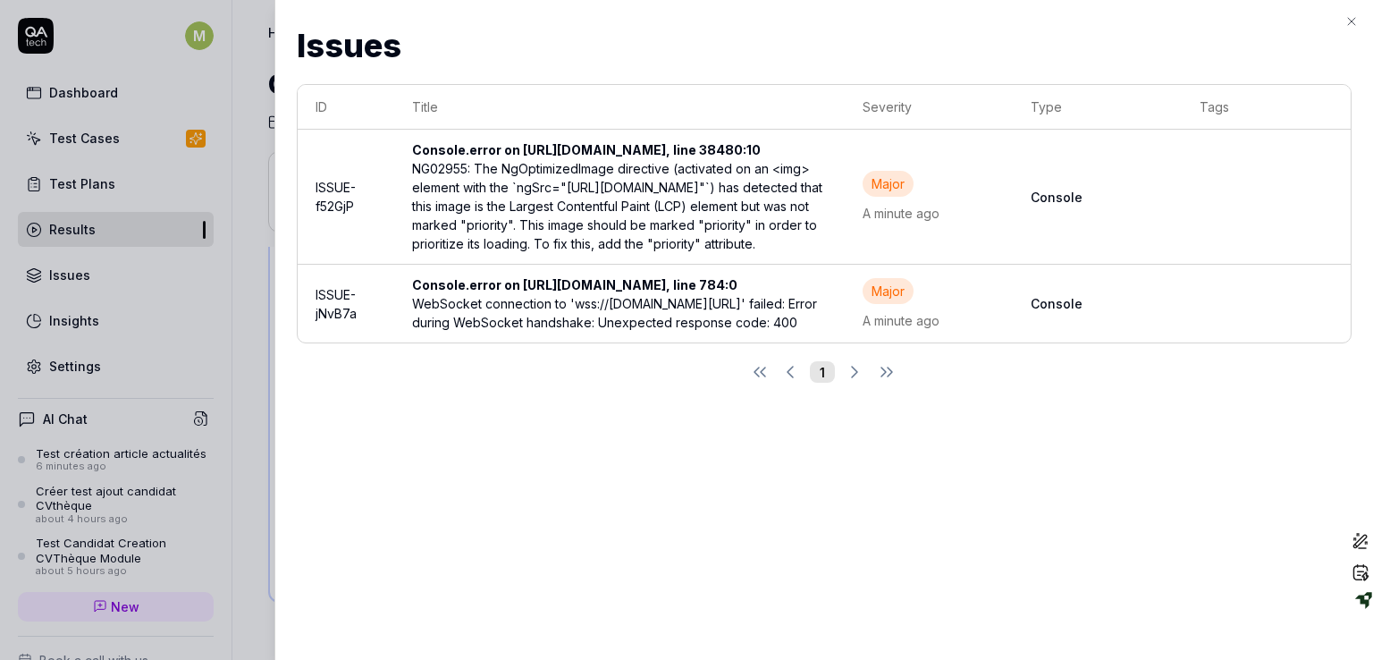
scroll to position [328, 0]
click at [1355, 19] on icon "button" at bounding box center [1352, 21] width 14 height 14
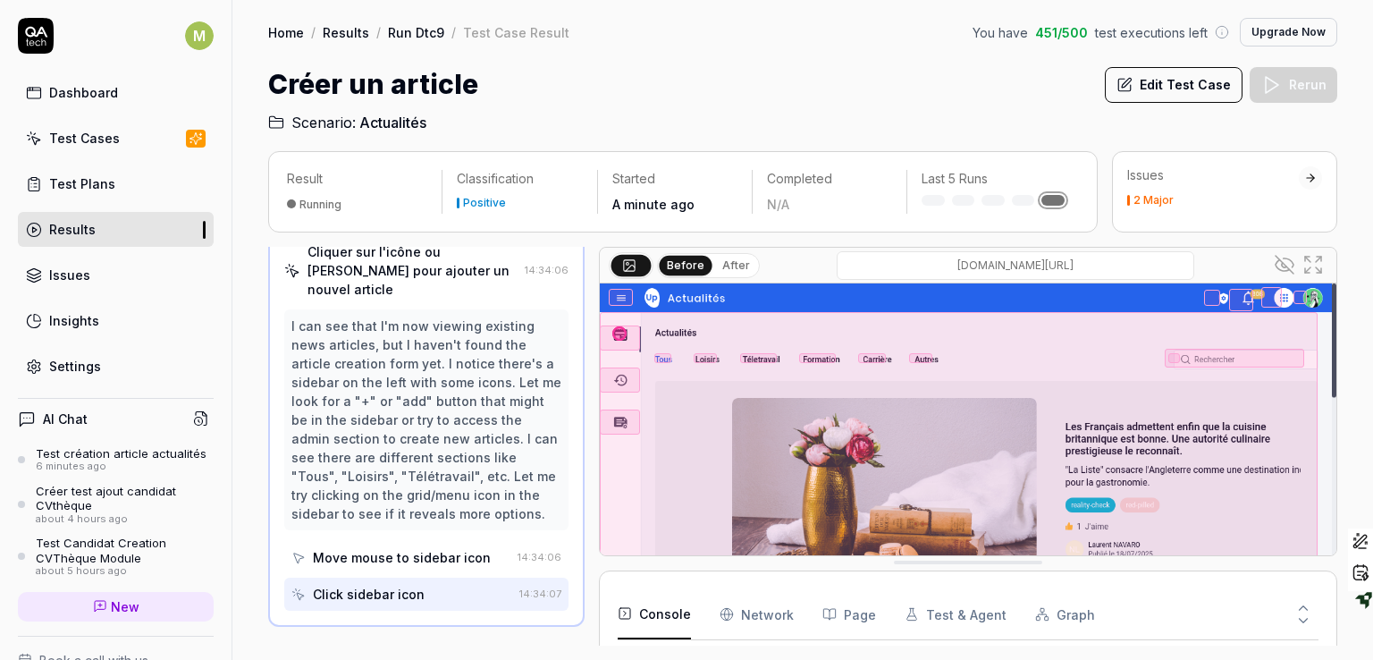
scroll to position [401, 0]
click at [733, 63] on div "Home / Results / Run Dtc9 / Test Case Result You have 451 / 500 test executions…" at bounding box center [802, 66] width 1141 height 133
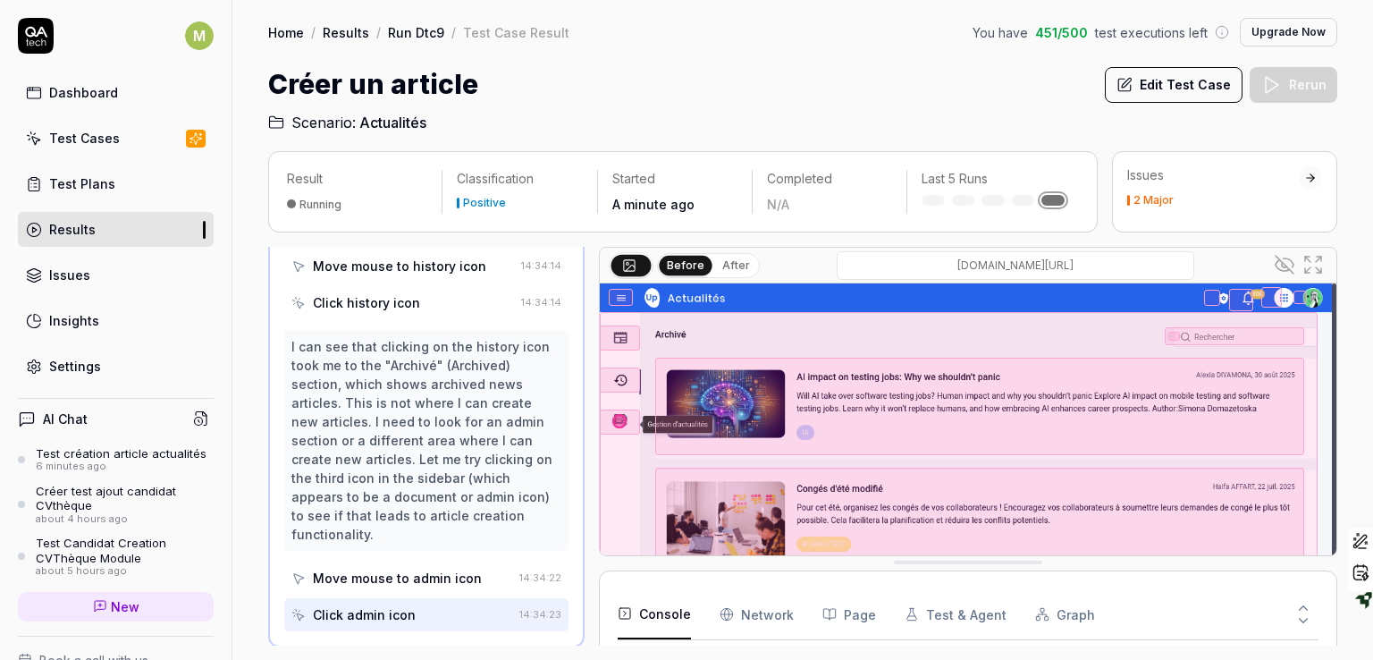
scroll to position [969, 0]
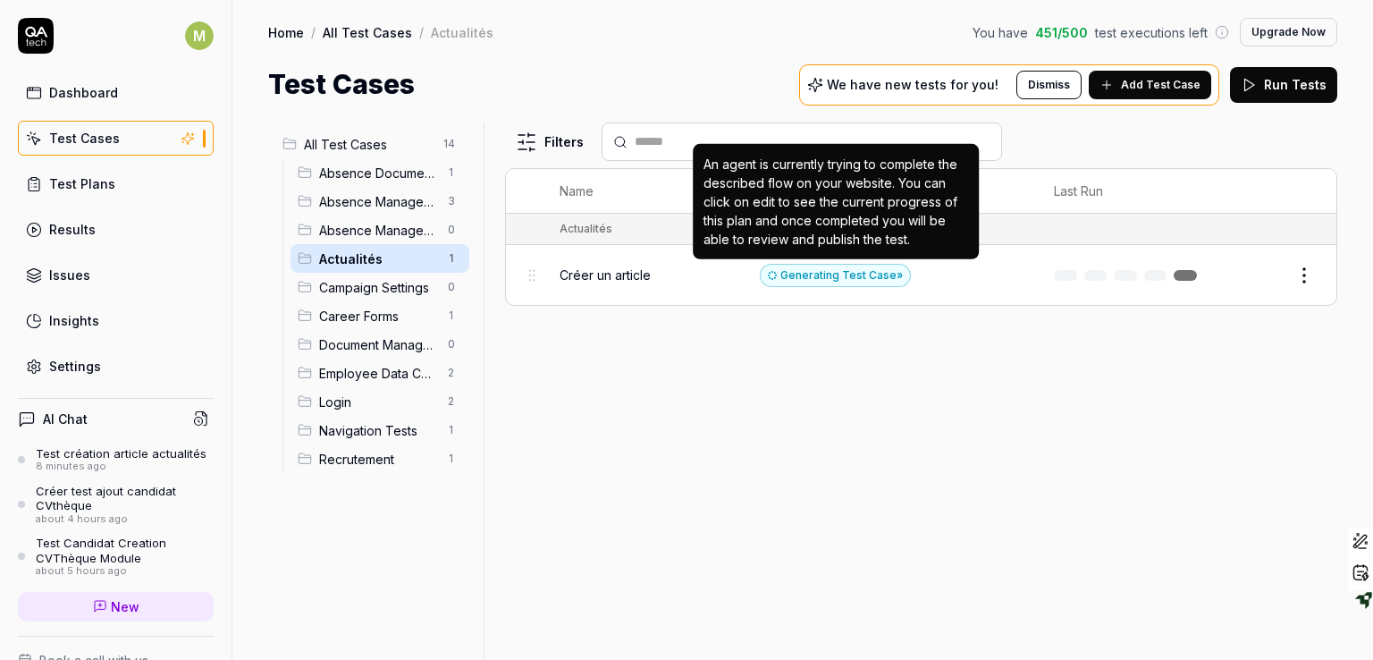
click at [881, 272] on div "Generating Test Case »" at bounding box center [835, 275] width 151 height 23
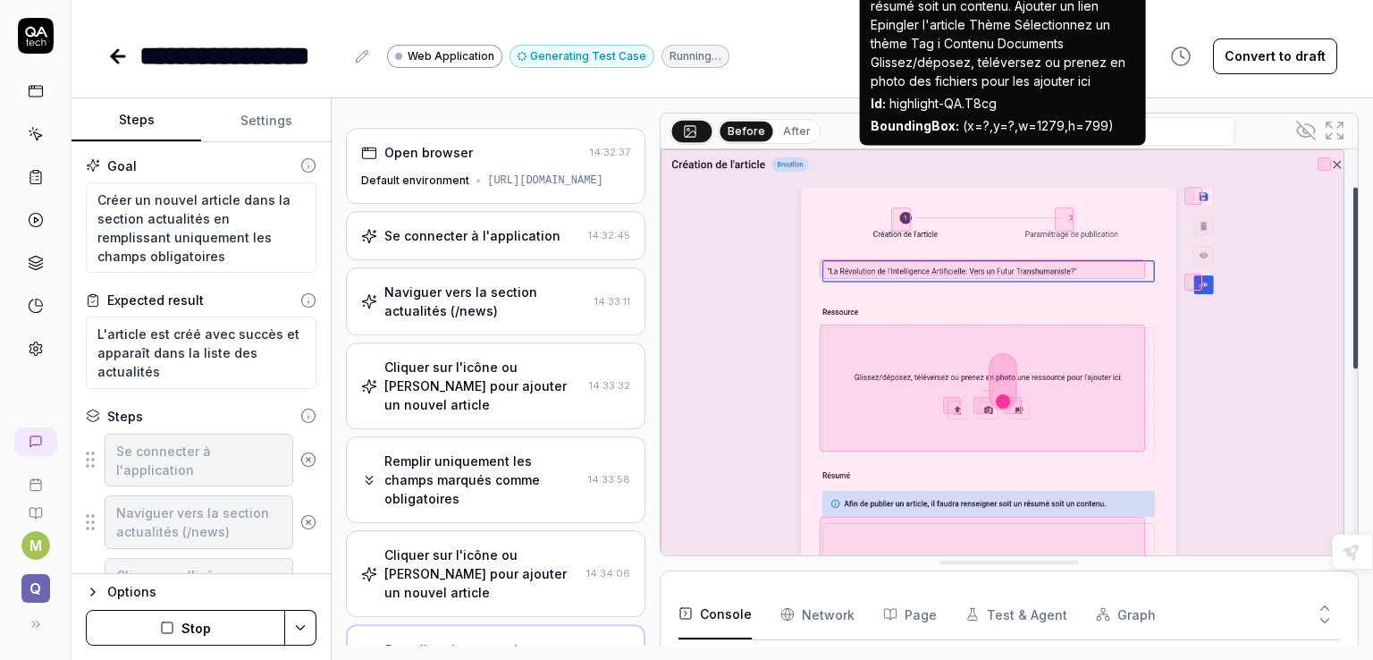
scroll to position [1169, 0]
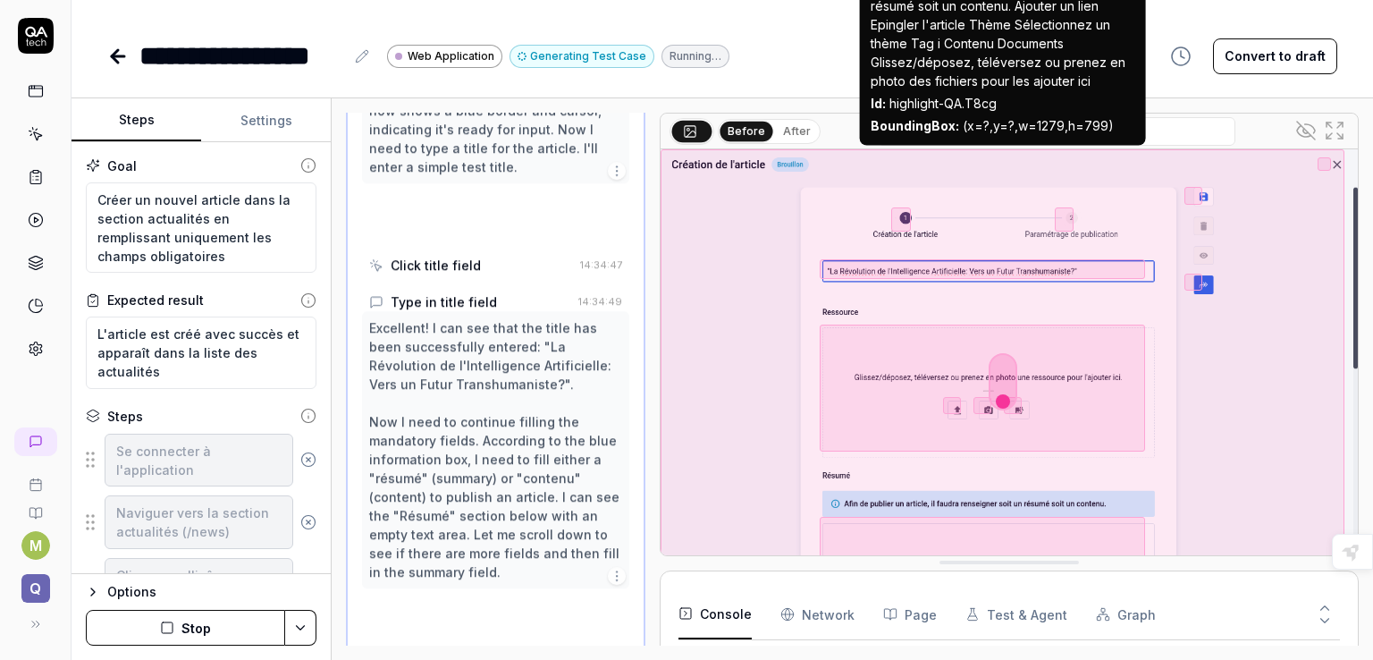
type textarea "*"
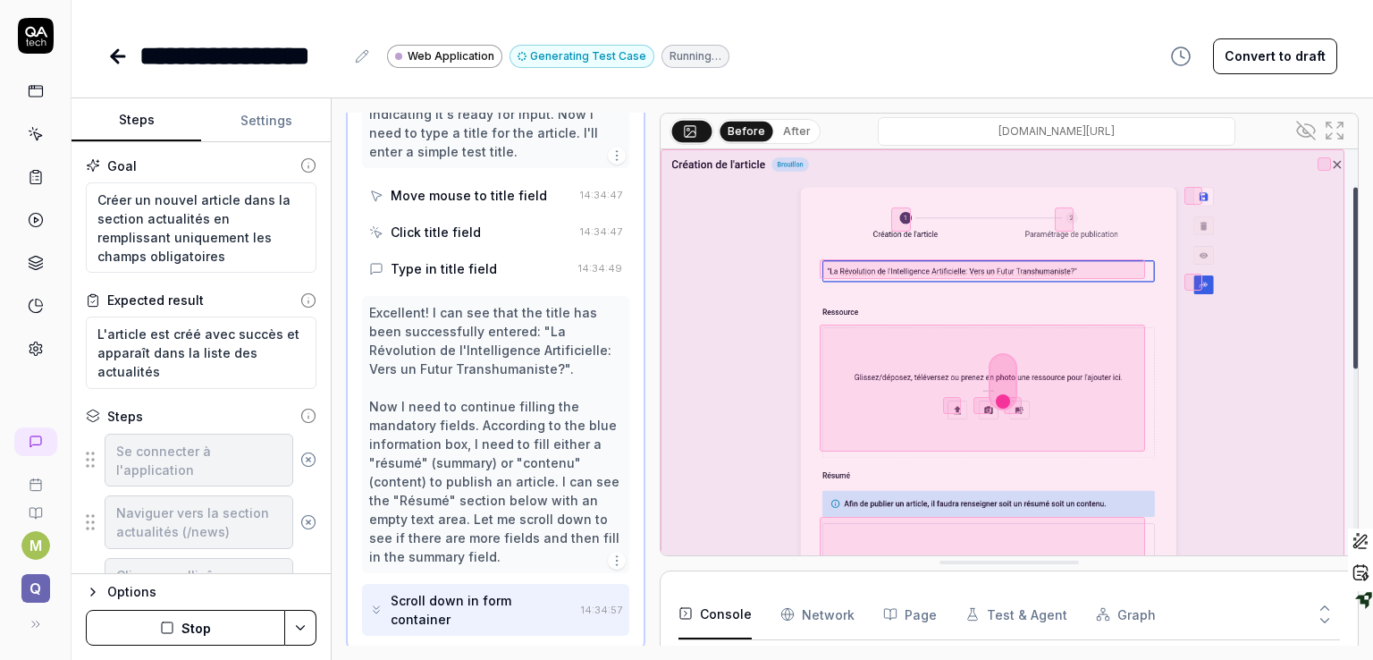
scroll to position [408, 0]
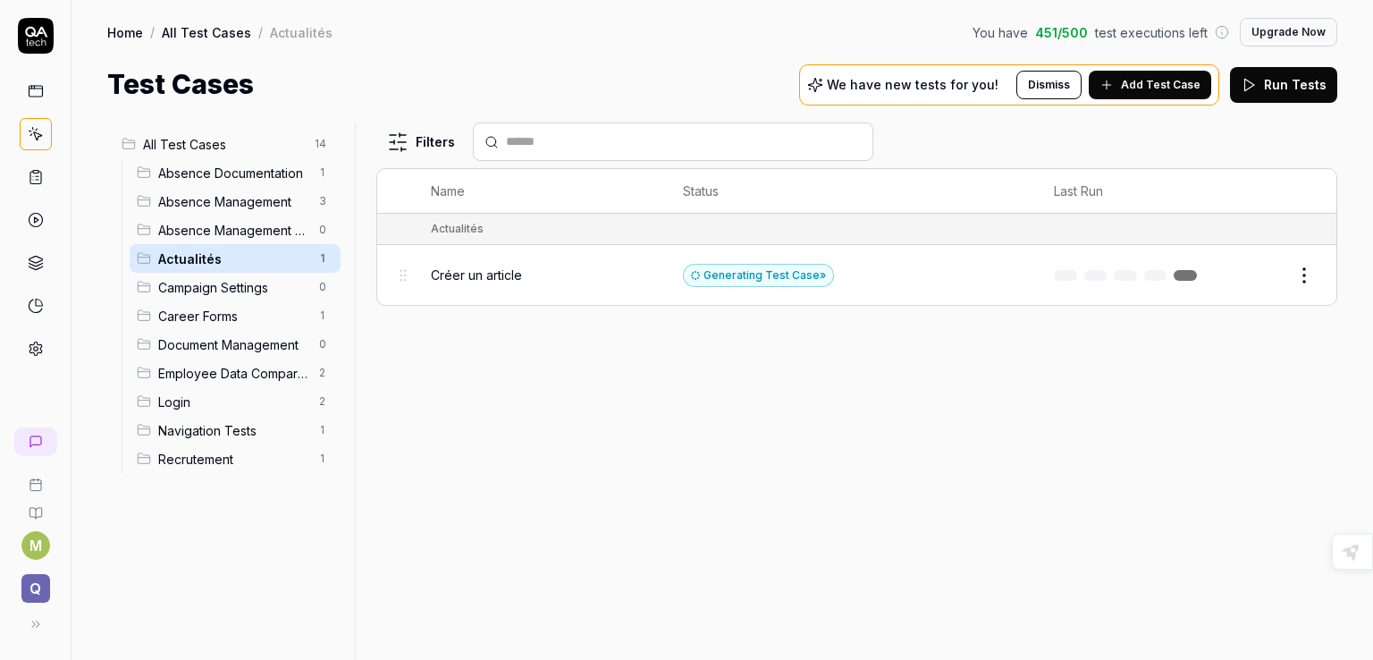
click at [722, 273] on div "Generating Test Case »" at bounding box center [758, 275] width 151 height 23
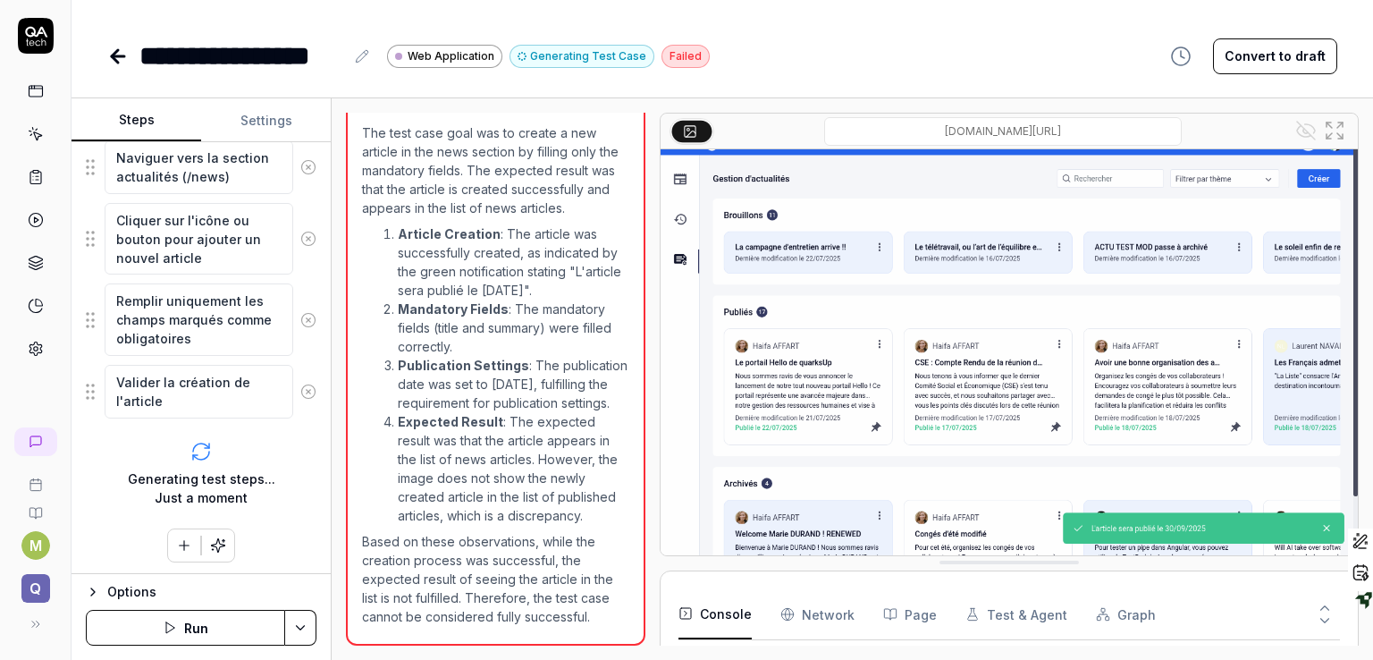
scroll to position [254, 0]
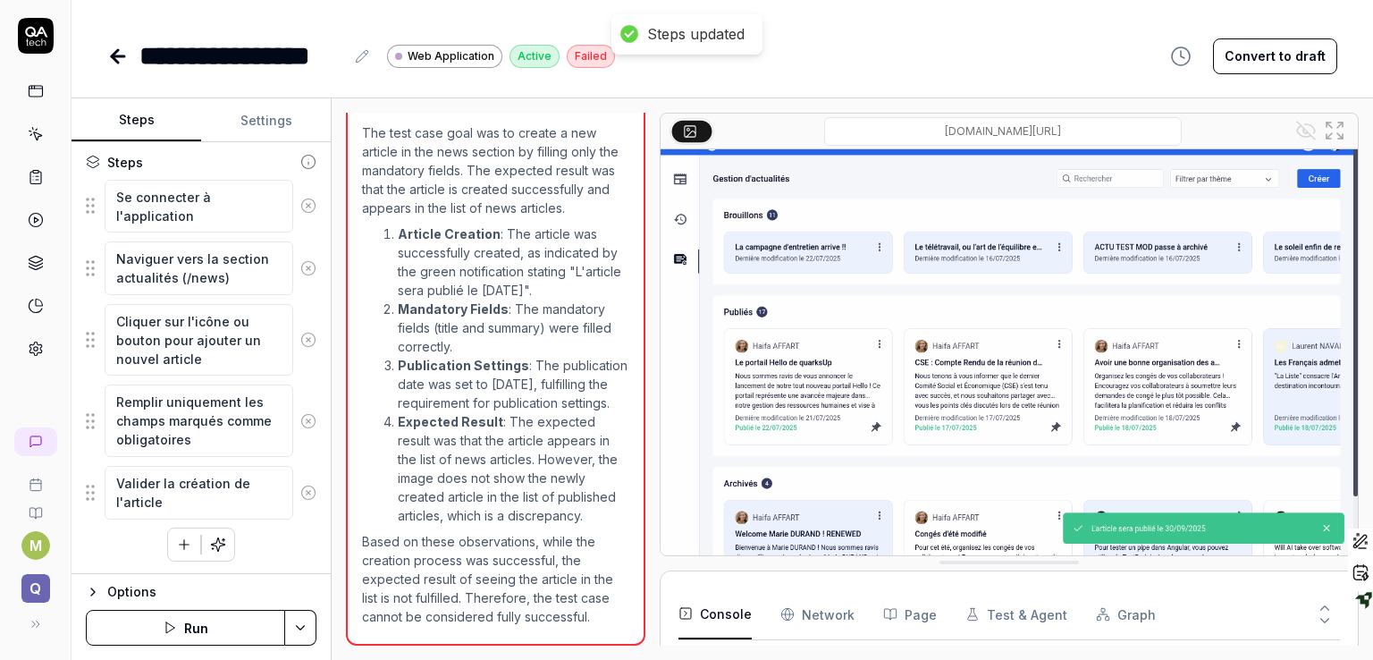
click at [676, 57] on div "**********" at bounding box center [722, 56] width 1230 height 40
click at [586, 56] on div "Failed" at bounding box center [591, 56] width 48 height 23
click at [518, 55] on div "Active" at bounding box center [535, 56] width 50 height 23
click at [1246, 44] on button "Convert to draft" at bounding box center [1275, 56] width 124 height 36
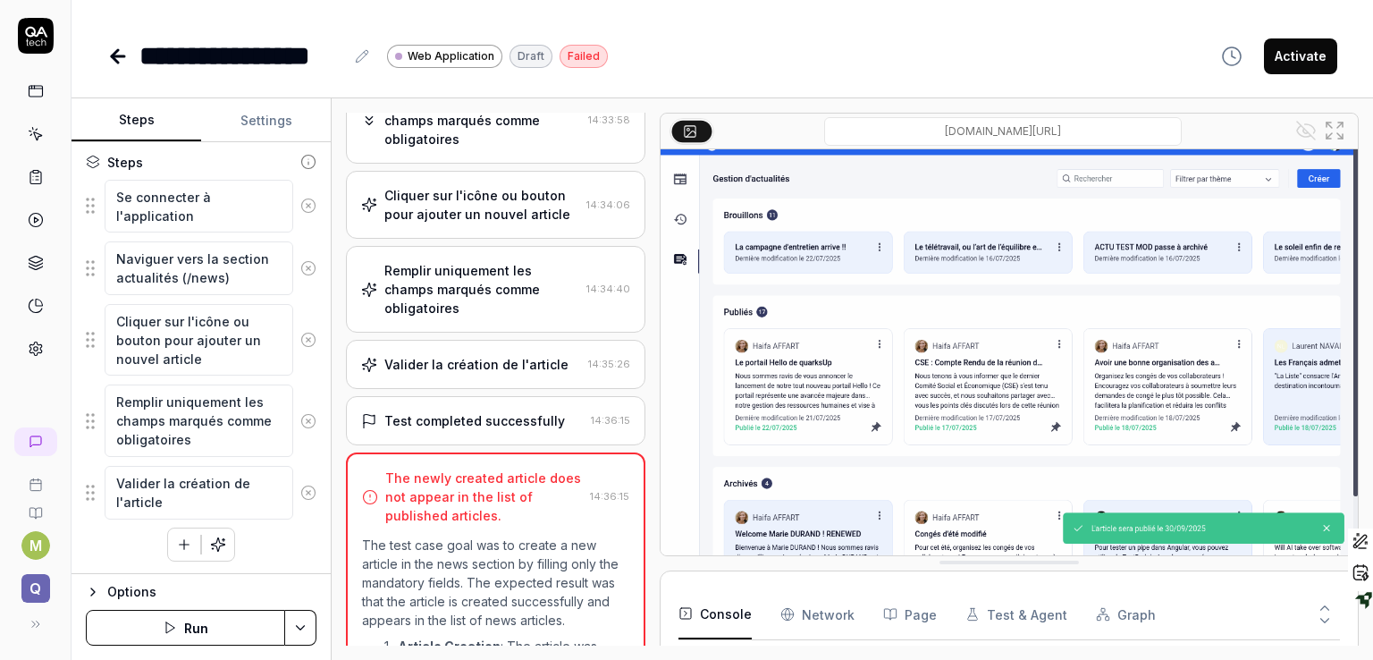
scroll to position [329, 0]
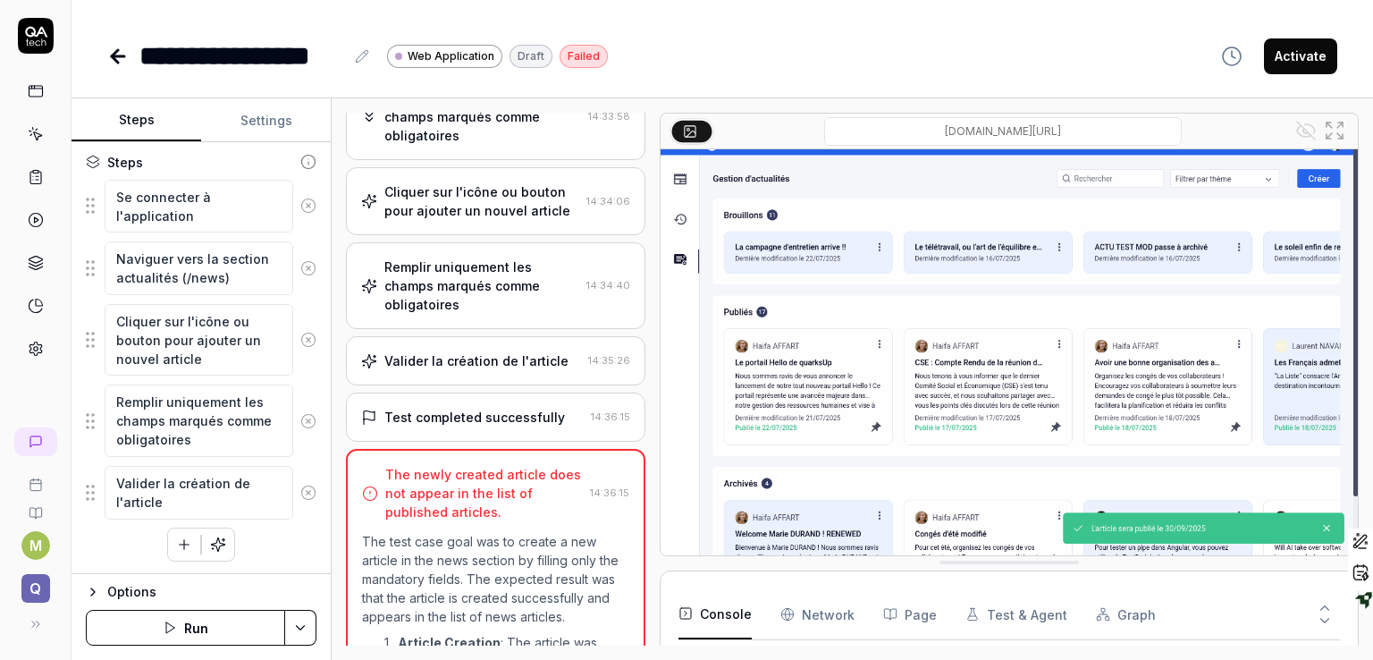
click at [524, 370] on div "Valider la création de l'article" at bounding box center [476, 360] width 184 height 19
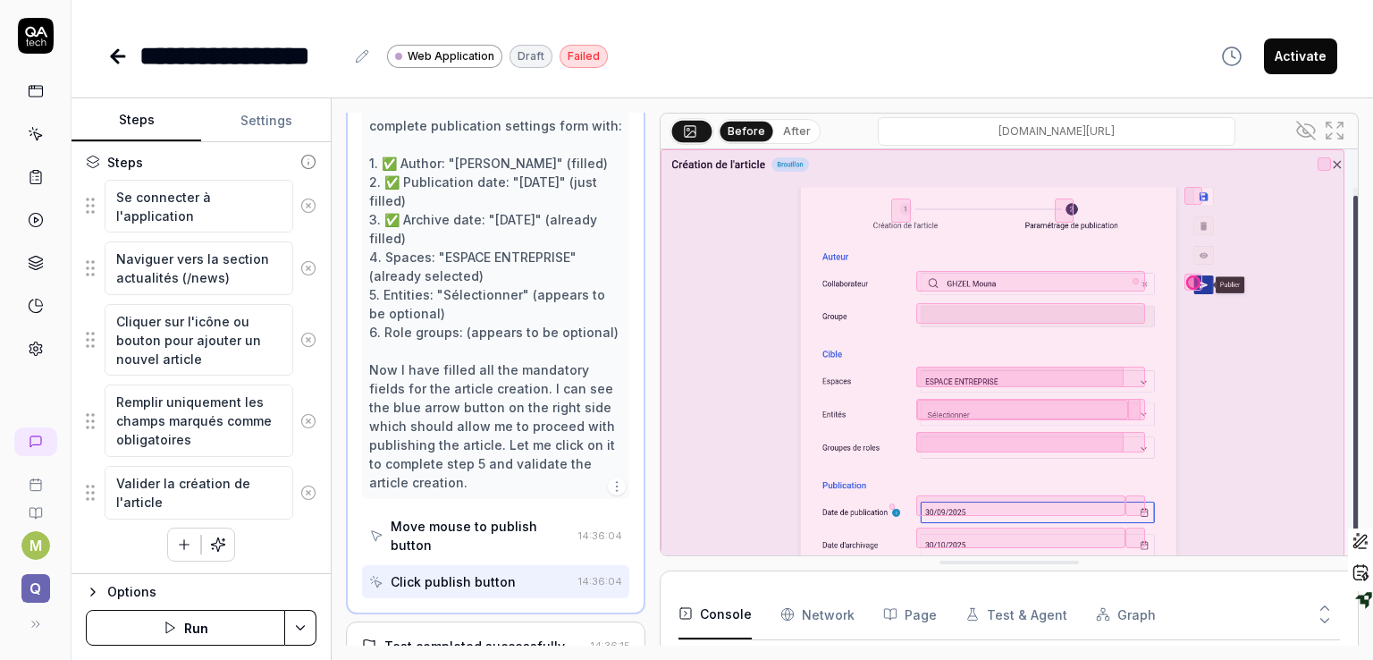
scroll to position [2789, 0]
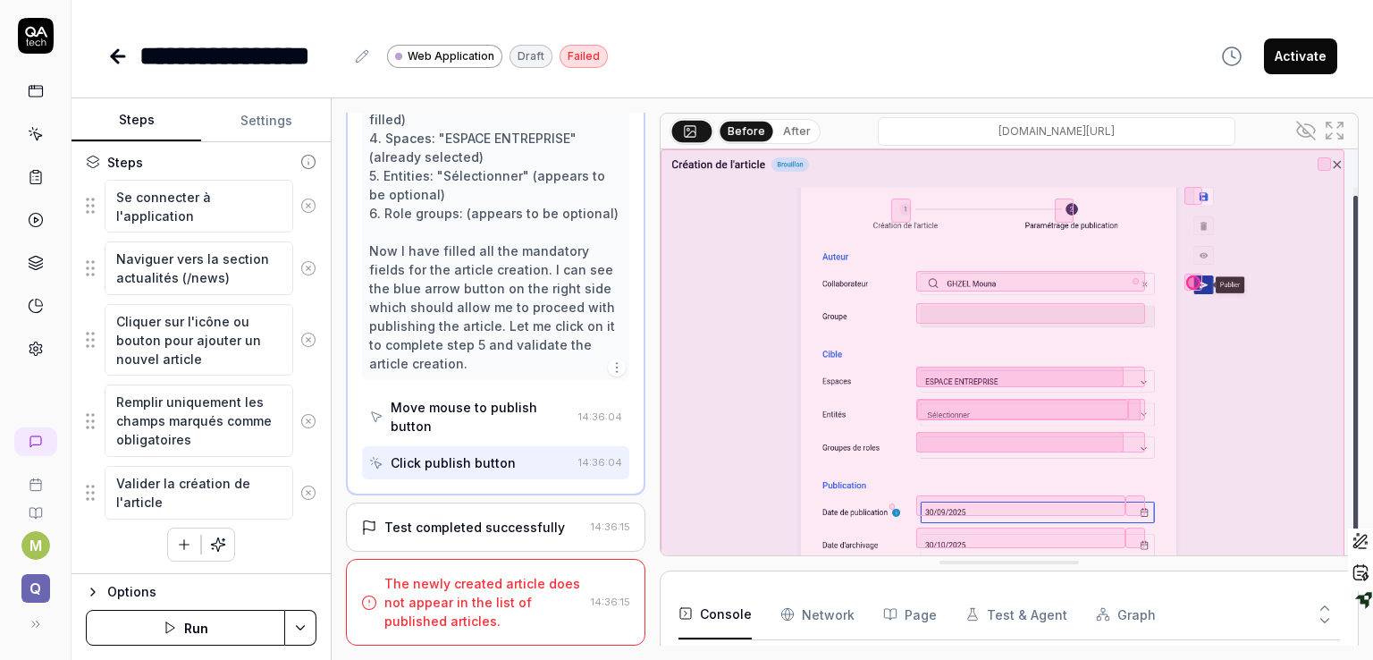
click at [508, 527] on div "Test completed successfully" at bounding box center [474, 527] width 181 height 19
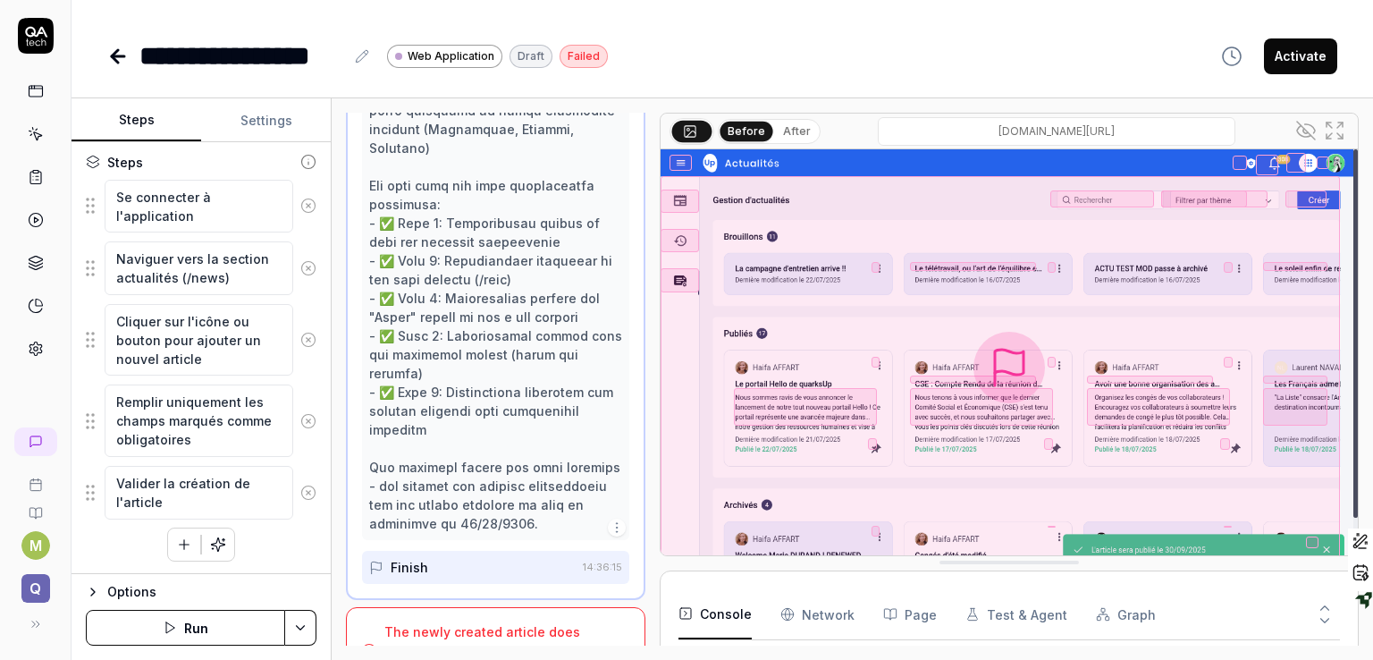
scroll to position [1016, 0]
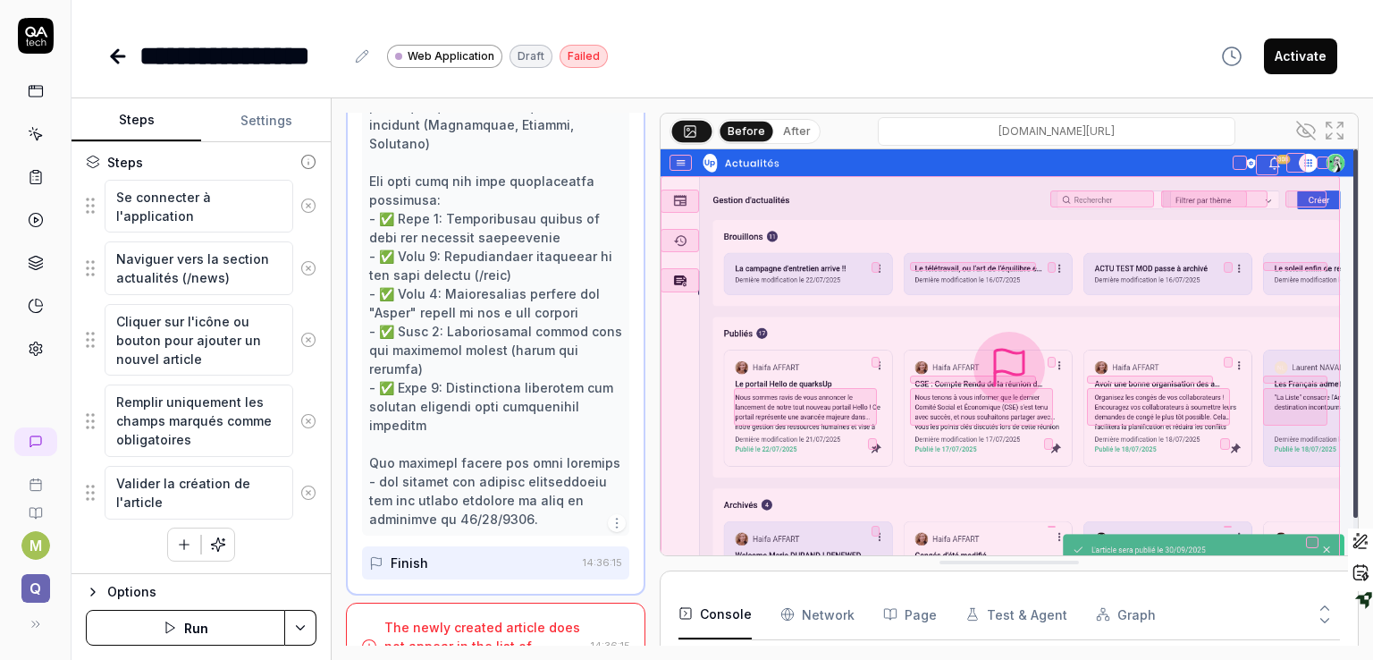
click at [490, 618] on div "The newly created article does not appear in the list of published articles." at bounding box center [483, 646] width 199 height 56
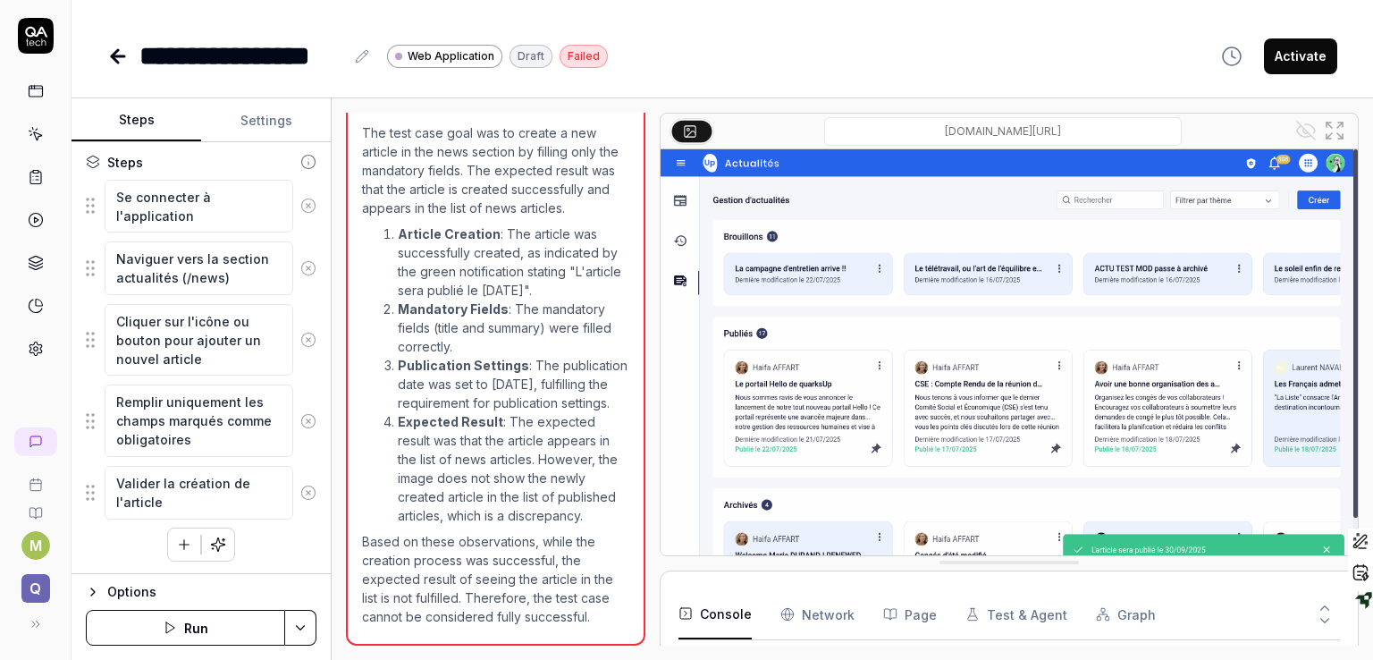
click at [182, 537] on icon "button" at bounding box center [184, 544] width 16 height 16
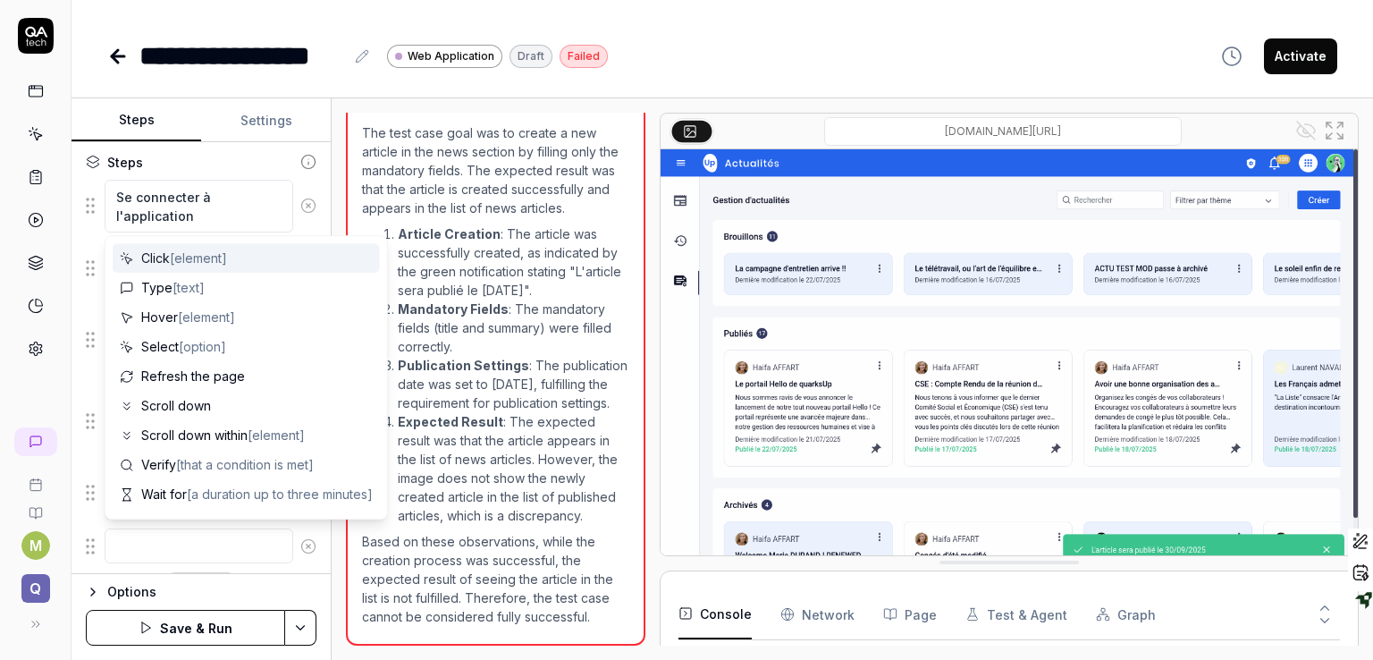
type textarea "*"
type textarea "s"
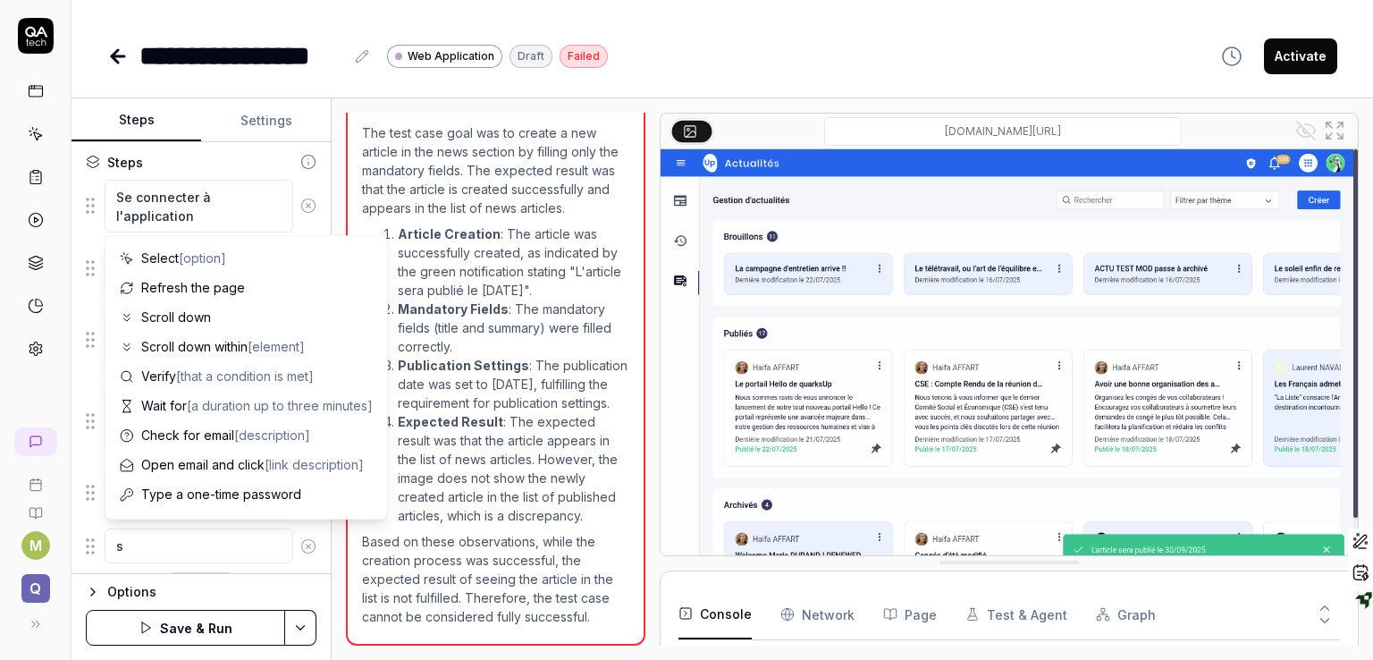
type textarea "*"
type textarea "si"
type textarea "*"
type textarea "si"
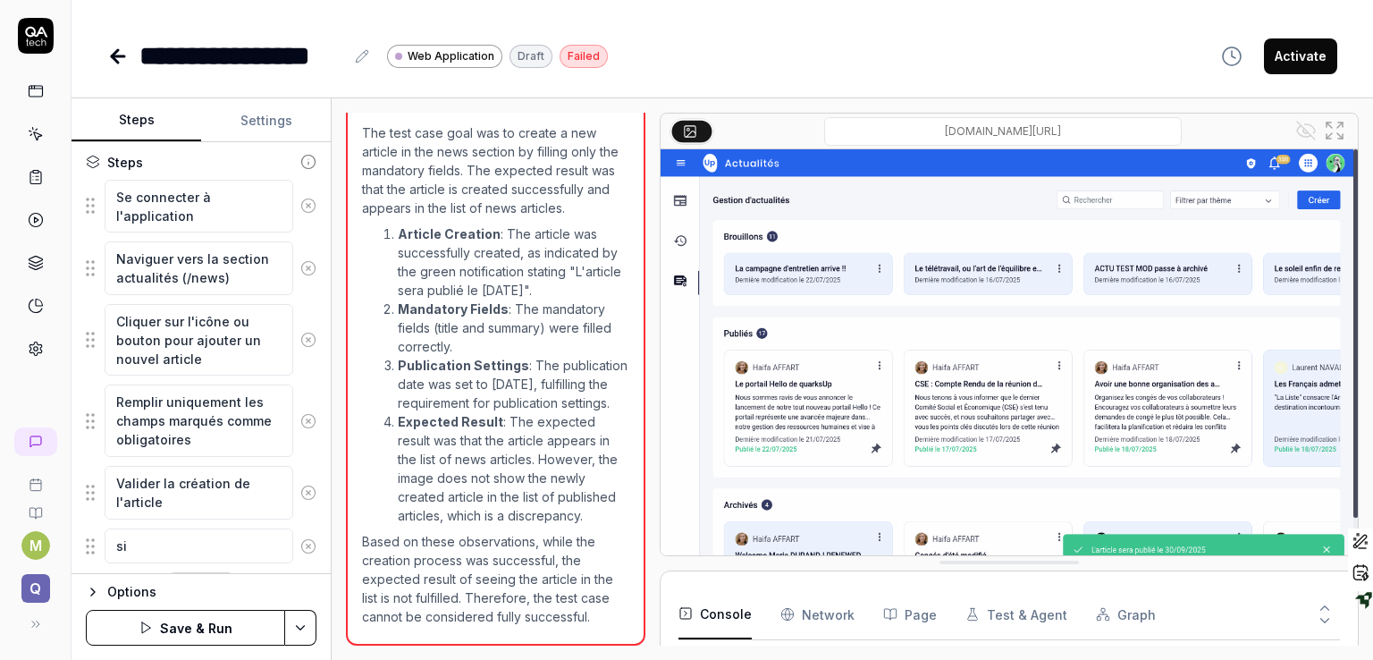
type textarea "*"
type textarea "si l"
type textarea "*"
type textarea "si le"
type textarea "*"
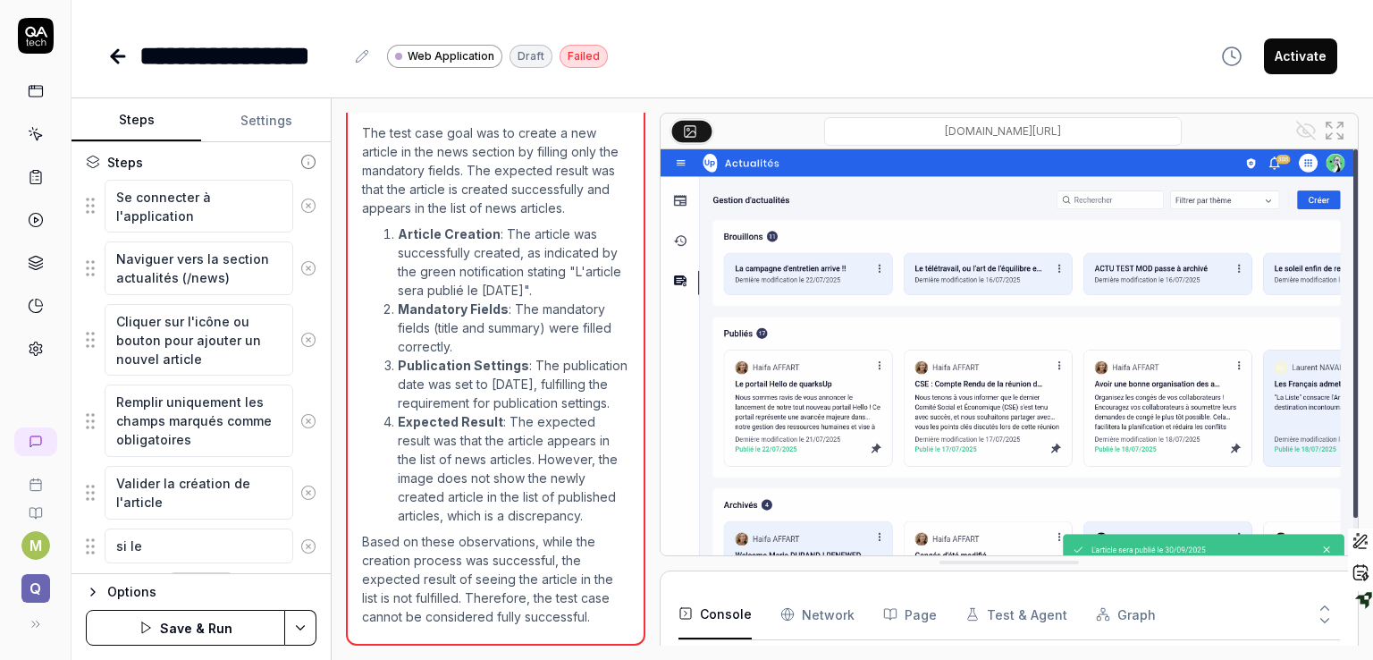
type textarea "si le"
type textarea "*"
type textarea "si le t"
type textarea "*"
type textarea "si le to"
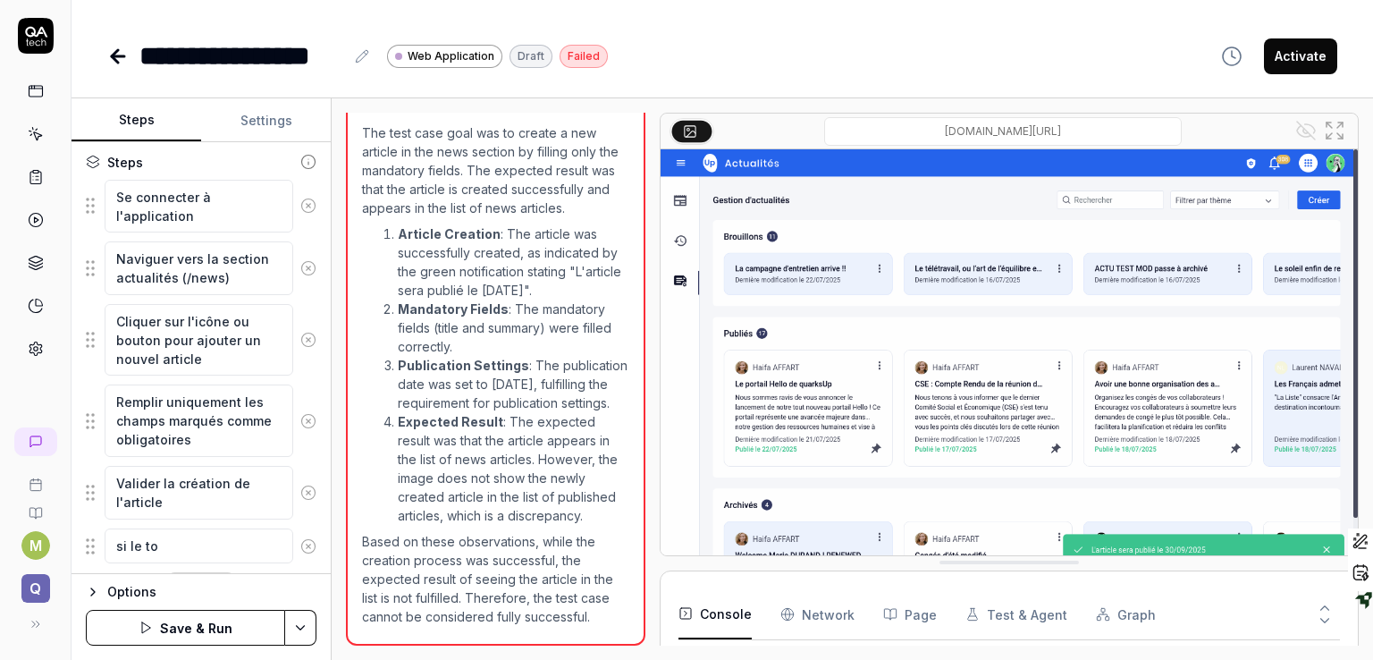
type textarea "*"
type textarea "si le toa"
type textarea "*"
type textarea "si le toas"
type textarea "*"
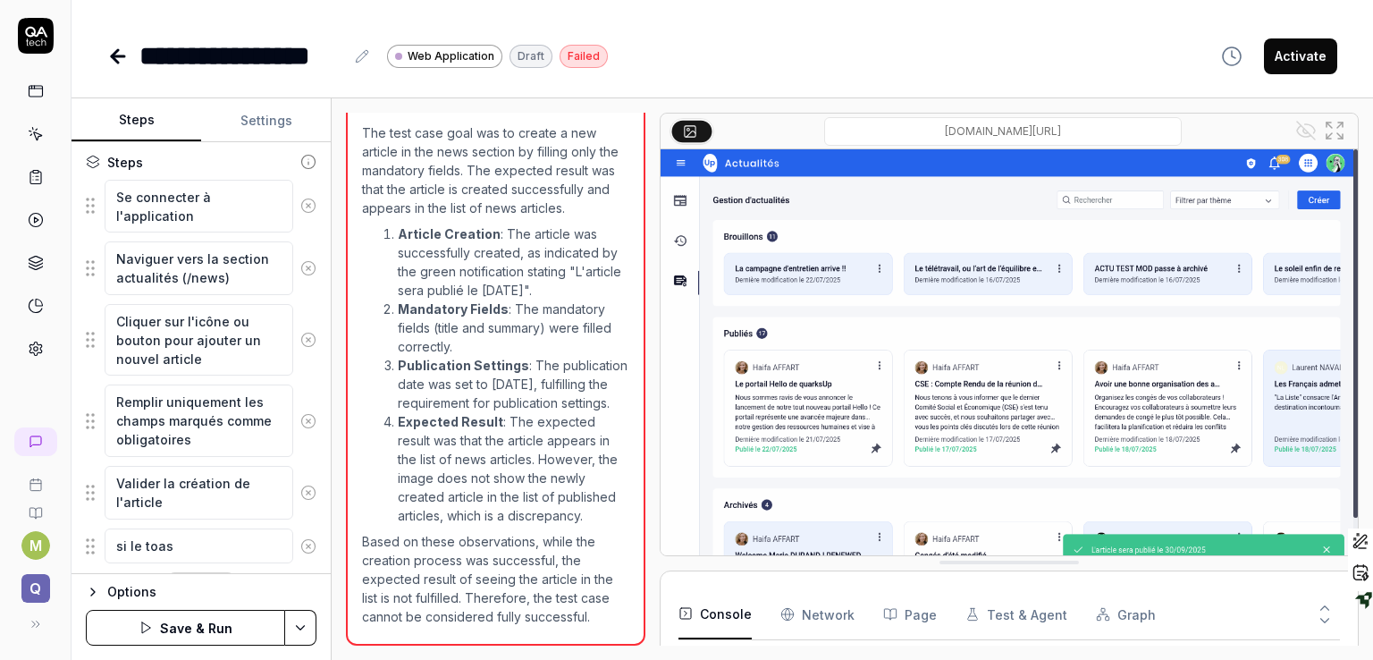
type textarea "si le toast"
type textarea "*"
type textarea "si le toast"
type textarea "*"
type textarea "si le toast v"
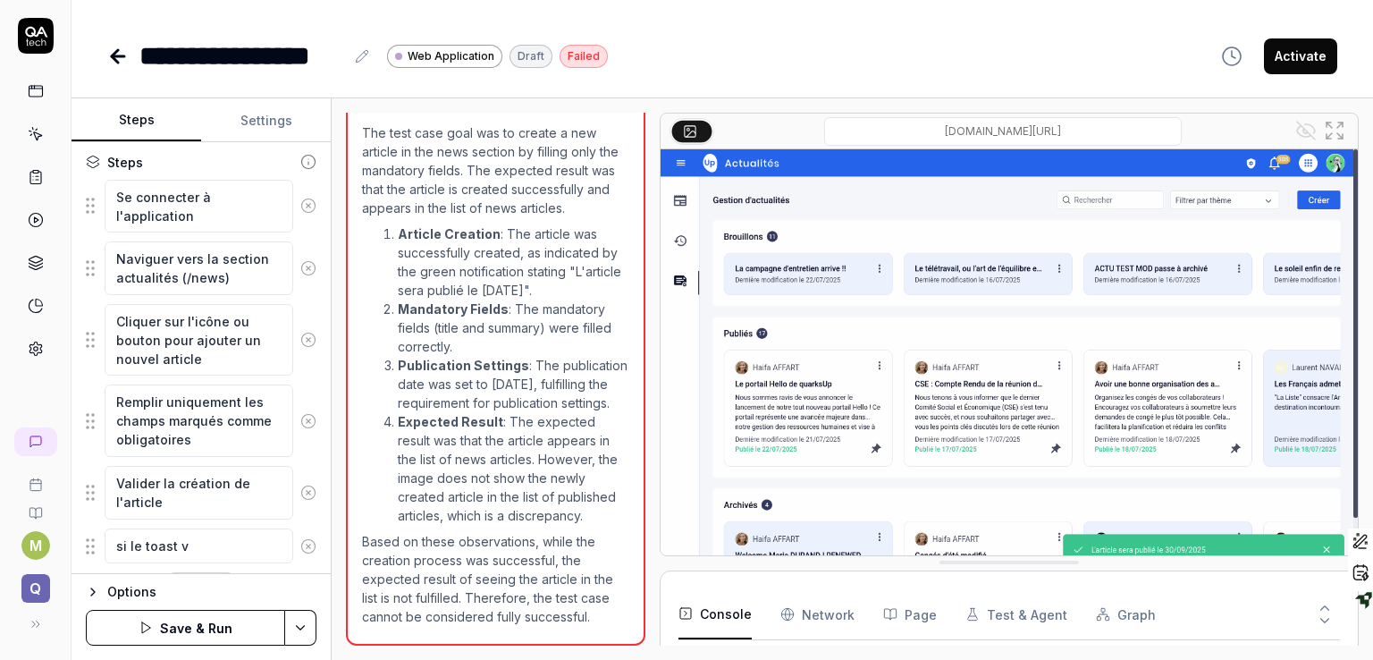
type textarea "*"
type textarea "si le toast ve"
type textarea "*"
type textarea "si le toast ver"
type textarea "*"
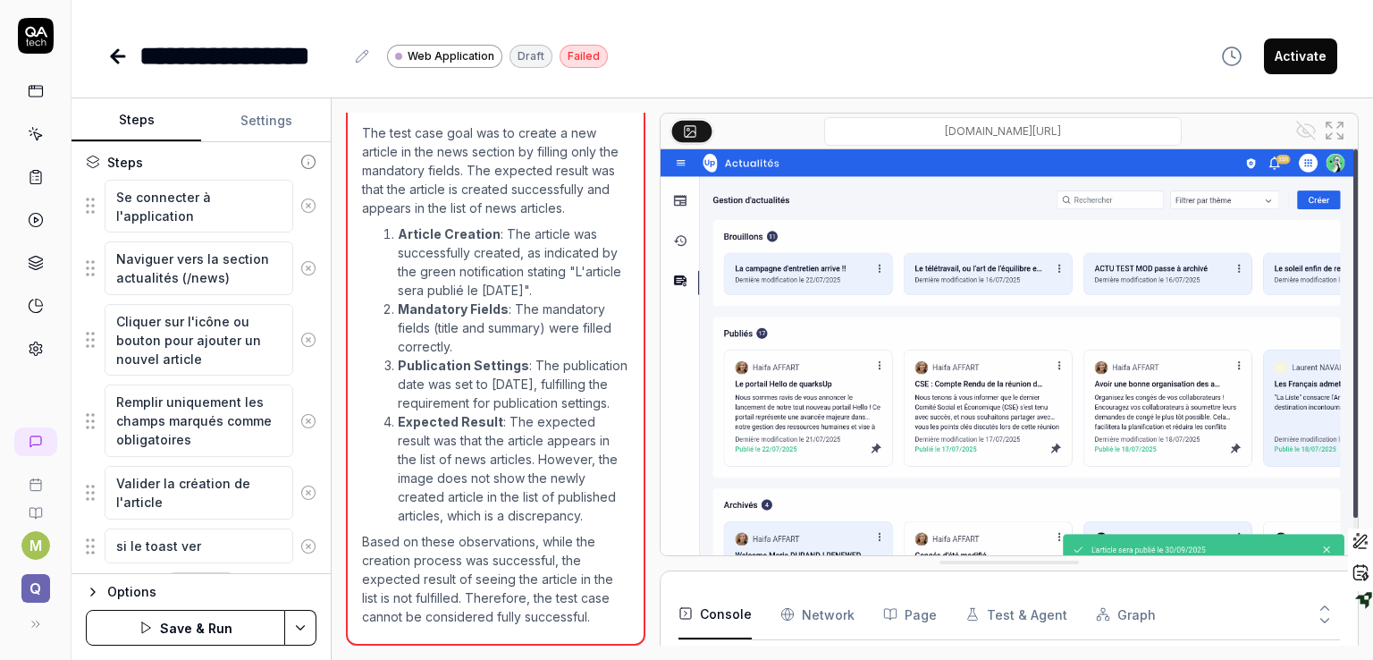
type textarea "si le toast vert"
type textarea "*"
type textarea "si le toast vert"
type textarea "*"
type textarea "si le toast vert ""
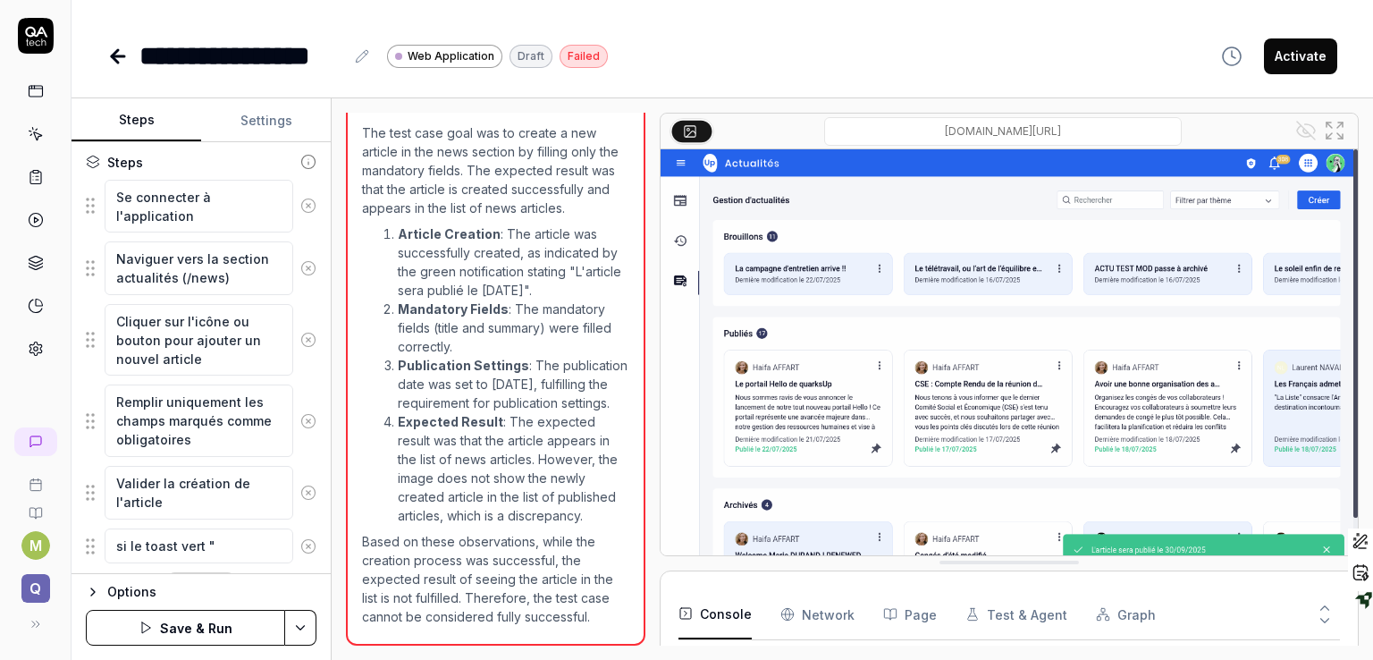
type textarea "*"
type textarea "si le toast vert"
type textarea "*"
type textarea "si le toast vert"
type textarea "*"
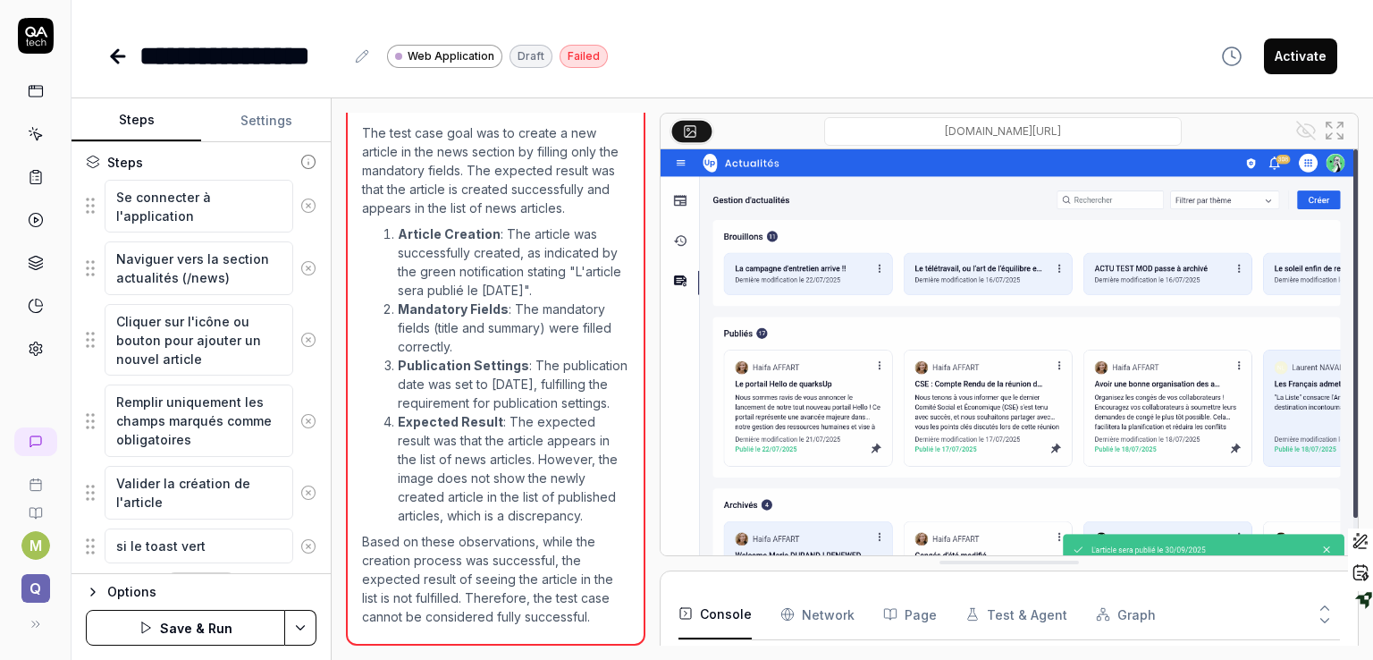
type textarea "si le toast vert"
type textarea "*"
type textarea "si le toast vert s"
type textarea "*"
type textarea "si le toast vert s'"
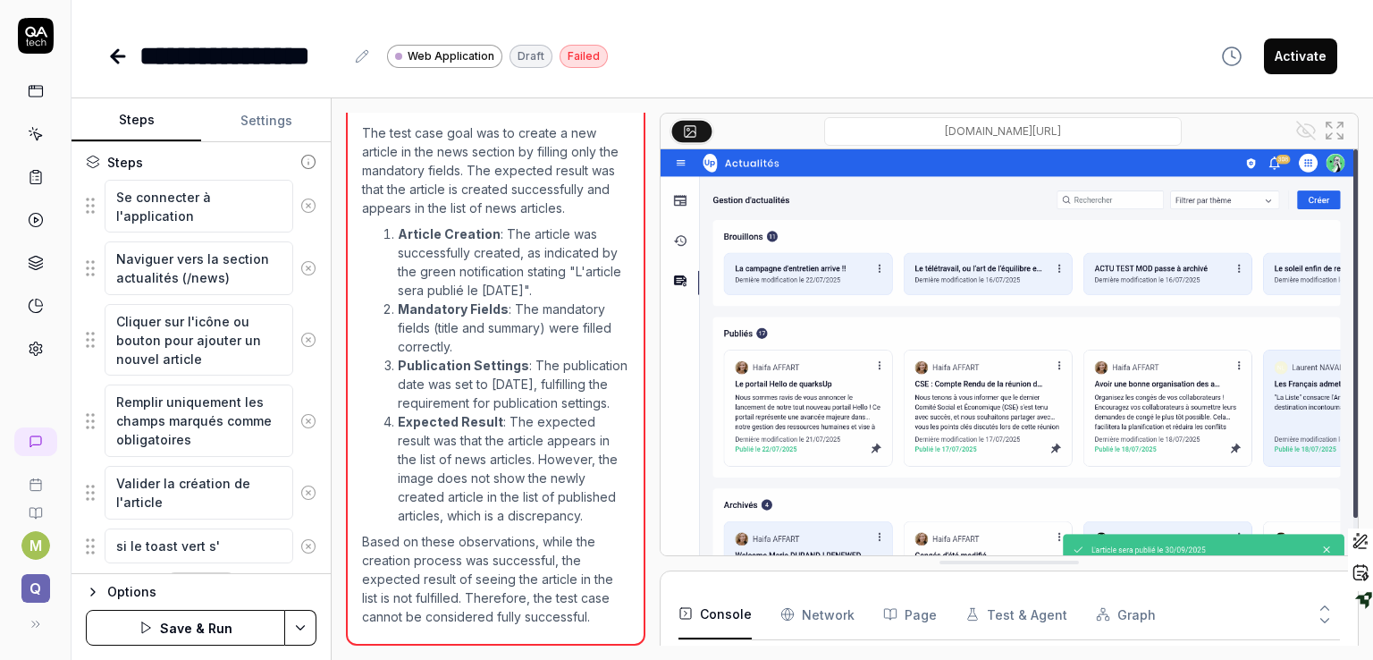
type textarea "*"
type textarea "si le toast vert s'a"
type textarea "*"
type textarea "si le toast vert s'af"
type textarea "*"
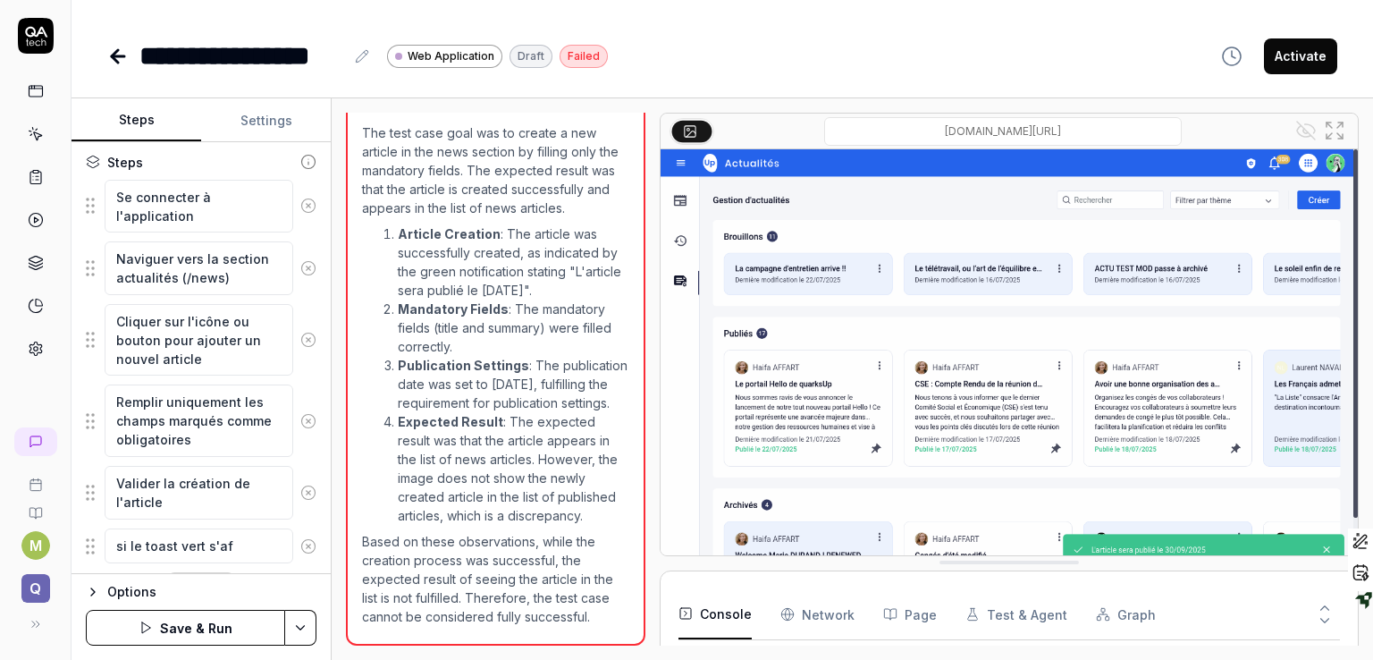
type textarea "si le toast vert s'aff"
type textarea "*"
type textarea "si le toast vert s'affi"
type textarea "*"
type textarea "si le toast vert s'affic"
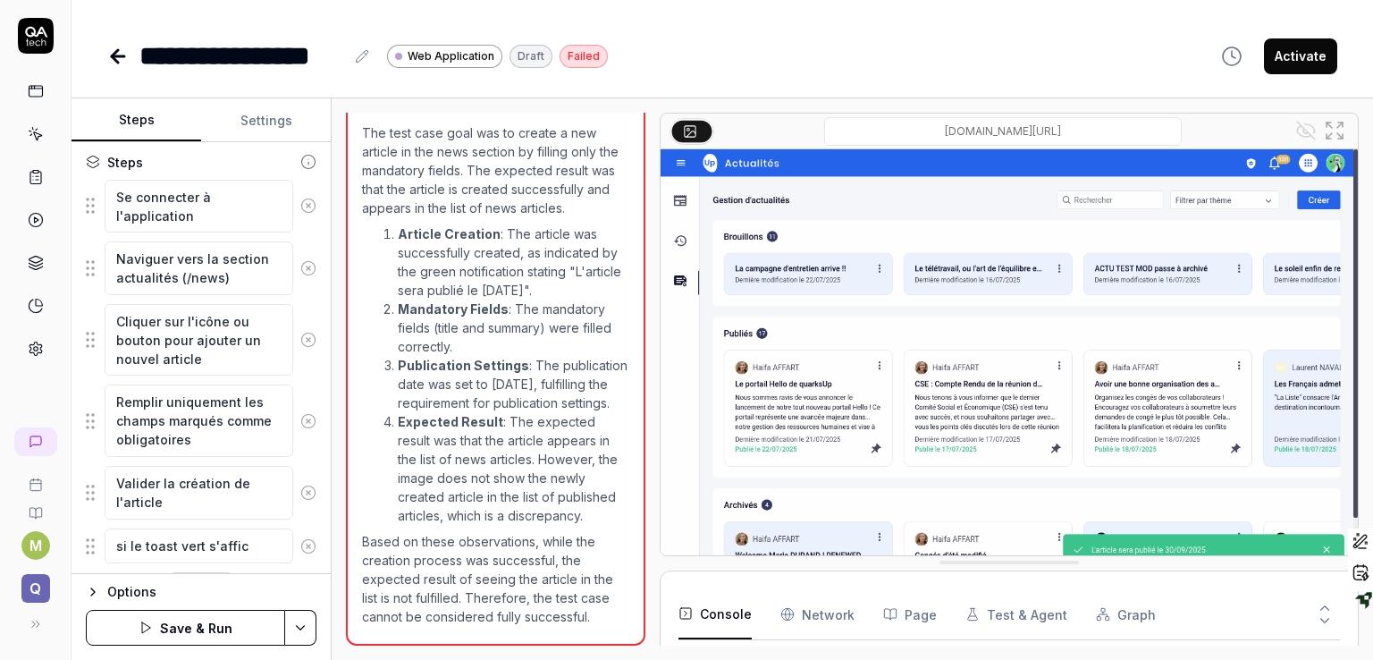
type textarea "*"
type textarea "si le toast vert s'affich"
type textarea "*"
type textarea "si le toast vert s'affiche"
type textarea "*"
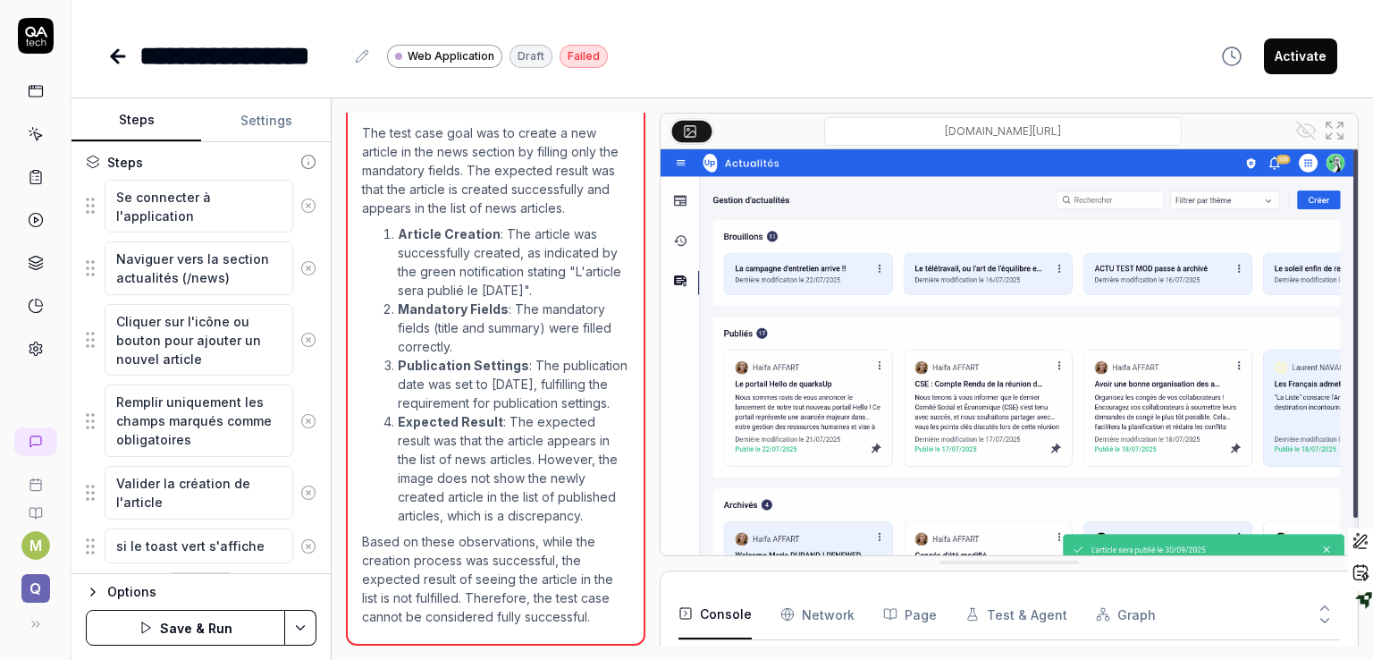
type textarea "si le toast vert s'affiche"
type textarea "*"
type textarea "si le toast vert s'affiche e"
type textarea "*"
type textarea "si le toast vert s'affiche en"
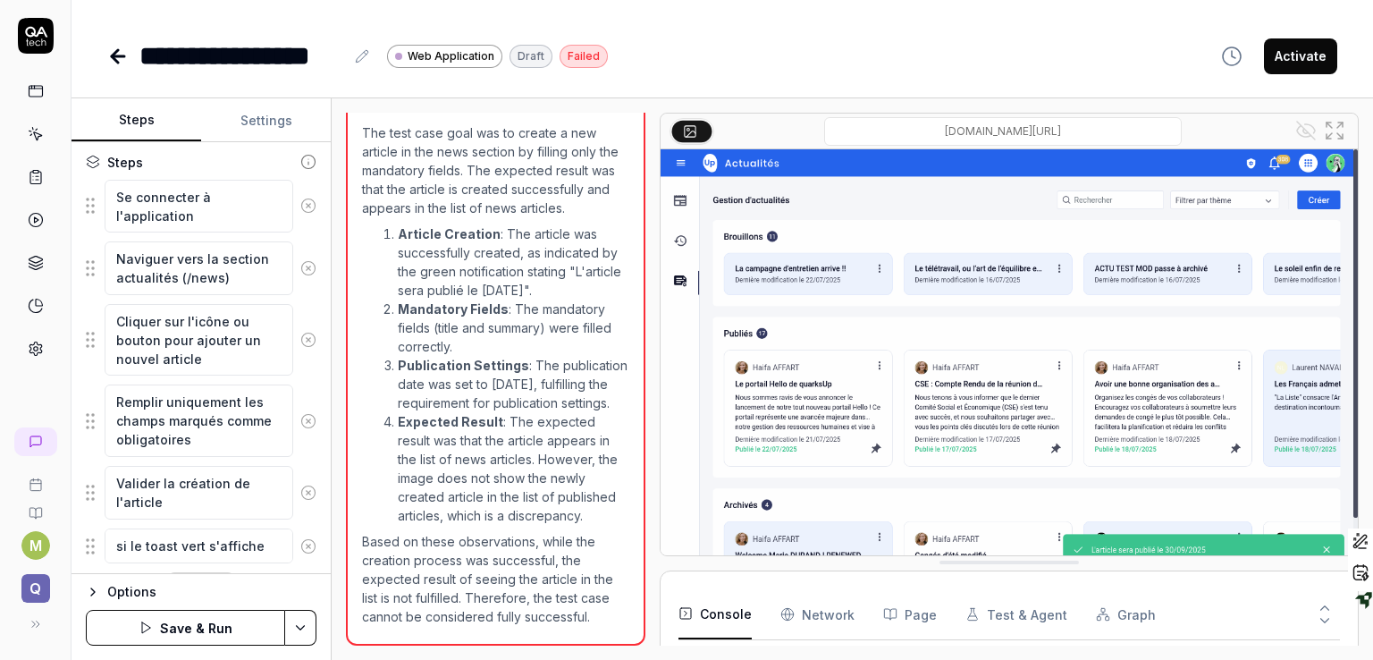
type textarea "*"
type textarea "si le toast vert s'affiche en"
type textarea "*"
type textarea "si le toast vert s'affiche en b"
type textarea "*"
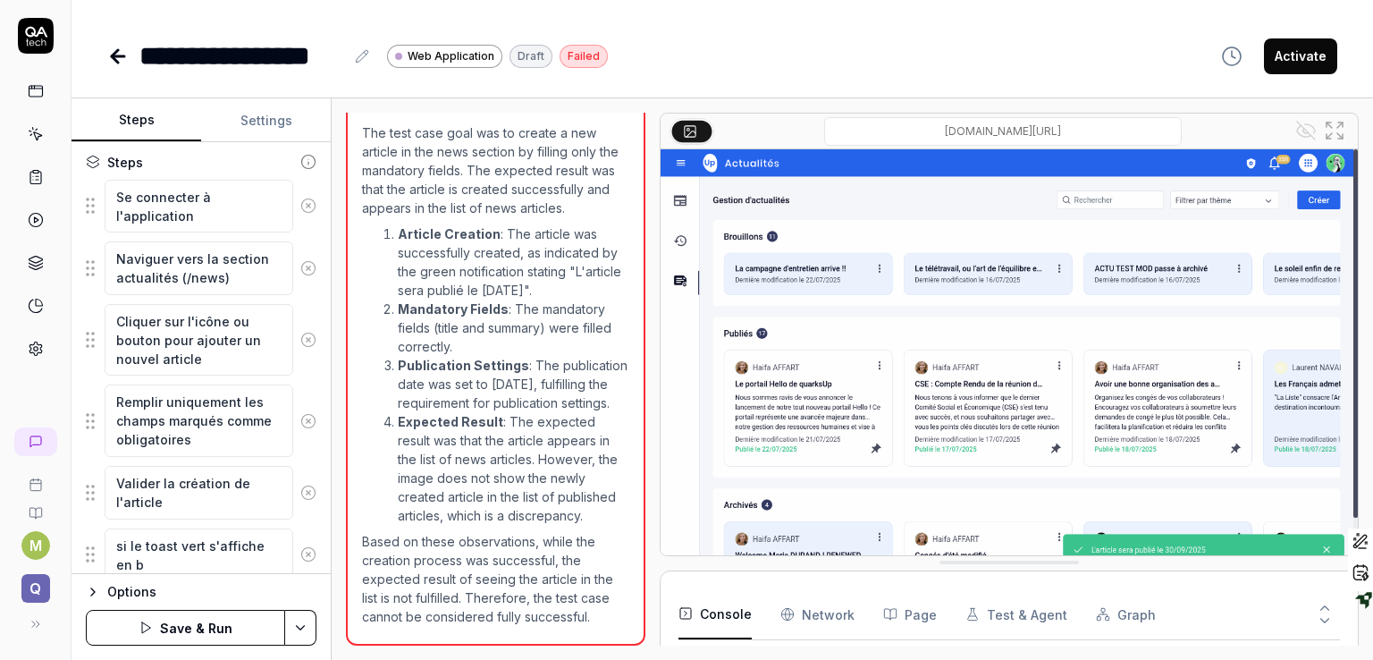
type textarea "si le toast vert s'affiche en ba"
type textarea "*"
type textarea "si le toast vert s'affiche en bas"
type textarea "*"
type textarea "si le toast vert s'affiche en bas"
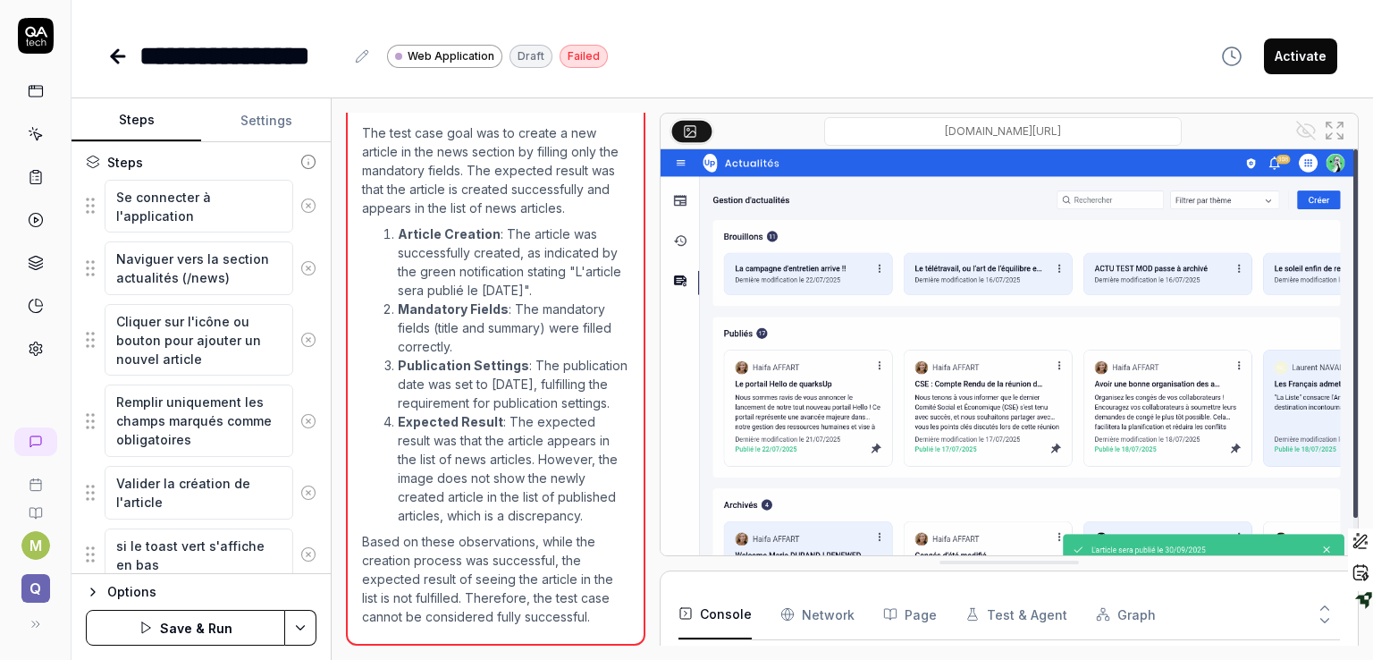
type textarea "*"
type textarea "si le toast vert s'affiche en bas d"
type textarea "*"
type textarea "si le toast vert s'affiche en bas de"
type textarea "*"
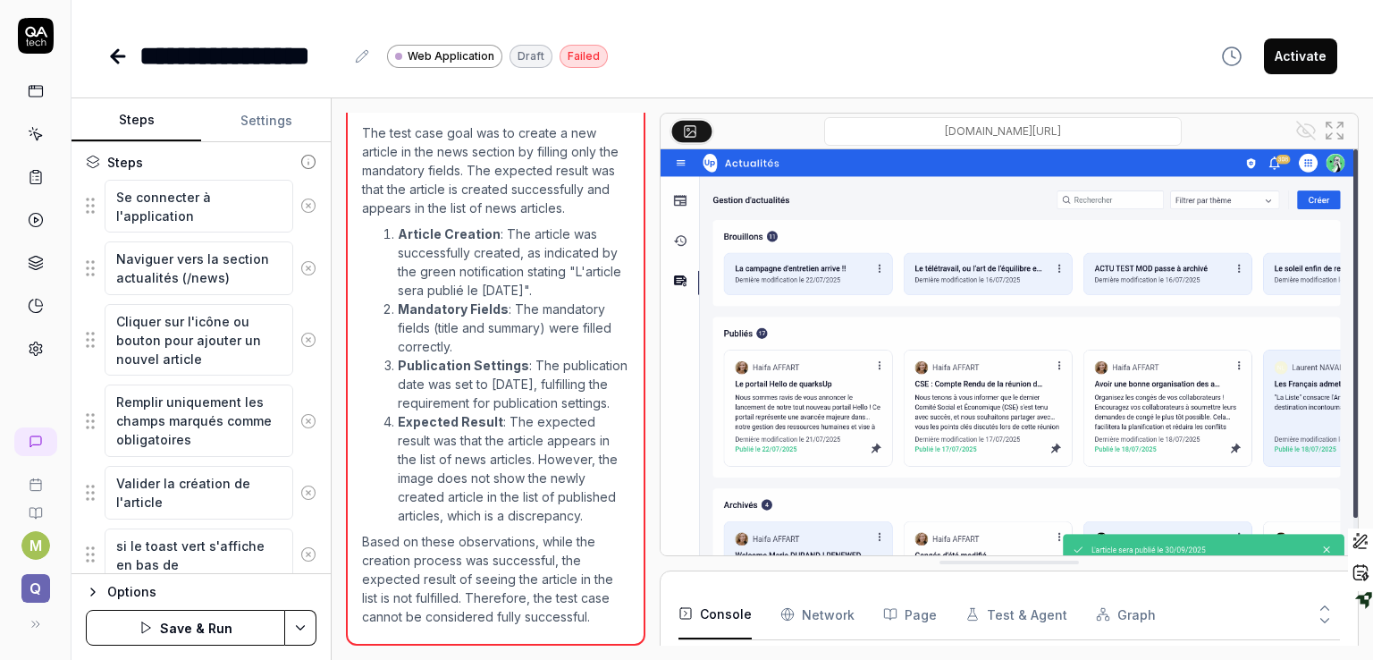
type textarea "si le toast vert s'affiche en bas de"
type textarea "*"
type textarea "si le toast vert s'affiche en bas de l"
type textarea "*"
type textarea "si le toast vert s'affiche en bas de la"
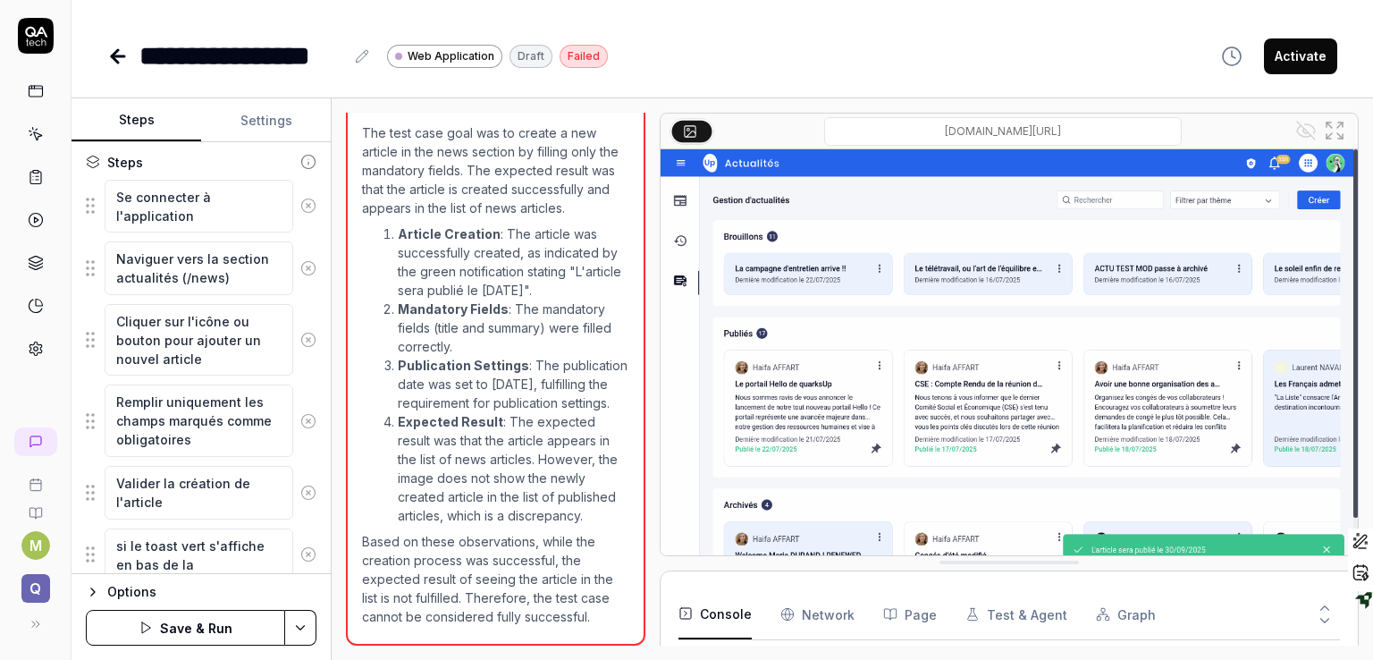
type textarea "*"
type textarea "si le toast vert s'affiche en bas de la"
type textarea "*"
type textarea "si le toast vert s'affiche en bas de la p"
type textarea "*"
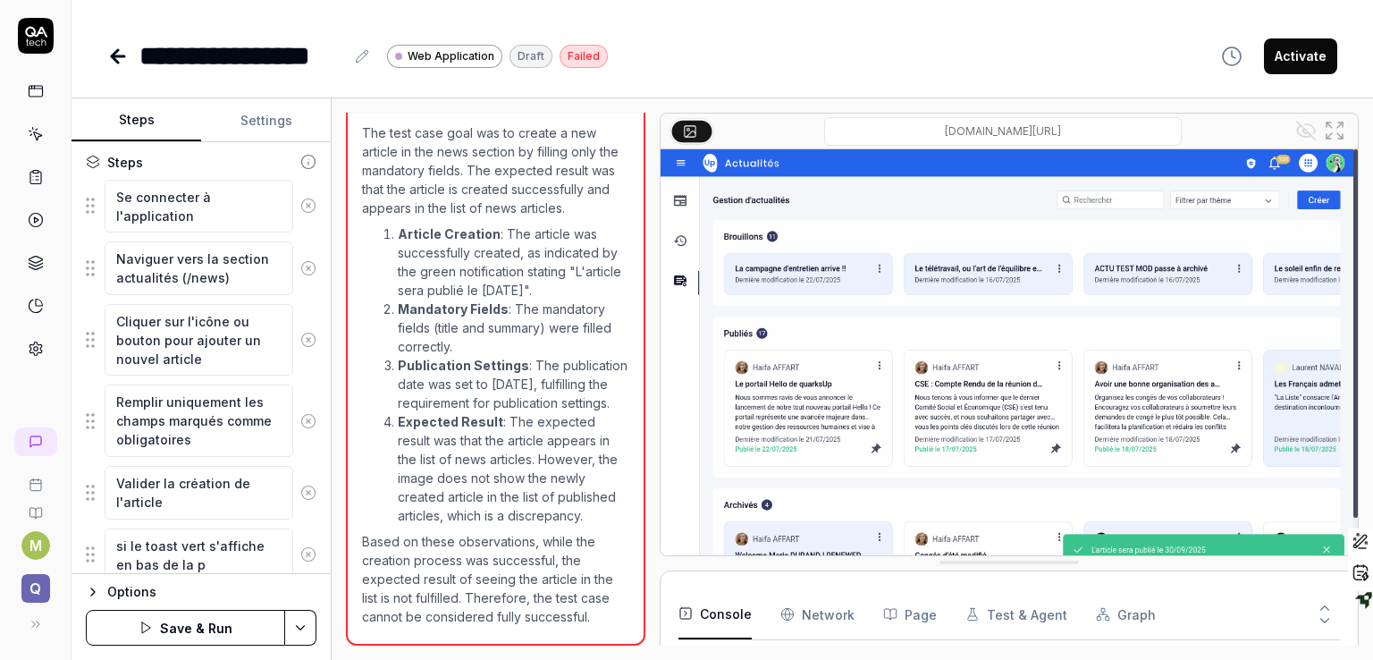
type textarea "si le toast vert s'affiche en bas de la pa"
type textarea "*"
type textarea "si le toast vert s'affiche en bas de la pag"
type textarea "*"
type textarea "si le toast vert s'affiche en bas de la page"
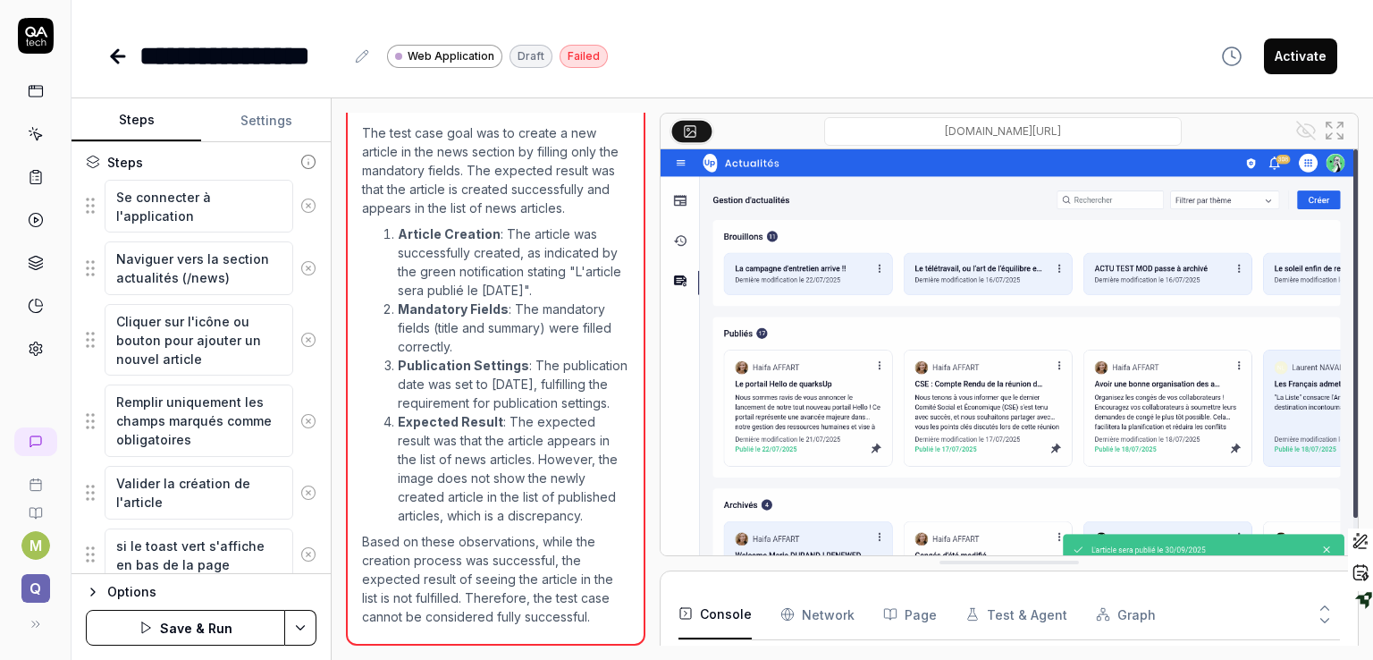
type textarea "*"
type textarea "si le toast vert s'affiche en bas de la page"
type textarea "*"
type textarea "si le toast vert s'affiche en bas de la page p"
type textarea "*"
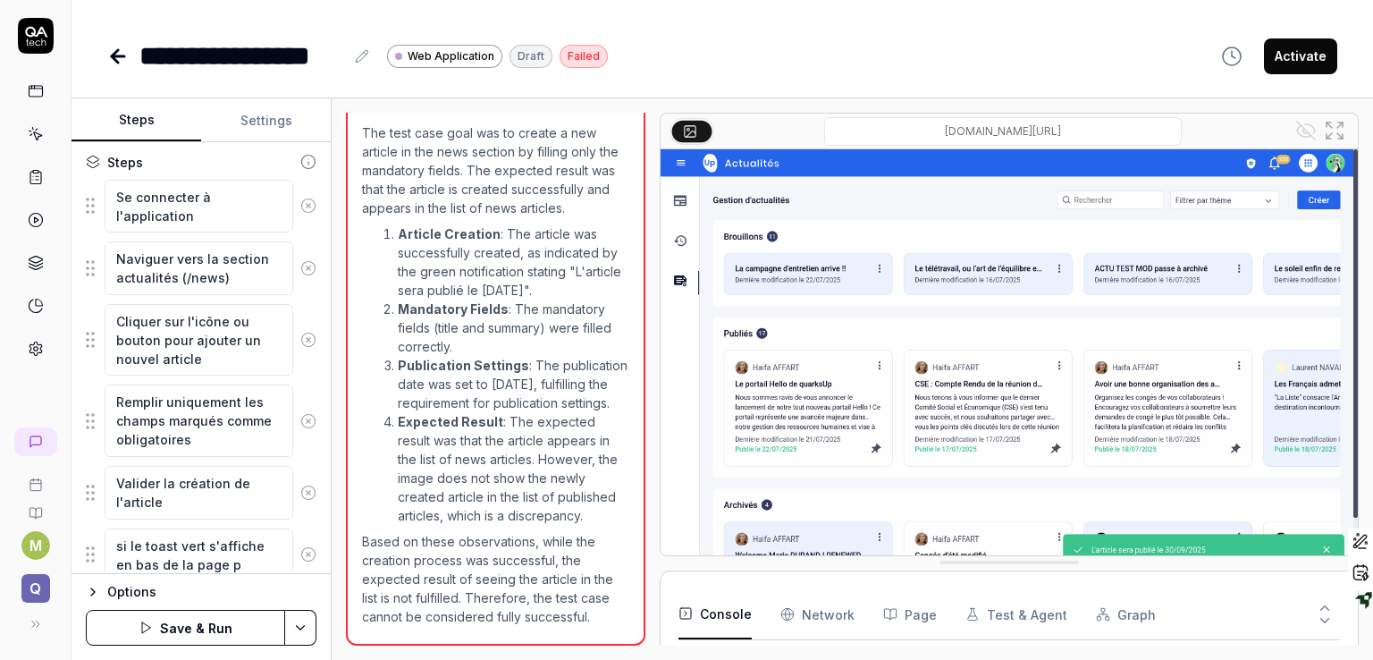
type textarea "si le toast vert s'affiche en bas de la page pa"
type textarea "*"
type textarea "si le toast vert s'affiche en bas de la page pas"
type textarea "*"
type textarea "si le toast vert s'affiche en bas de la page pass"
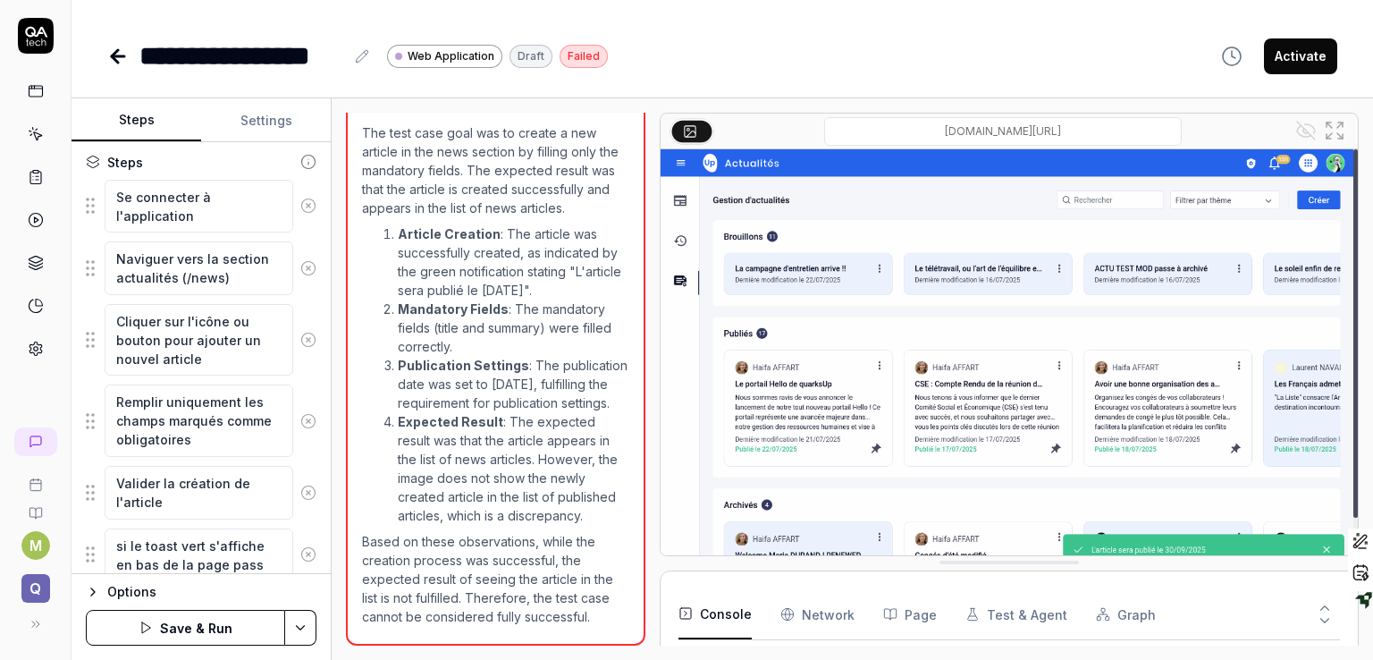
type textarea "*"
type textarea "si le toast vert s'affiche en bas de la page passe"
type textarea "*"
type textarea "si le toast vert s'affiche en bas de la page passer"
type textarea "*"
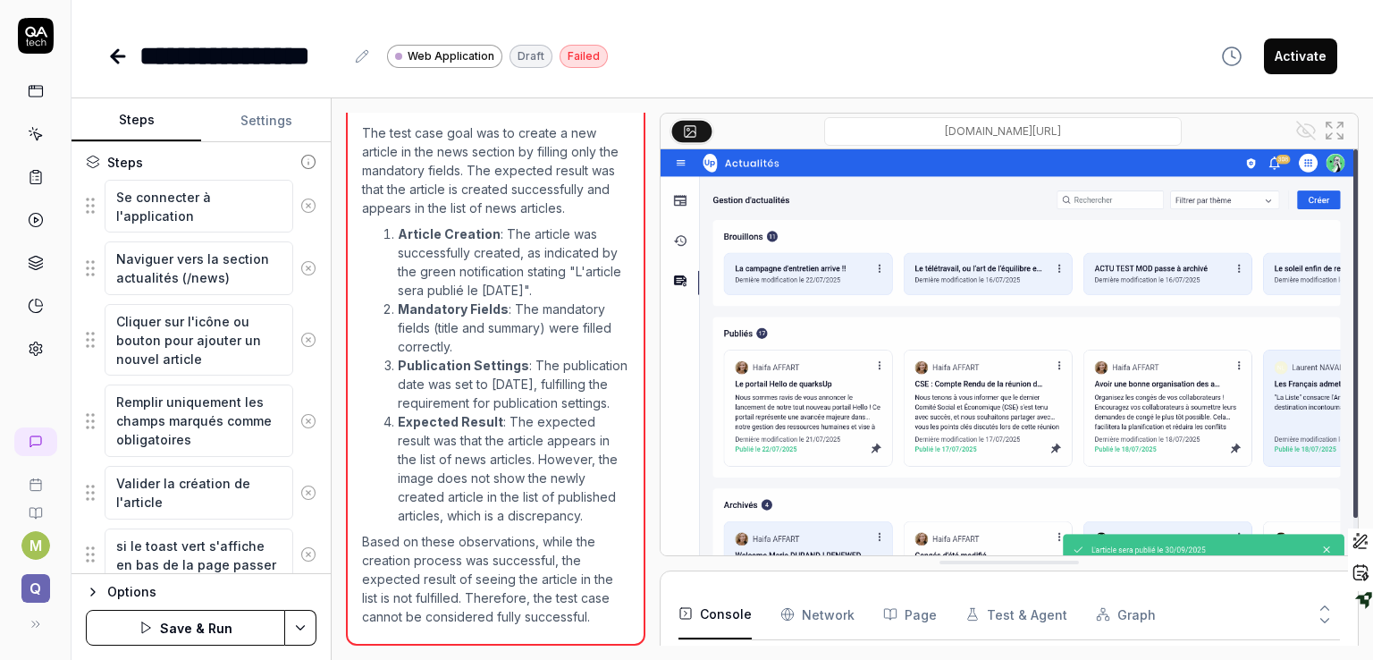
type textarea "si le toast vert s'affiche en bas de la page passer"
type textarea "*"
type textarea "si le toast vert s'affiche en bas de la page passer l"
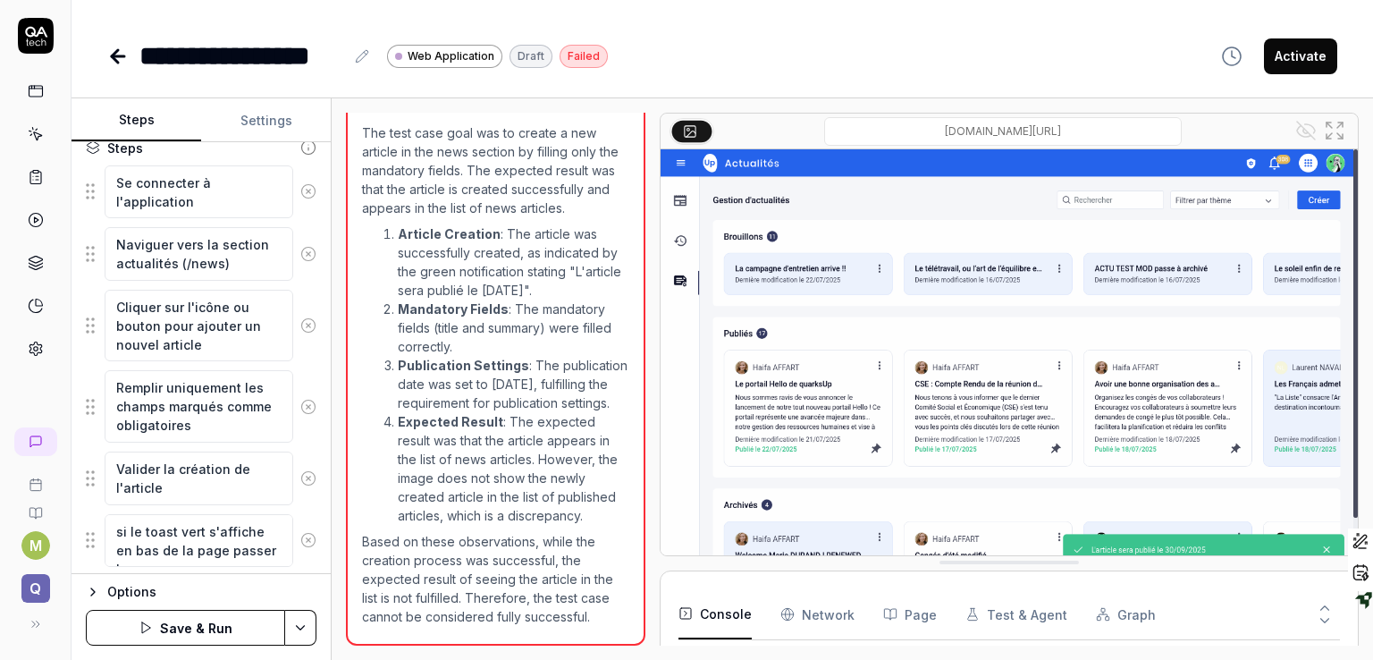
type textarea "*"
type textarea "si le toast vert s'affiche en bas de la page passer le"
type textarea "*"
type textarea "si le toast vert s'affiche en bas de la page passer le"
type textarea "*"
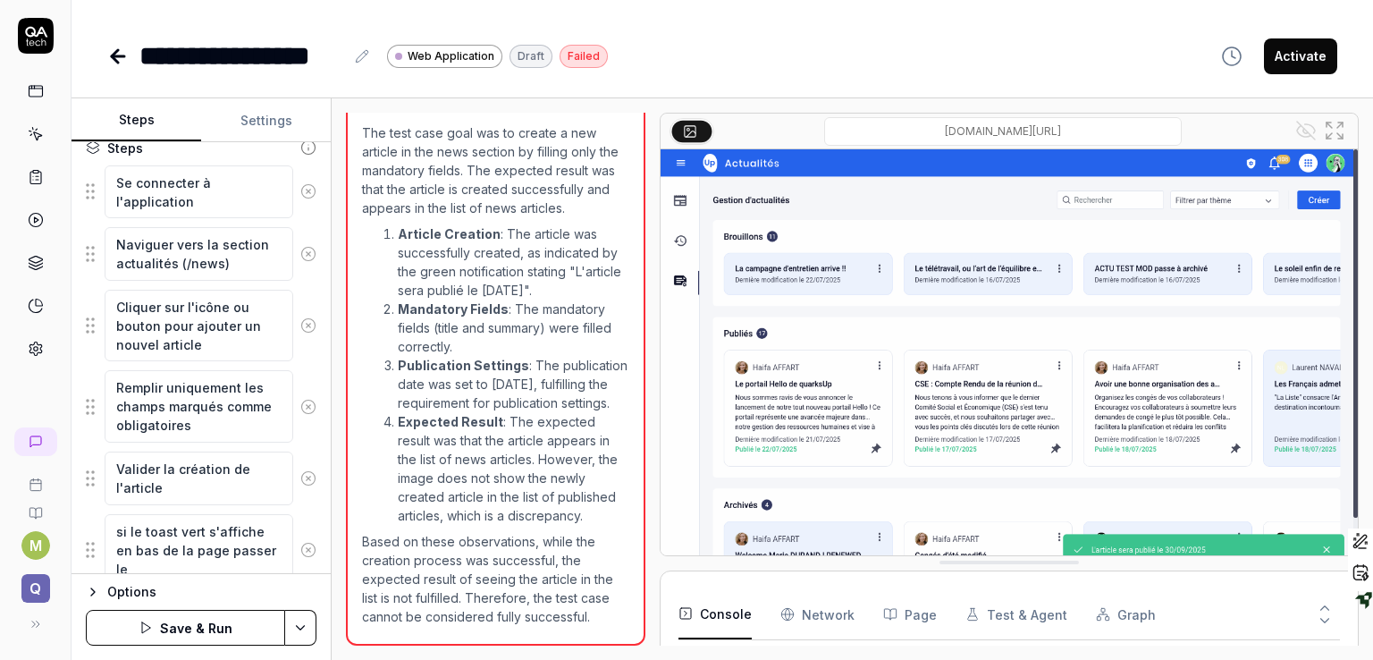
type textarea "si le toast vert s'affiche en bas de la page passer le t"
type textarea "*"
type textarea "si le toast vert s'affiche en bas de la page passer le te"
type textarea "*"
type textarea "si le toast vert s'affiche en bas de la page passer le tes"
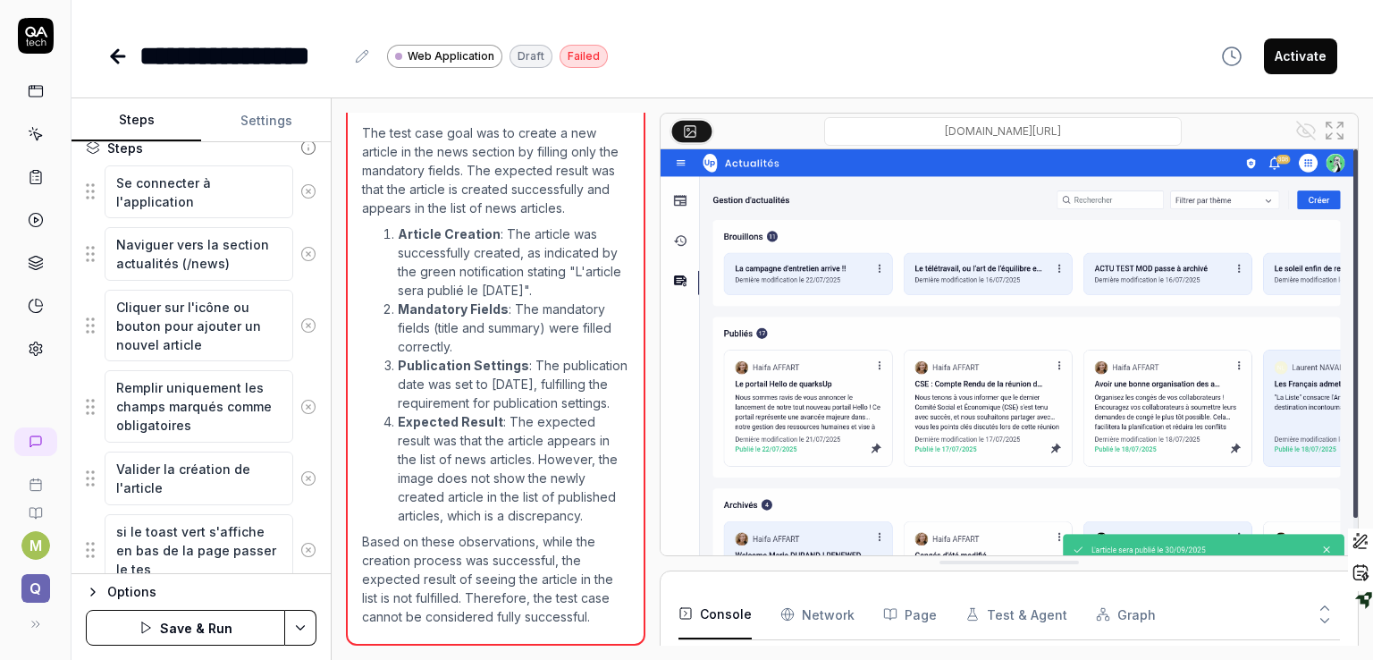
type textarea "*"
type textarea "si le toast vert s'affiche en bas de la page passer le test"
type textarea "*"
type textarea "si le toast vert s'affiche en bas de la page passer le test"
type textarea "*"
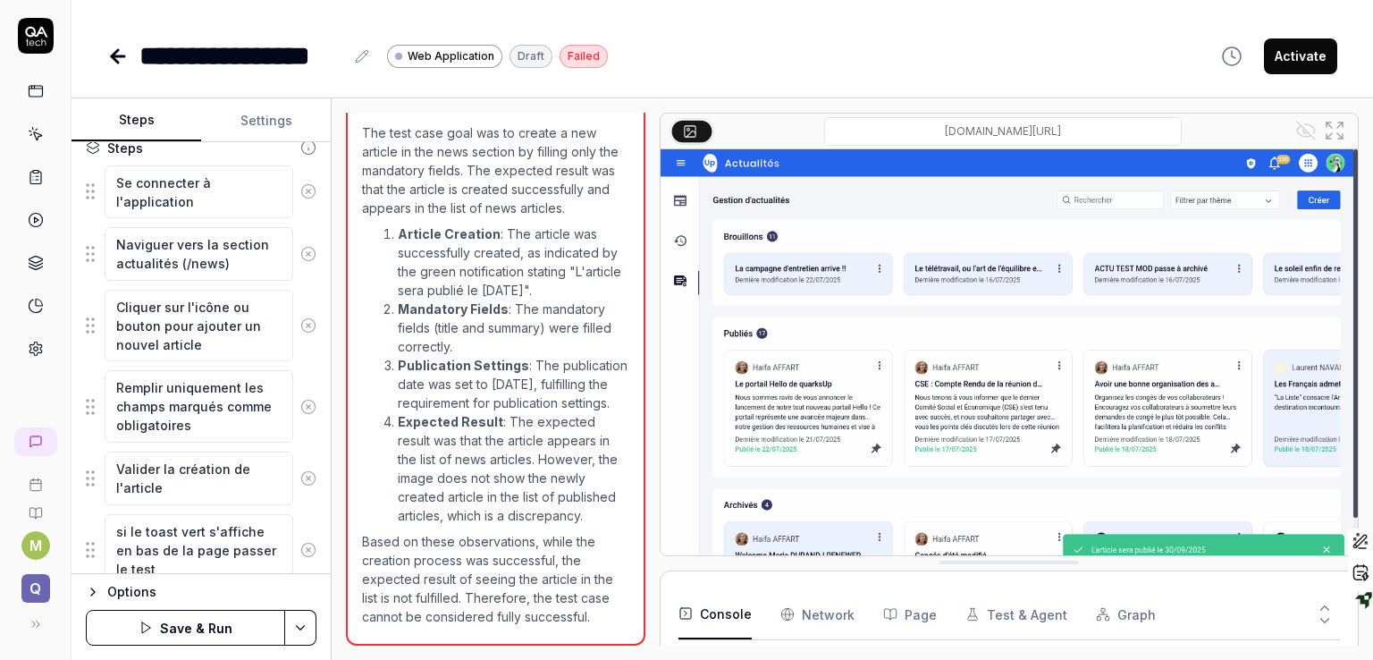
type textarea "si le toast vert s'affiche en bas de la page passer le test e"
type textarea "*"
type textarea "si le toast vert s'affiche en bas de la page passer le test en"
type textarea "*"
type textarea "si le toast vert s'affiche en bas de la page passer le test en"
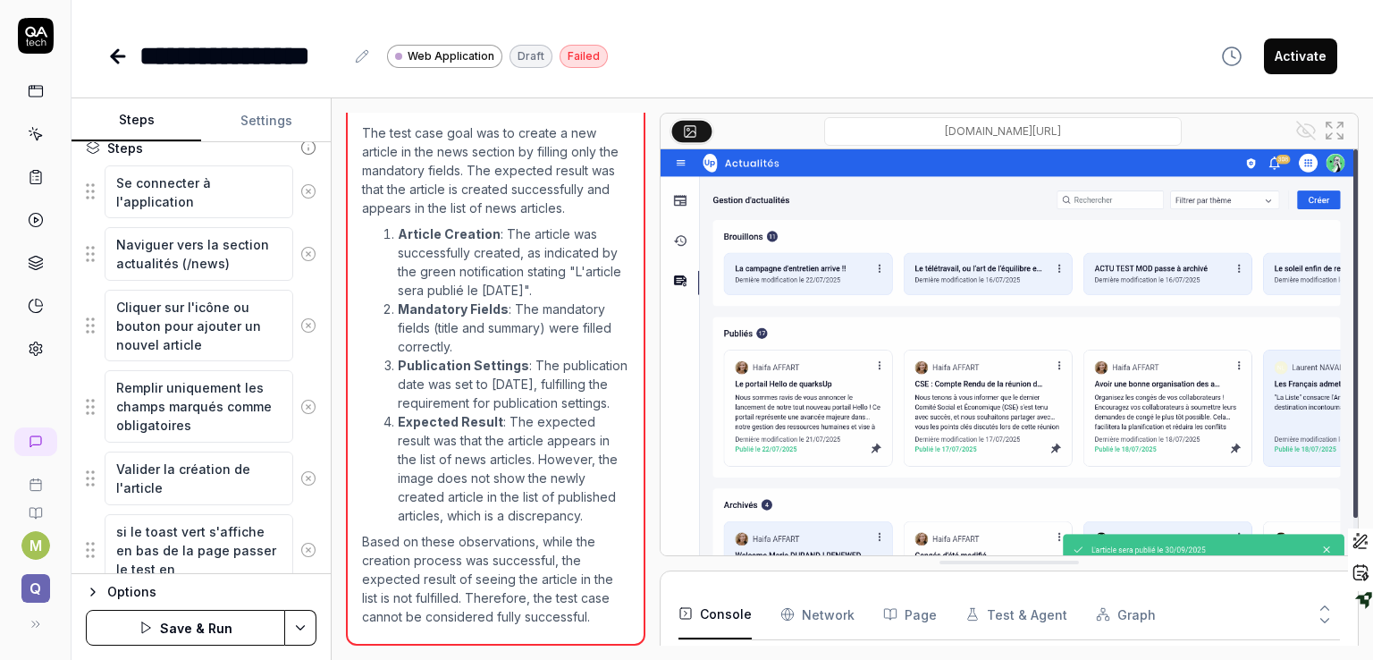
type textarea "*"
type textarea "si le toast vert s'affiche en bas de la page passer le test en s"
type textarea "*"
type textarea "si le toast vert s'affiche en bas de la page passer le test en su"
type textarea "*"
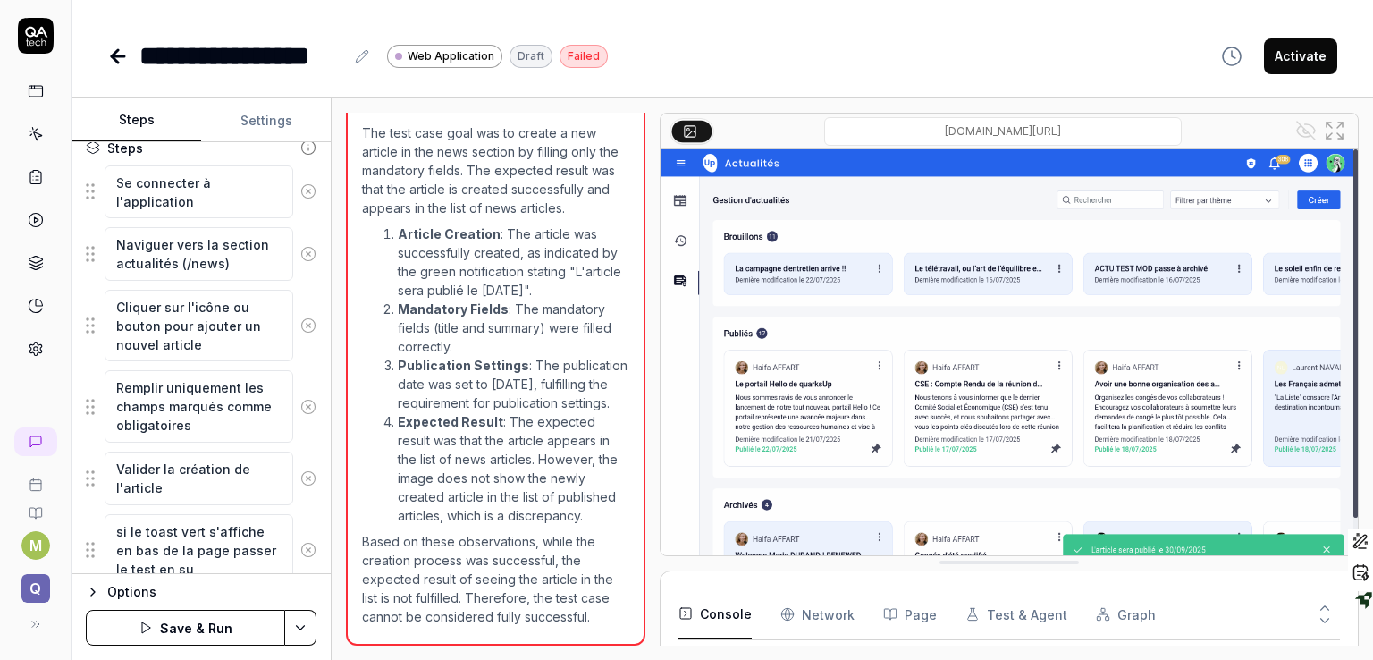
type textarea "si le toast vert s'affiche en bas de la page passer le test en suc"
type textarea "*"
type textarea "si le toast vert s'affiche en bas de la page passer le test en succ"
type textarea "*"
type textarea "si le toast vert s'affiche en bas de la page passer le test en succe"
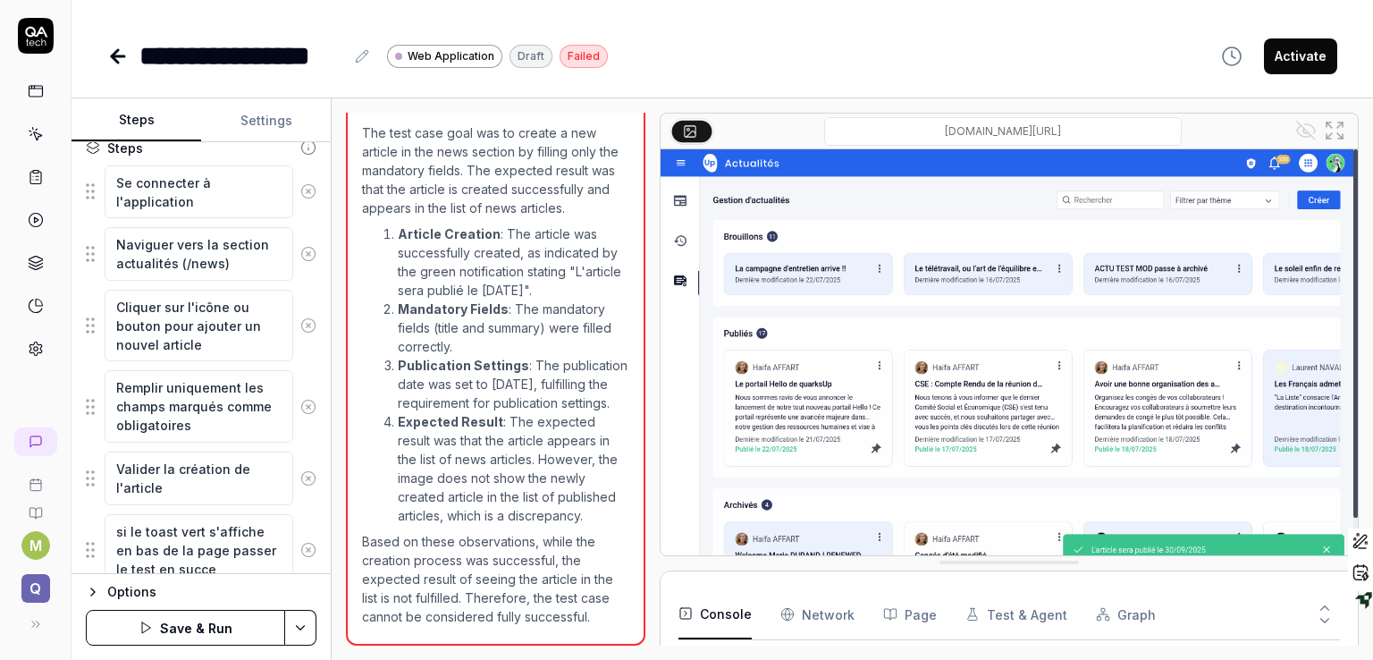
type textarea "*"
type textarea "si le toast vert s'affiche en bas de la page passer le test en succes"
type textarea "*"
type textarea "si le toast vert s'affiche en bas de la page passer le test en success"
click at [207, 629] on button "Save & Run" at bounding box center [185, 628] width 199 height 36
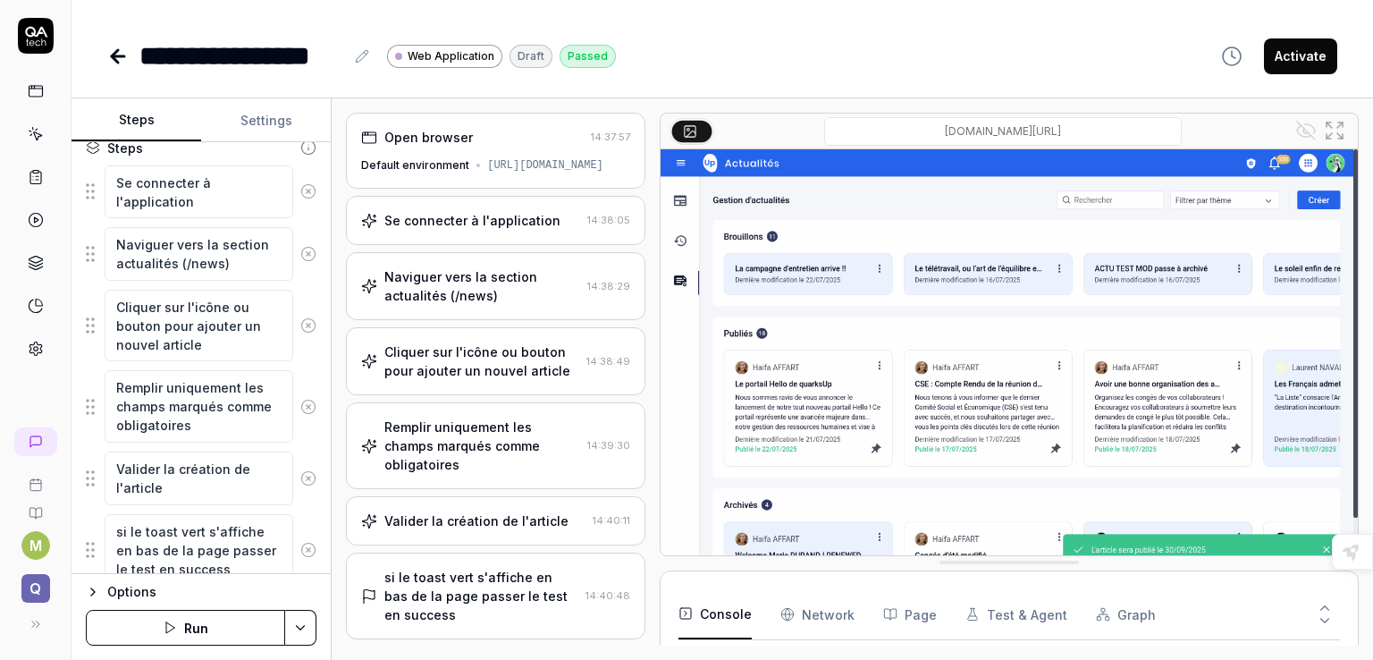
type textarea "*"
